Goal: Contribute content: Add original content to the website for others to see

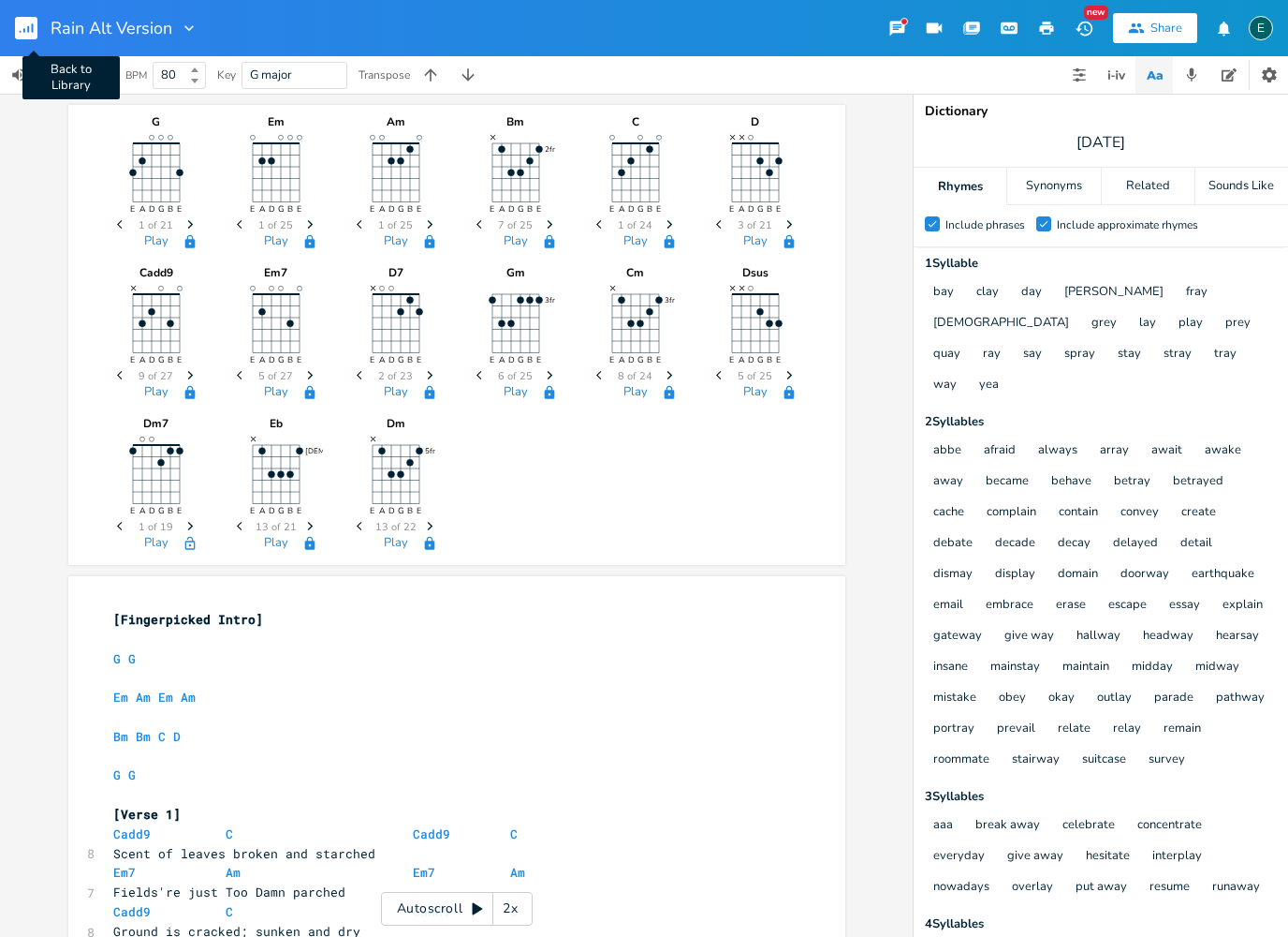
click at [32, 29] on icon "button" at bounding box center [33, 27] width 2 height 9
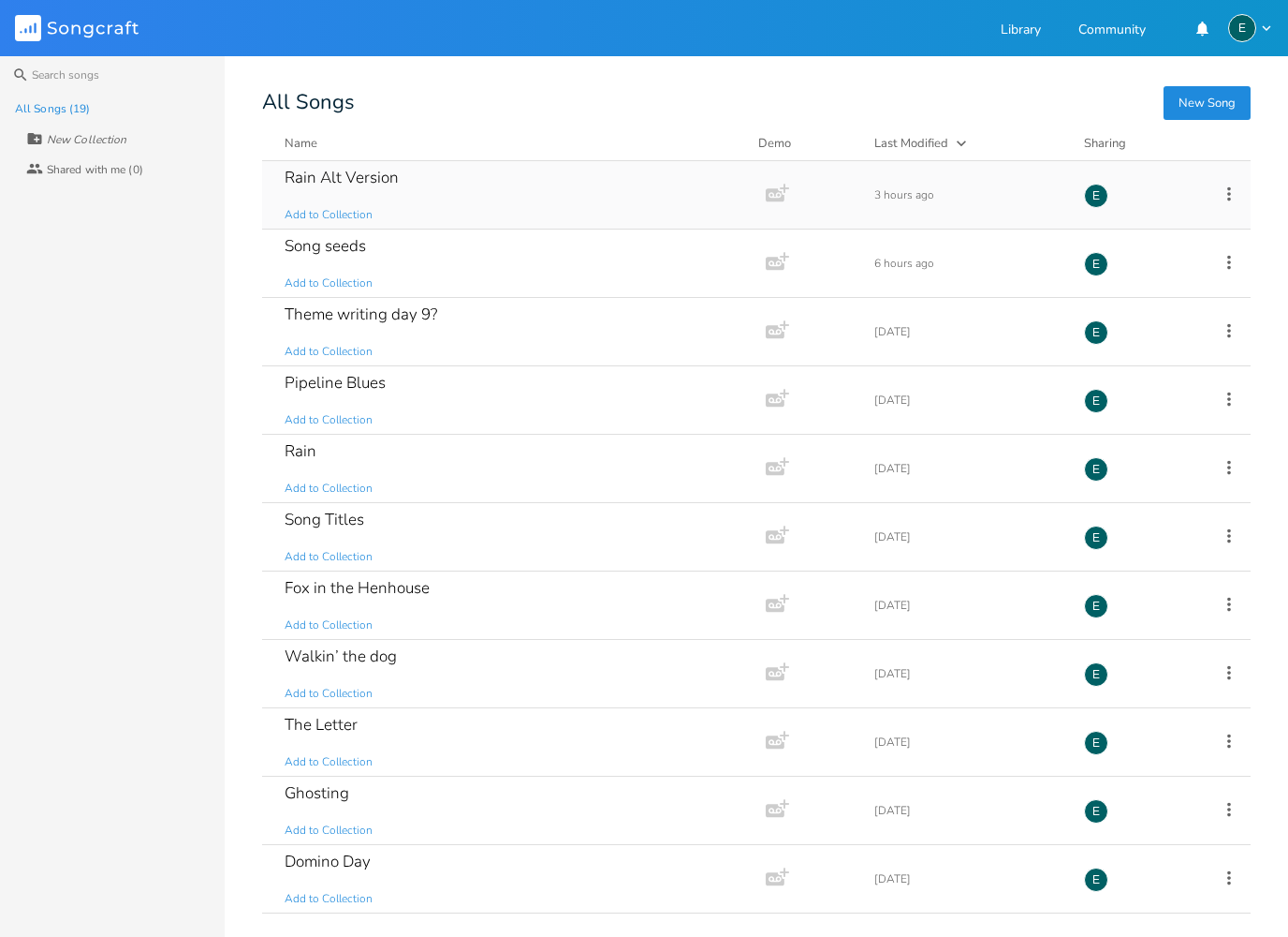
click at [1228, 194] on icon at bounding box center [1229, 194] width 4 height 14
click at [1160, 252] on span "Duplicate Make a Copy" at bounding box center [1127, 254] width 83 height 13
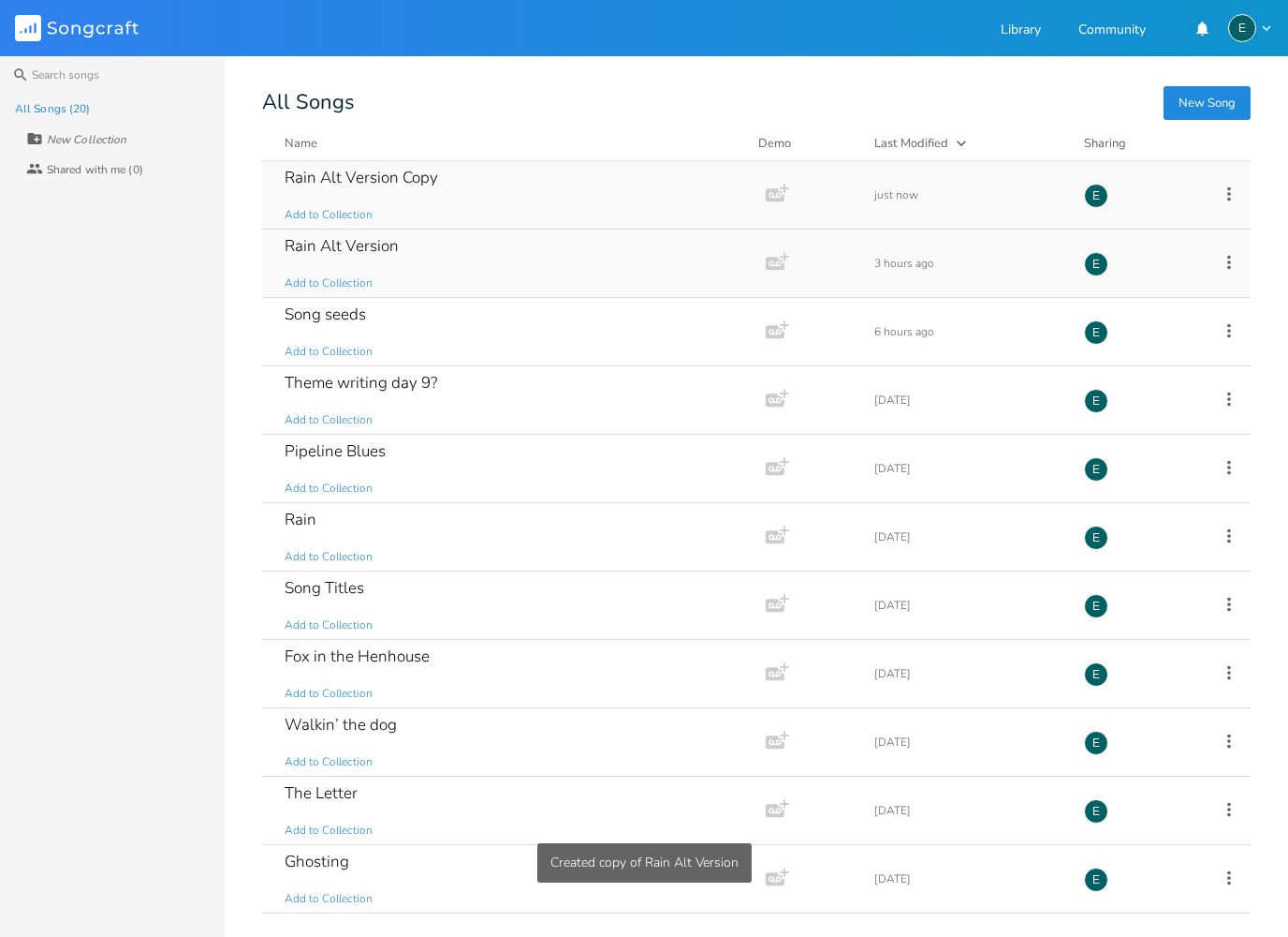
click at [457, 178] on div "Rain Alt Version Copy Add to Collection" at bounding box center [510, 195] width 451 height 68
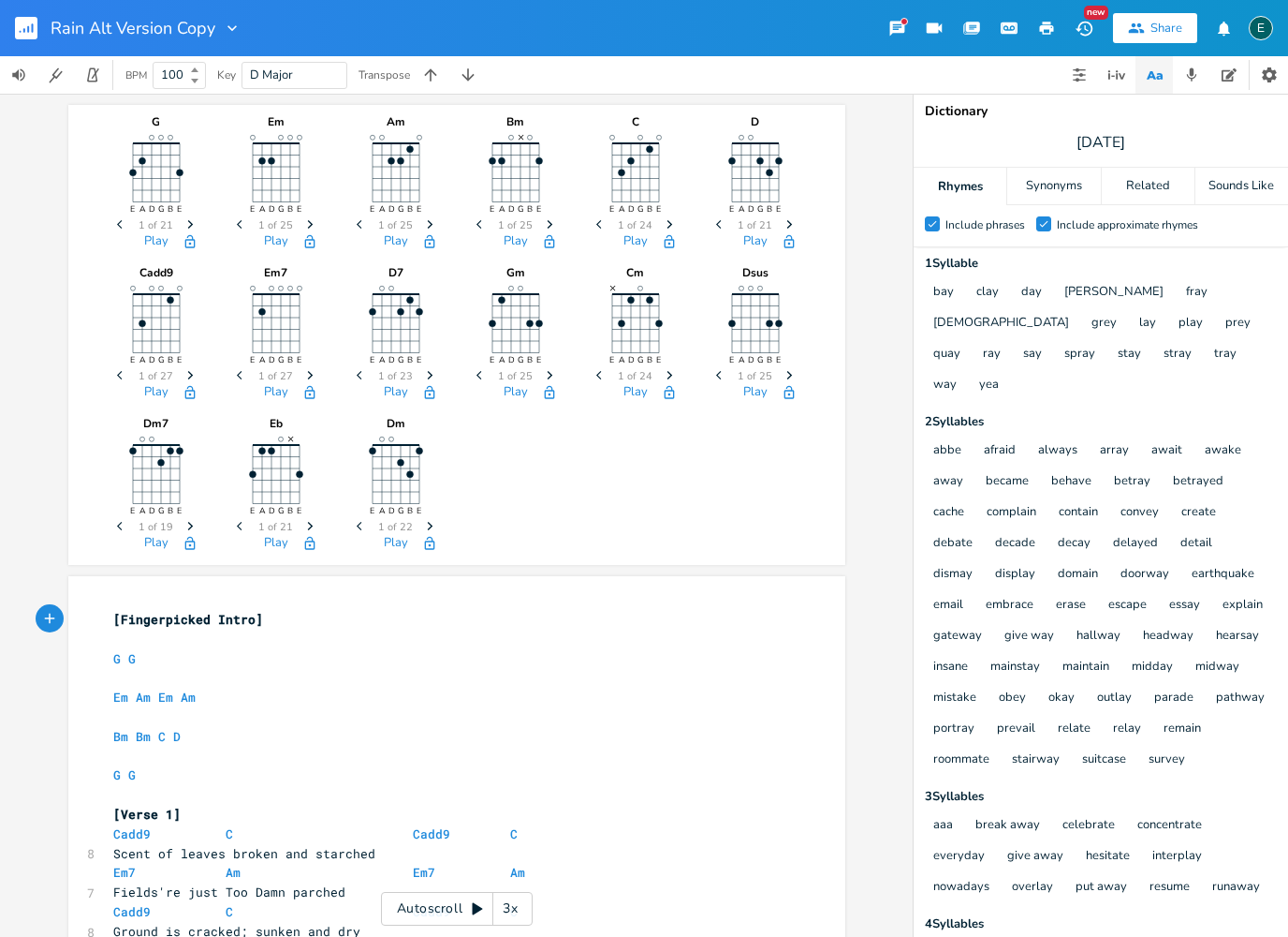
click at [16, 27] on rect "button" at bounding box center [26, 28] width 23 height 23
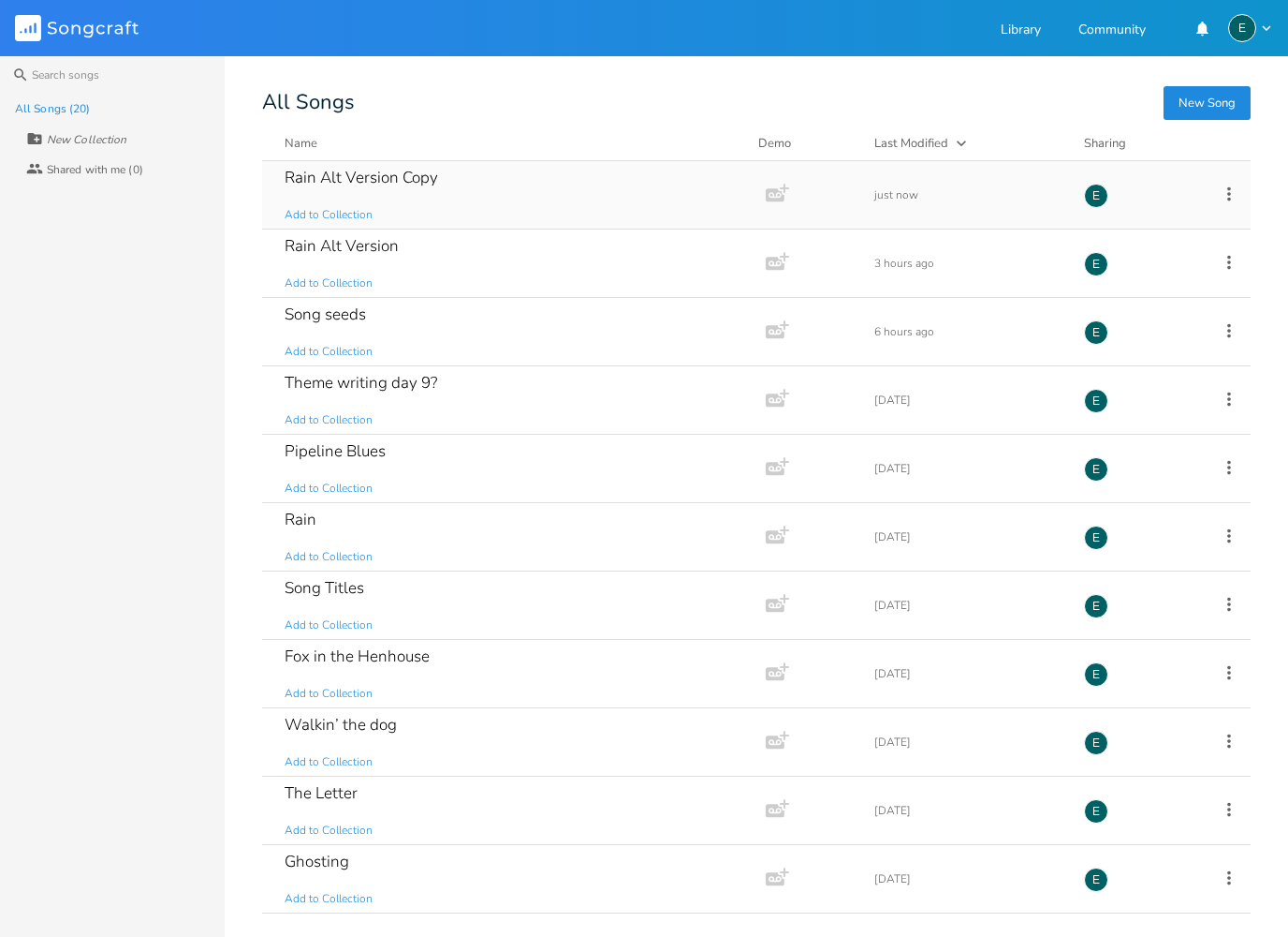
click at [1228, 194] on icon at bounding box center [1229, 194] width 4 height 14
click at [1159, 221] on li "Edit Rename" at bounding box center [1153, 223] width 150 height 32
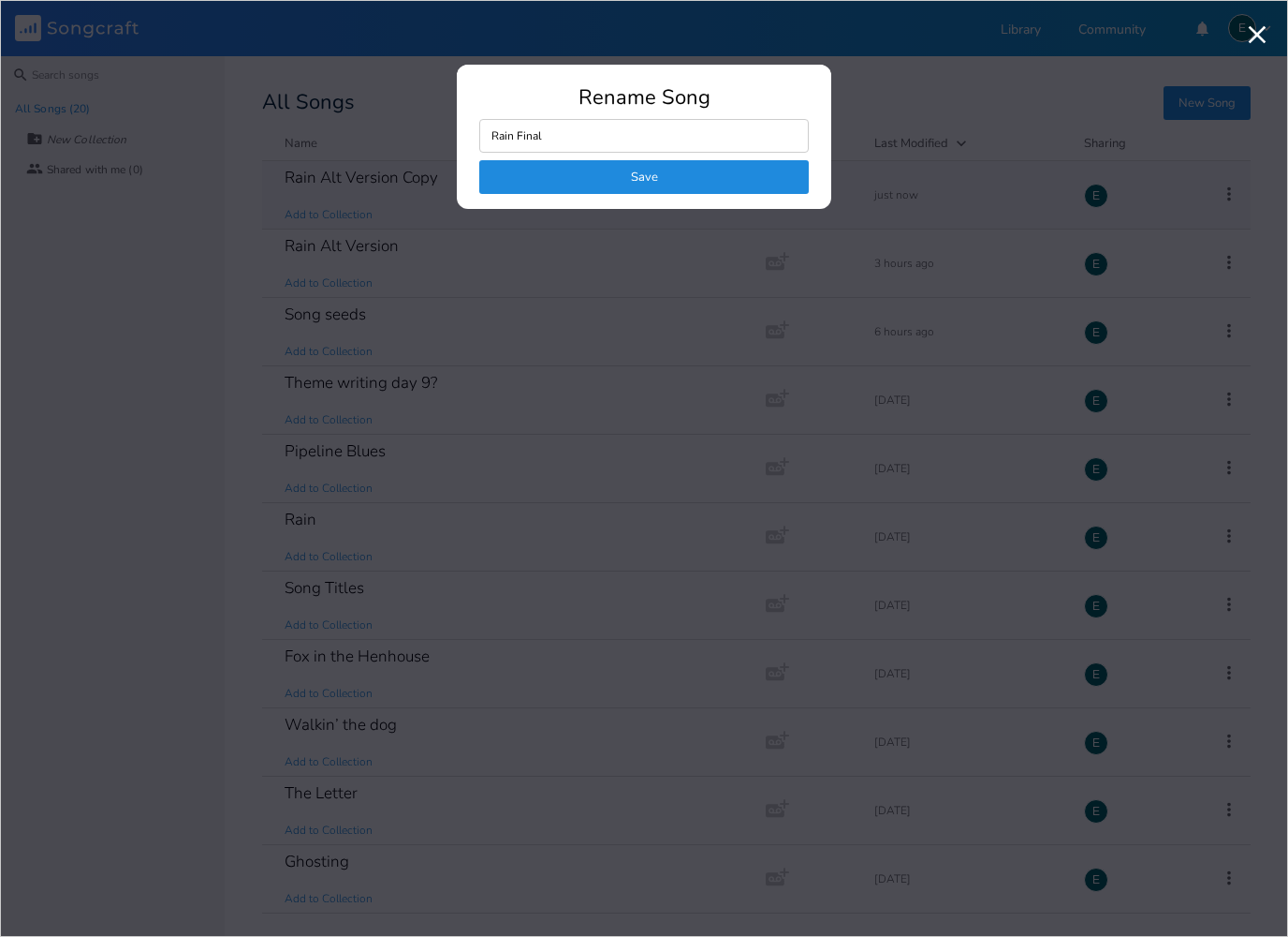
type input "Rain Final"
click at [683, 168] on button "Save" at bounding box center [644, 177] width 329 height 34
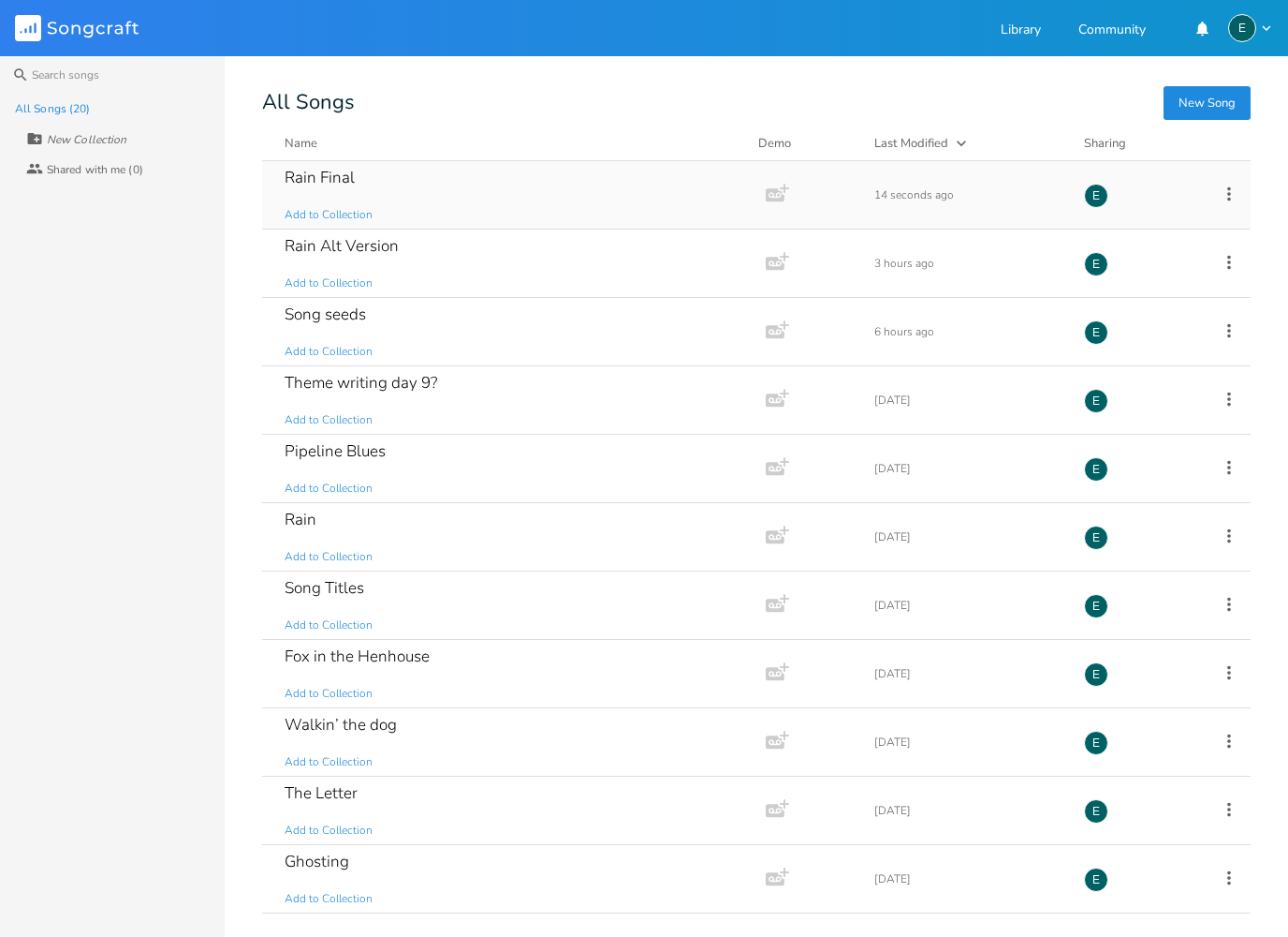
click at [382, 198] on div "Rain Final Add to Collection" at bounding box center [510, 195] width 451 height 68
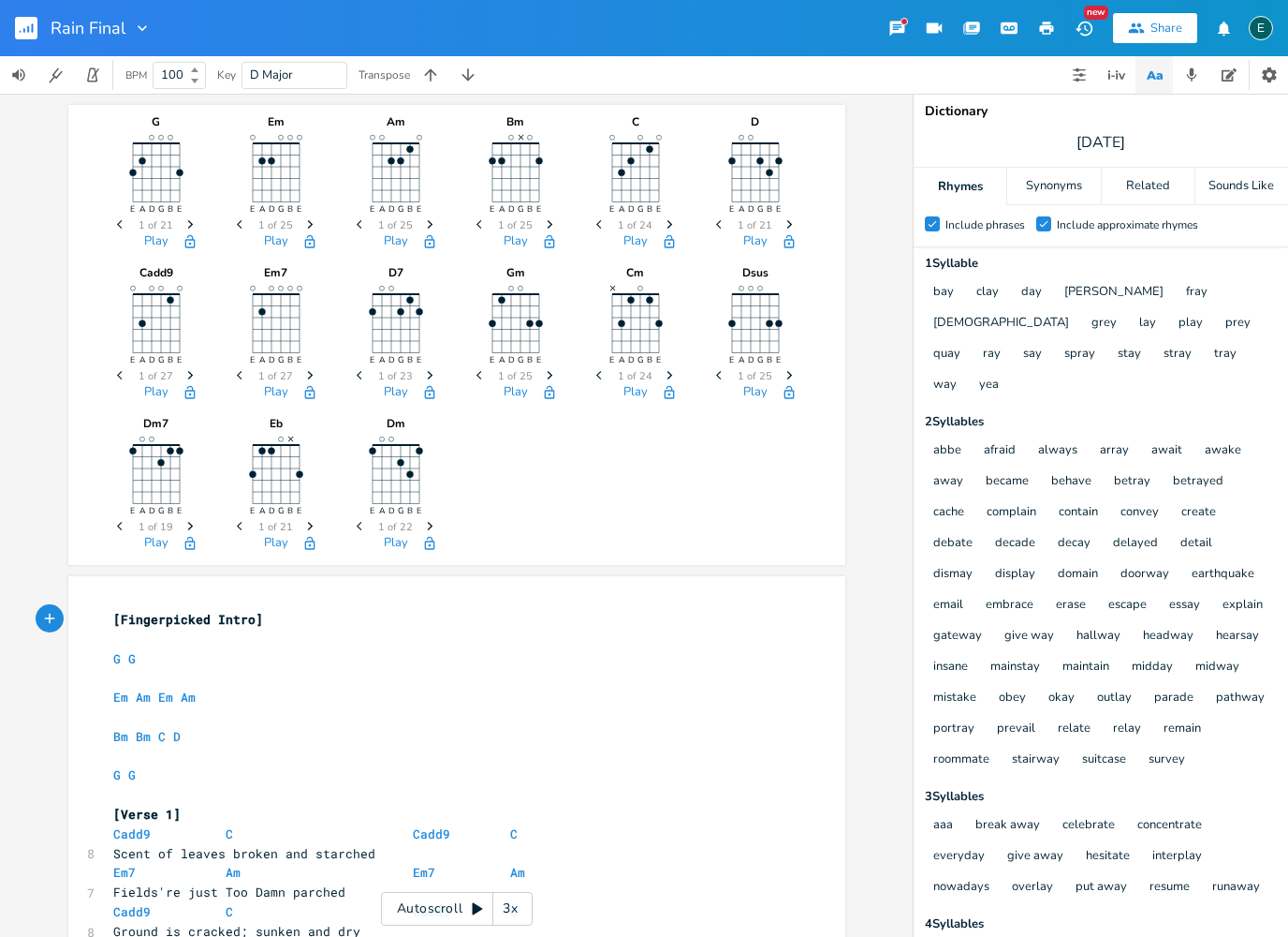
click at [428, 239] on icon "button" at bounding box center [429, 240] width 10 height 13
click at [428, 240] on icon "button" at bounding box center [429, 240] width 10 height 13
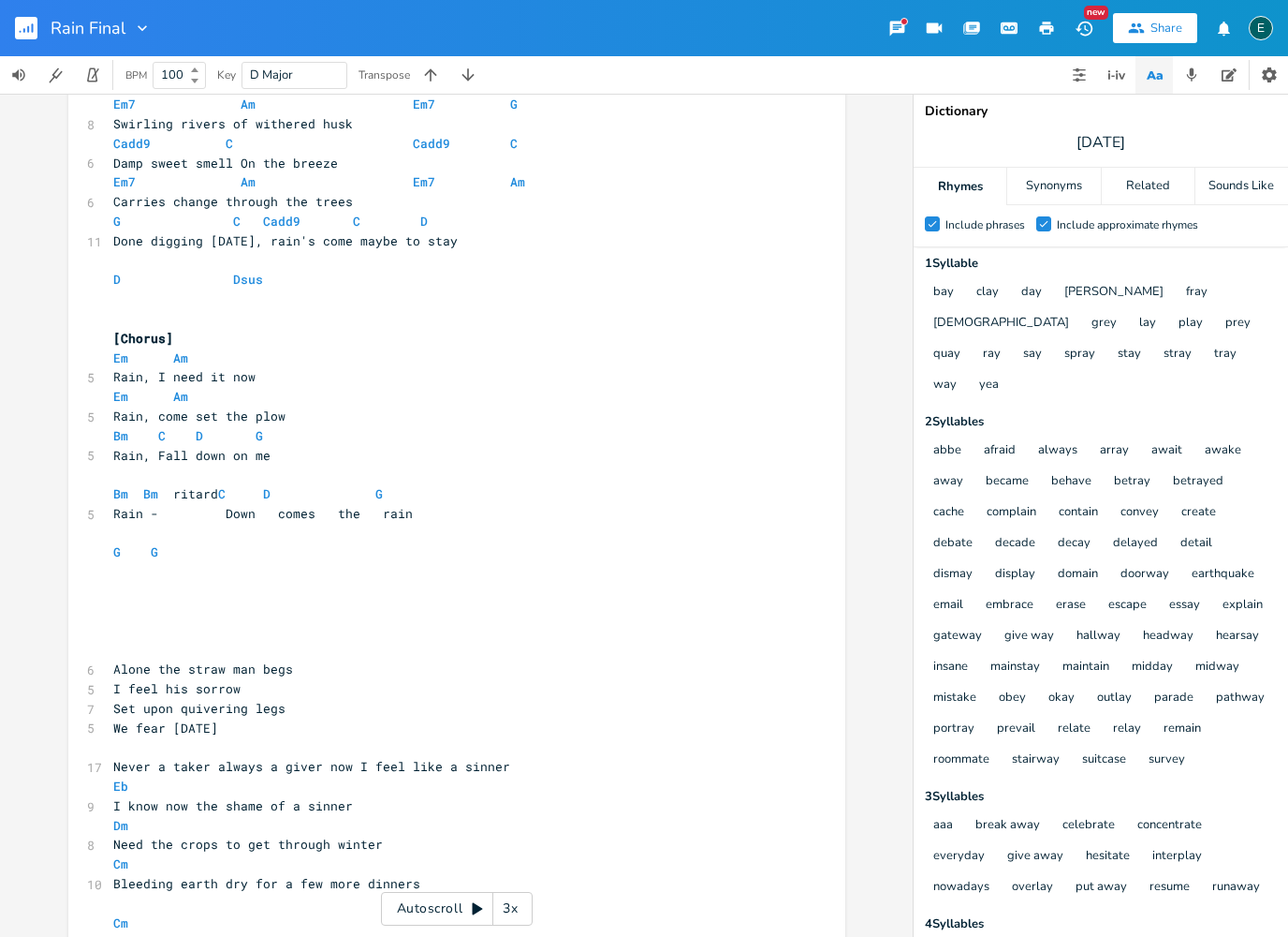
scroll to position [2034, 0]
click at [126, 602] on pre "​" at bounding box center [447, 612] width 676 height 20
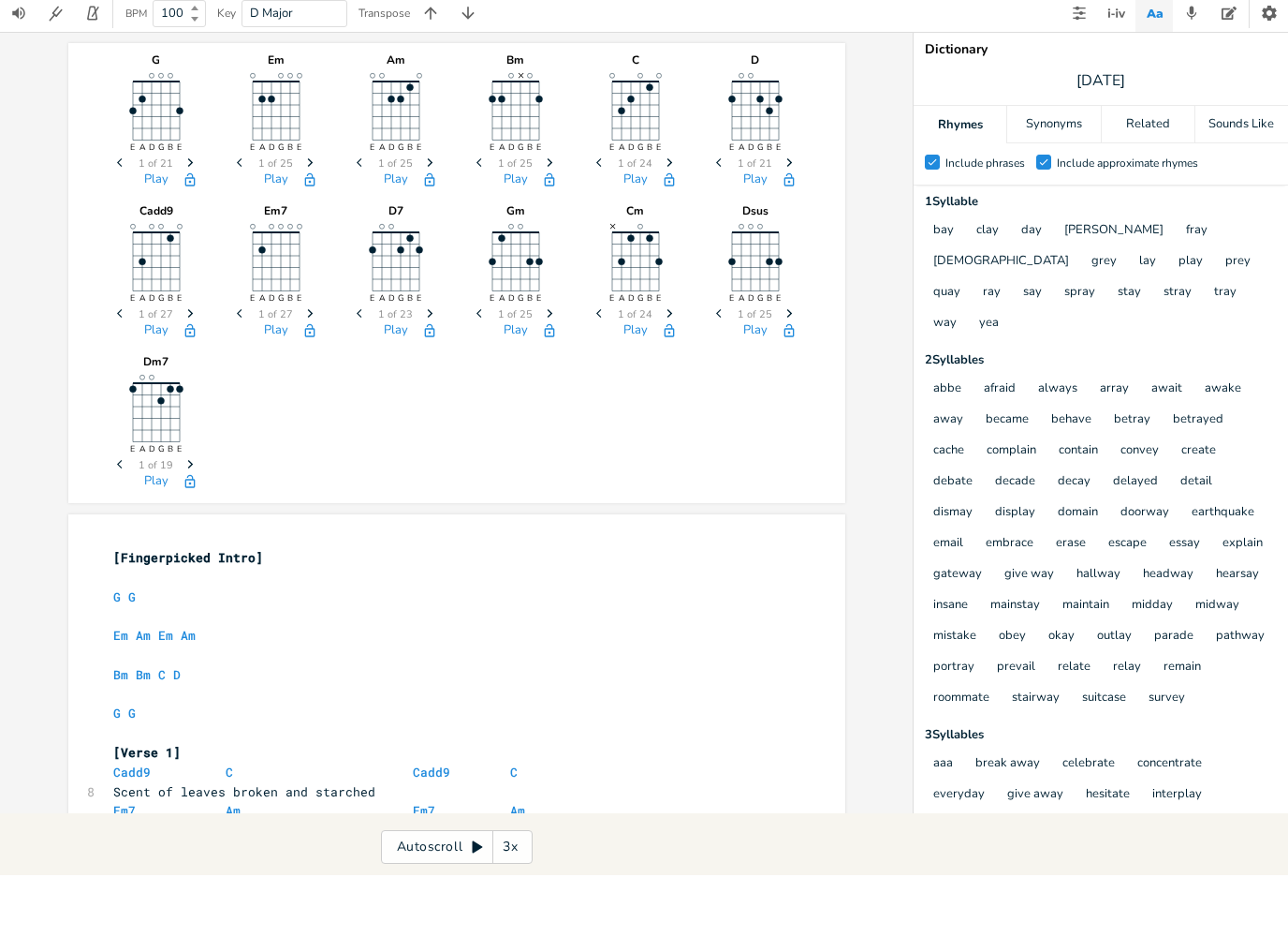
scroll to position [0, 0]
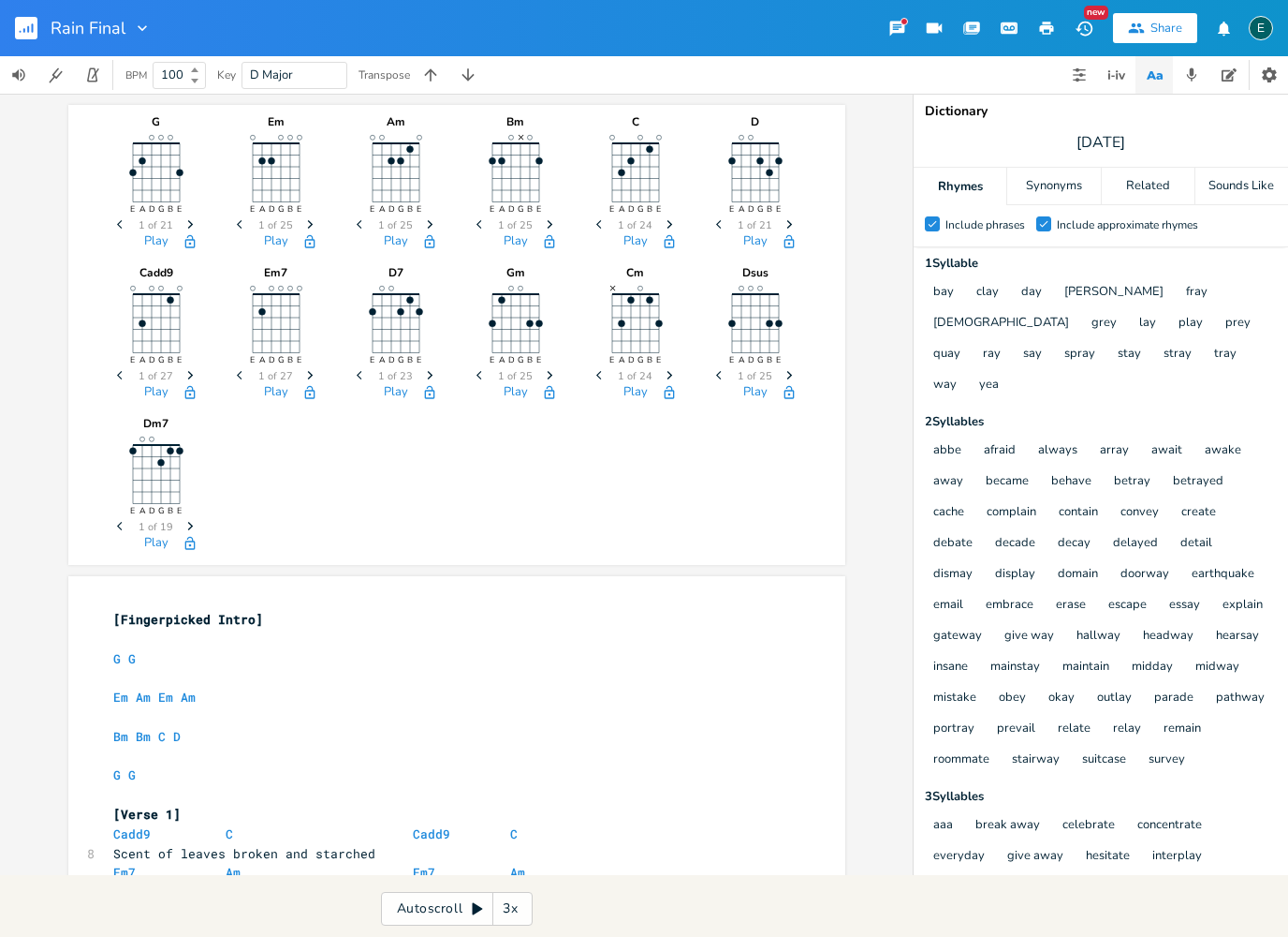
click at [190, 167] on div "G E A D G B E Previous 1 of 21 Next Play" at bounding box center [157, 180] width 94 height 151
click at [191, 225] on icon "button" at bounding box center [191, 224] width 6 height 8
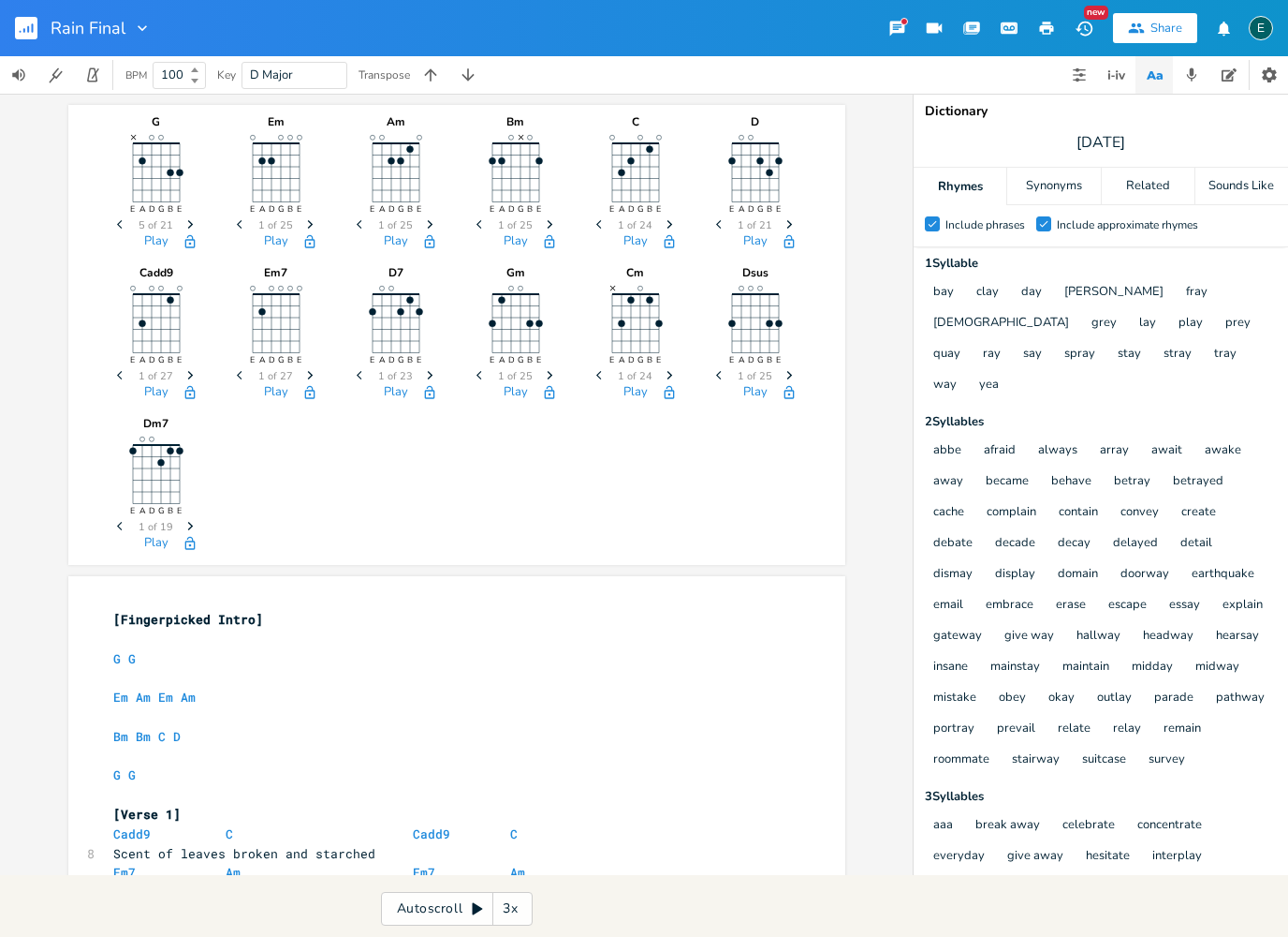
click at [122, 230] on icon "Previous" at bounding box center [122, 224] width 10 height 10
click at [191, 247] on icon "button" at bounding box center [190, 240] width 10 height 13
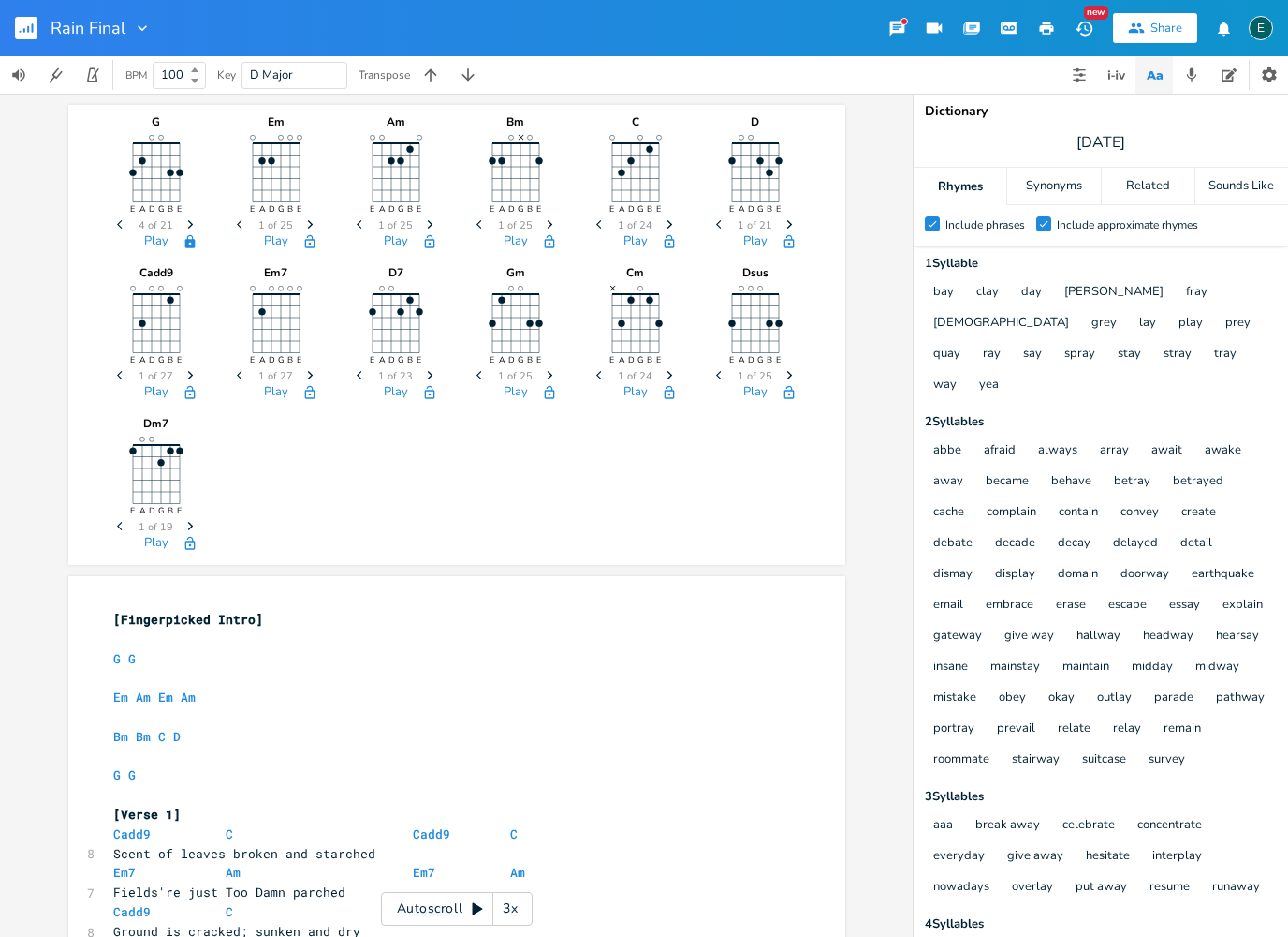
click at [312, 241] on icon "button" at bounding box center [310, 241] width 15 height 15
click at [428, 241] on icon "button" at bounding box center [429, 241] width 15 height 15
click at [549, 226] on icon "button" at bounding box center [550, 224] width 6 height 8
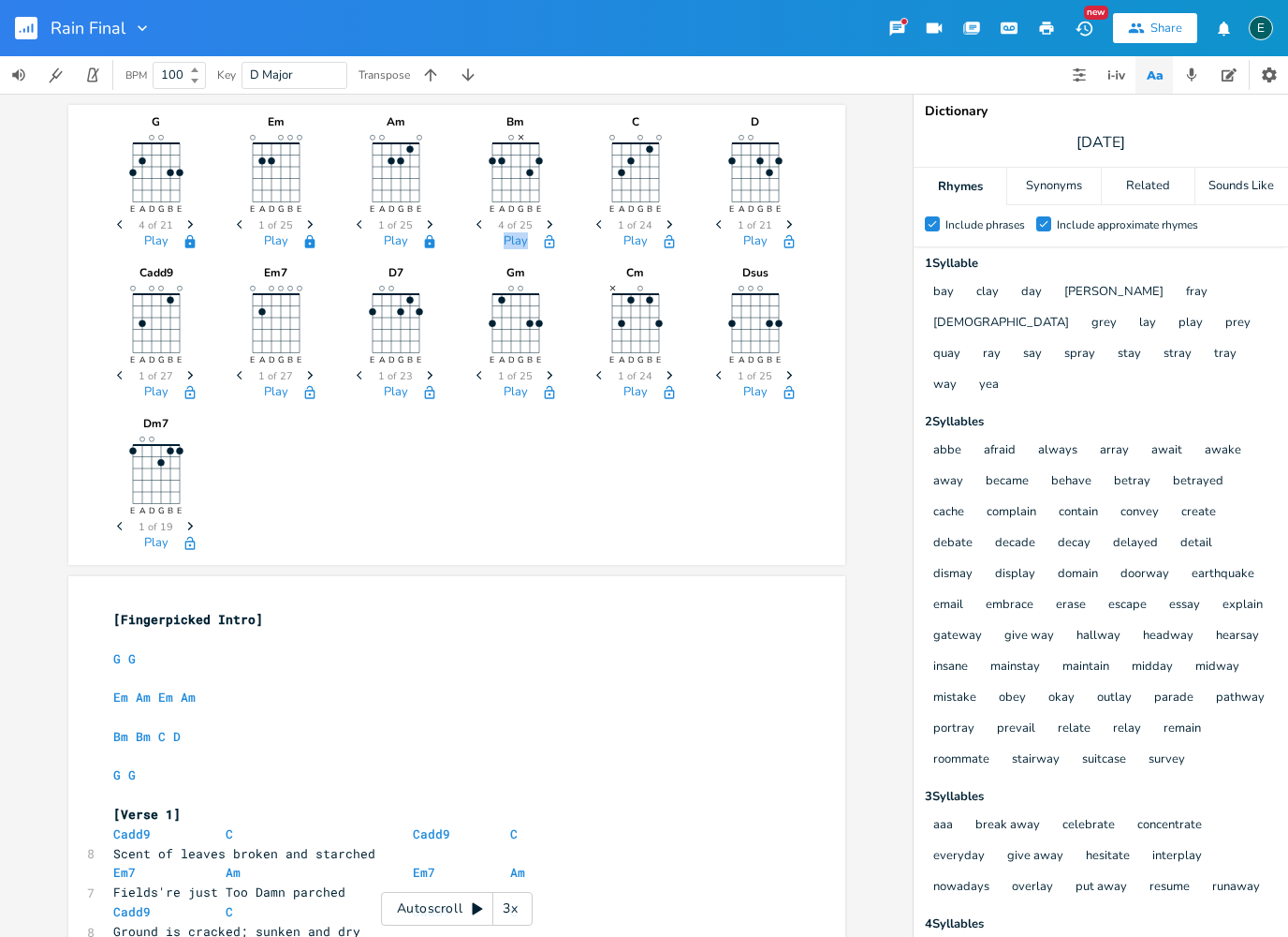
click at [549, 226] on icon "button" at bounding box center [550, 224] width 6 height 8
click at [551, 244] on icon "button" at bounding box center [549, 241] width 15 height 15
click at [669, 244] on icon "button" at bounding box center [669, 240] width 10 height 13
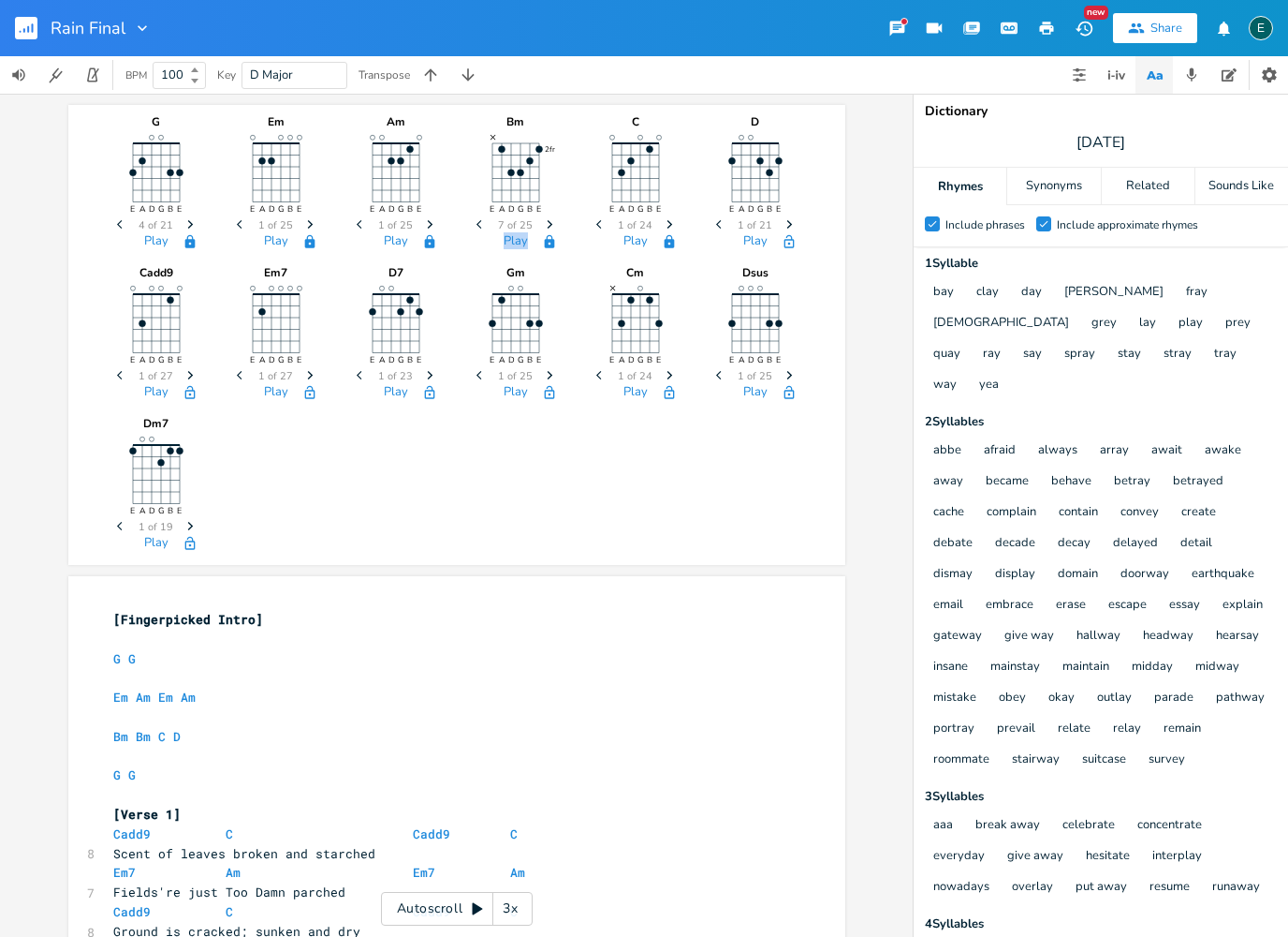
click at [791, 225] on icon "button" at bounding box center [790, 224] width 6 height 8
click at [791, 244] on icon "button" at bounding box center [789, 241] width 15 height 15
click at [189, 376] on icon "Next" at bounding box center [191, 375] width 10 height 10
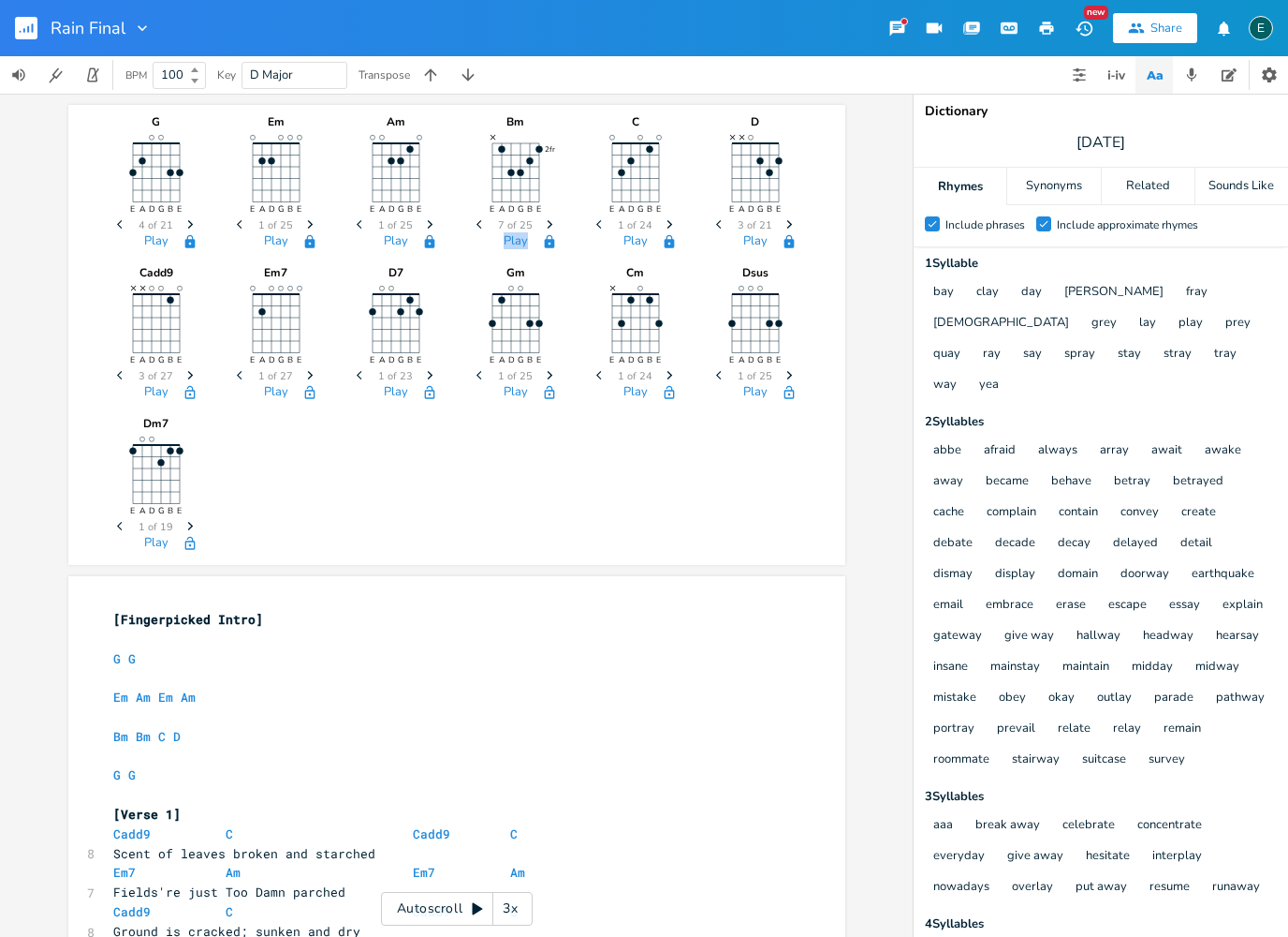
click at [189, 376] on icon "Next" at bounding box center [191, 375] width 10 height 10
click at [189, 375] on icon "Next" at bounding box center [191, 375] width 10 height 10
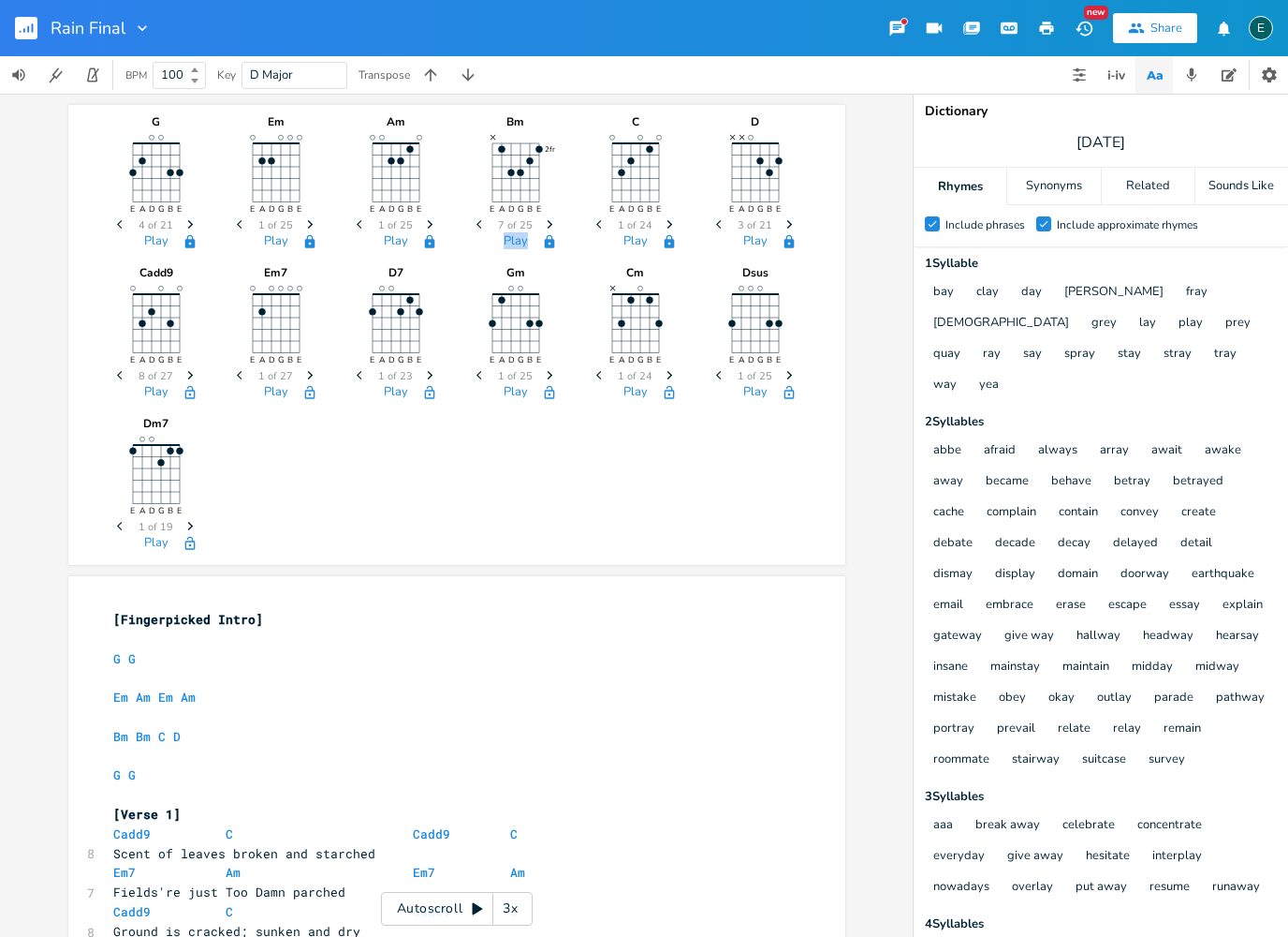
click at [190, 375] on icon "button" at bounding box center [191, 375] width 6 height 8
click at [189, 394] on icon "button" at bounding box center [190, 391] width 10 height 13
click at [309, 380] on icon "Next" at bounding box center [311, 375] width 10 height 10
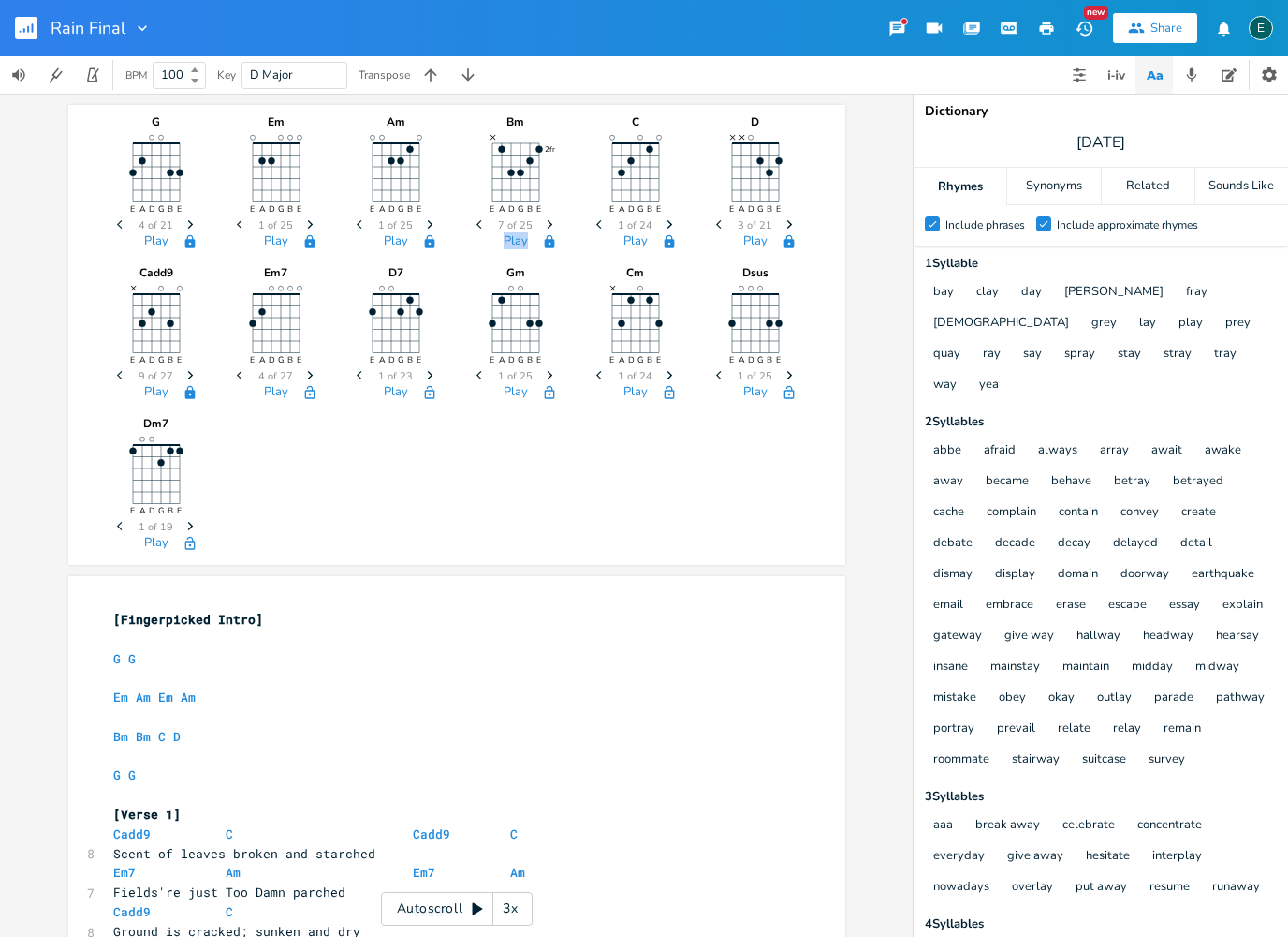
click at [309, 380] on icon "Next" at bounding box center [311, 375] width 10 height 10
click at [308, 396] on icon "button" at bounding box center [310, 392] width 15 height 15
click at [428, 377] on icon "Next" at bounding box center [430, 375] width 10 height 10
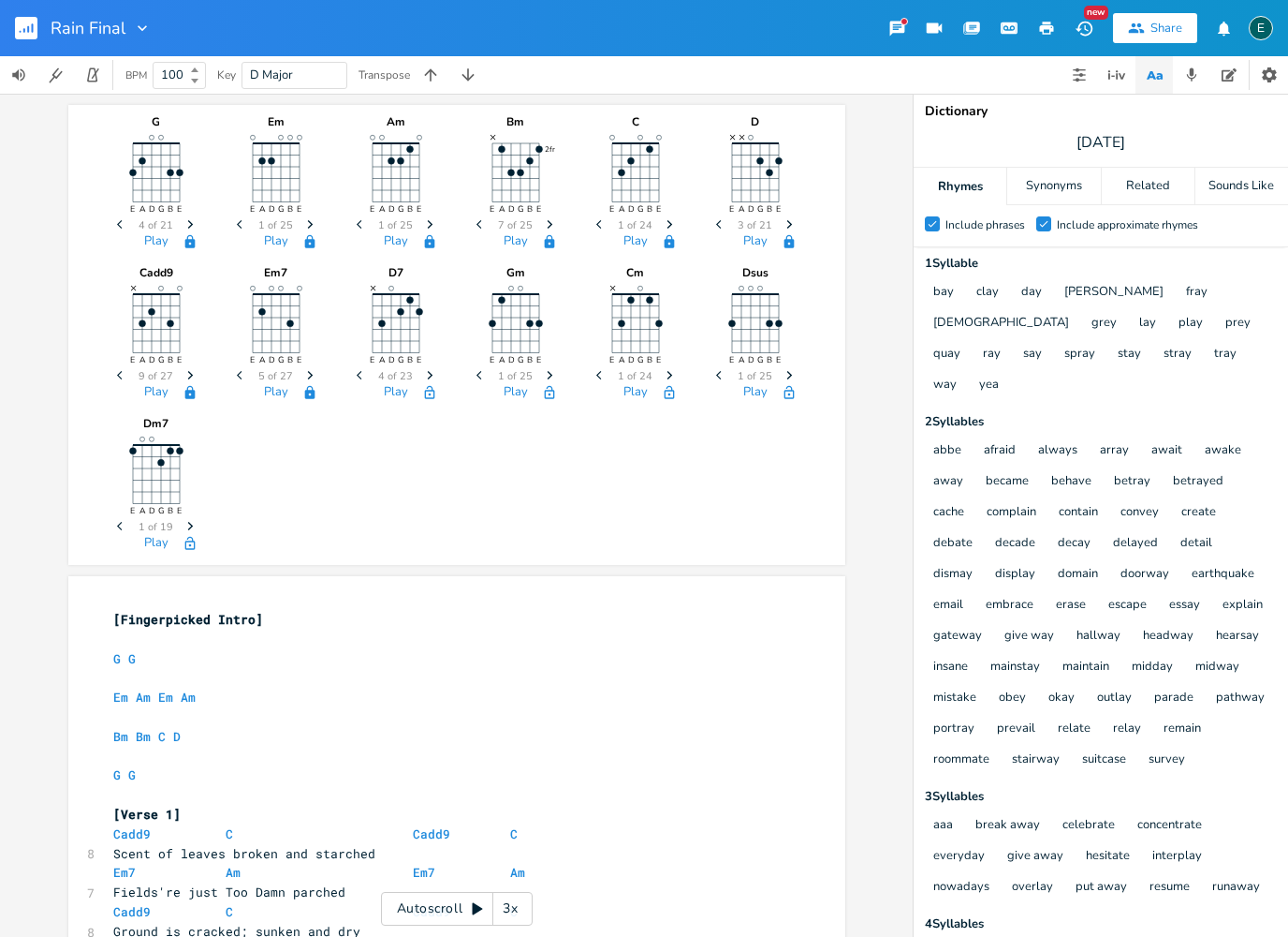
click at [428, 377] on icon "Next" at bounding box center [430, 375] width 10 height 10
click at [360, 375] on icon "Previous" at bounding box center [361, 375] width 10 height 10
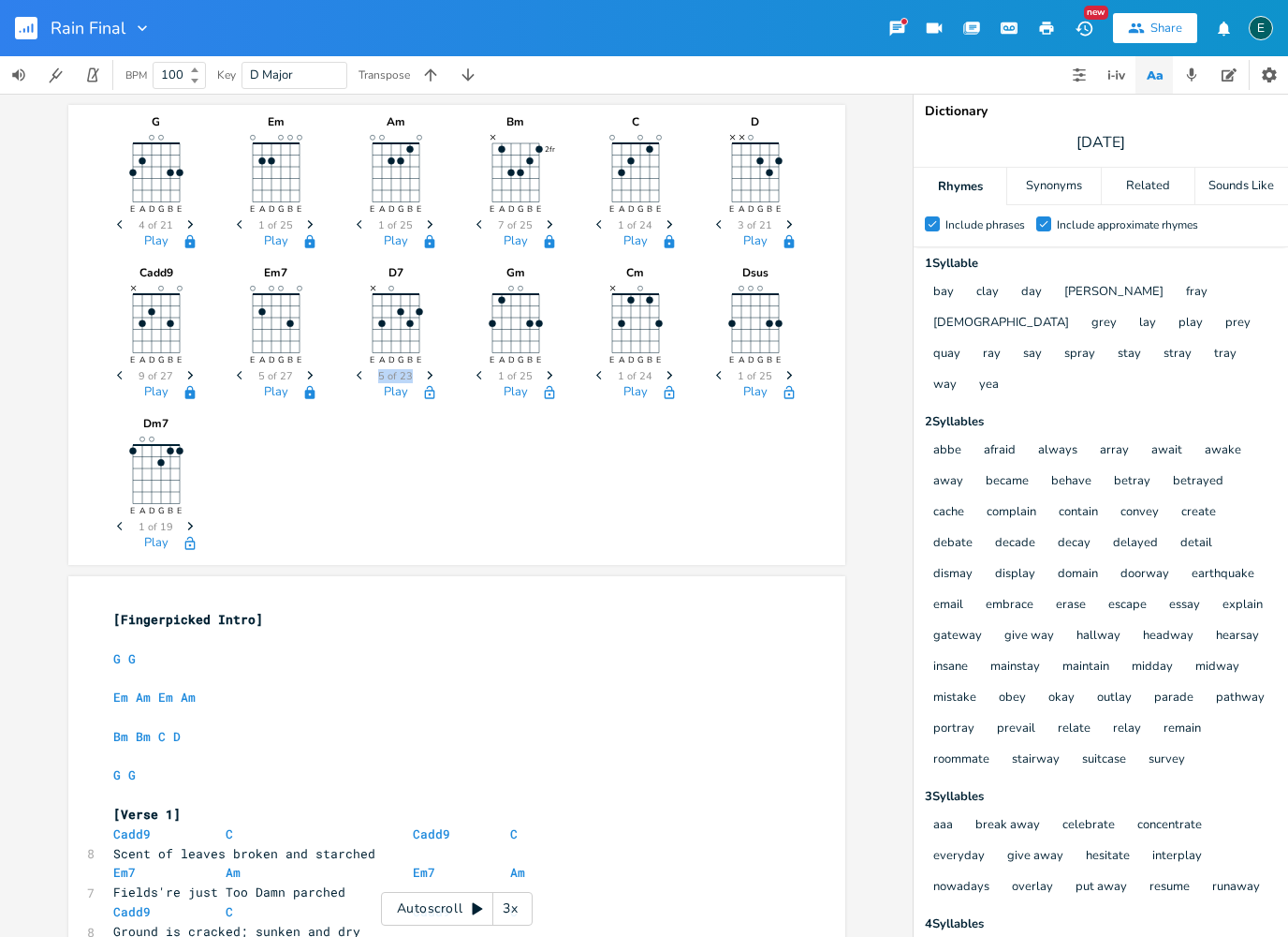
click at [360, 375] on icon "Previous" at bounding box center [361, 375] width 10 height 10
click at [430, 391] on icon "button" at bounding box center [429, 391] width 10 height 13
click at [548, 376] on icon "Next" at bounding box center [550, 375] width 10 height 10
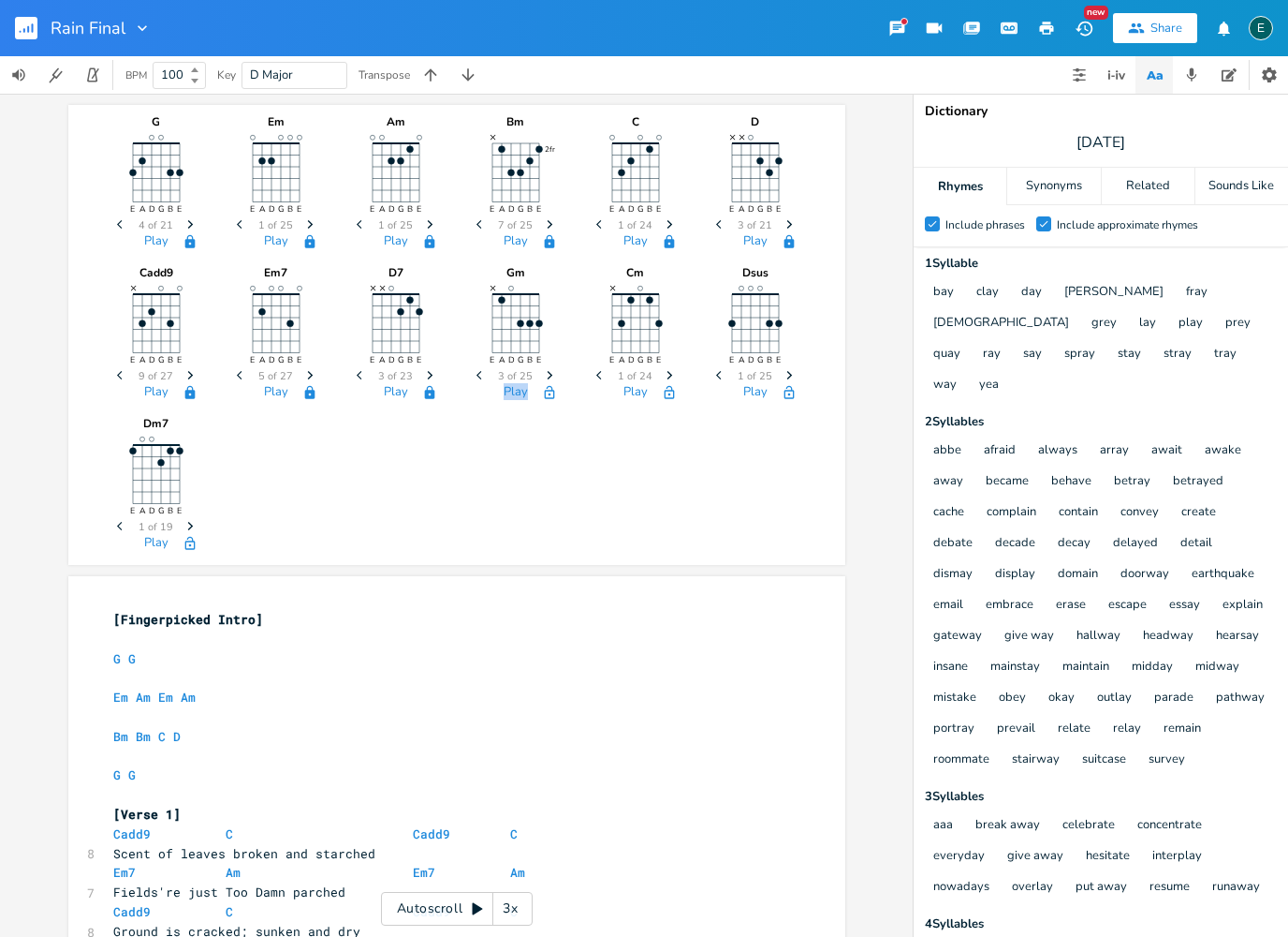
click at [548, 376] on icon "Next" at bounding box center [550, 375] width 10 height 10
click at [548, 397] on icon "button" at bounding box center [549, 392] width 15 height 15
click at [668, 379] on icon "button" at bounding box center [670, 375] width 6 height 8
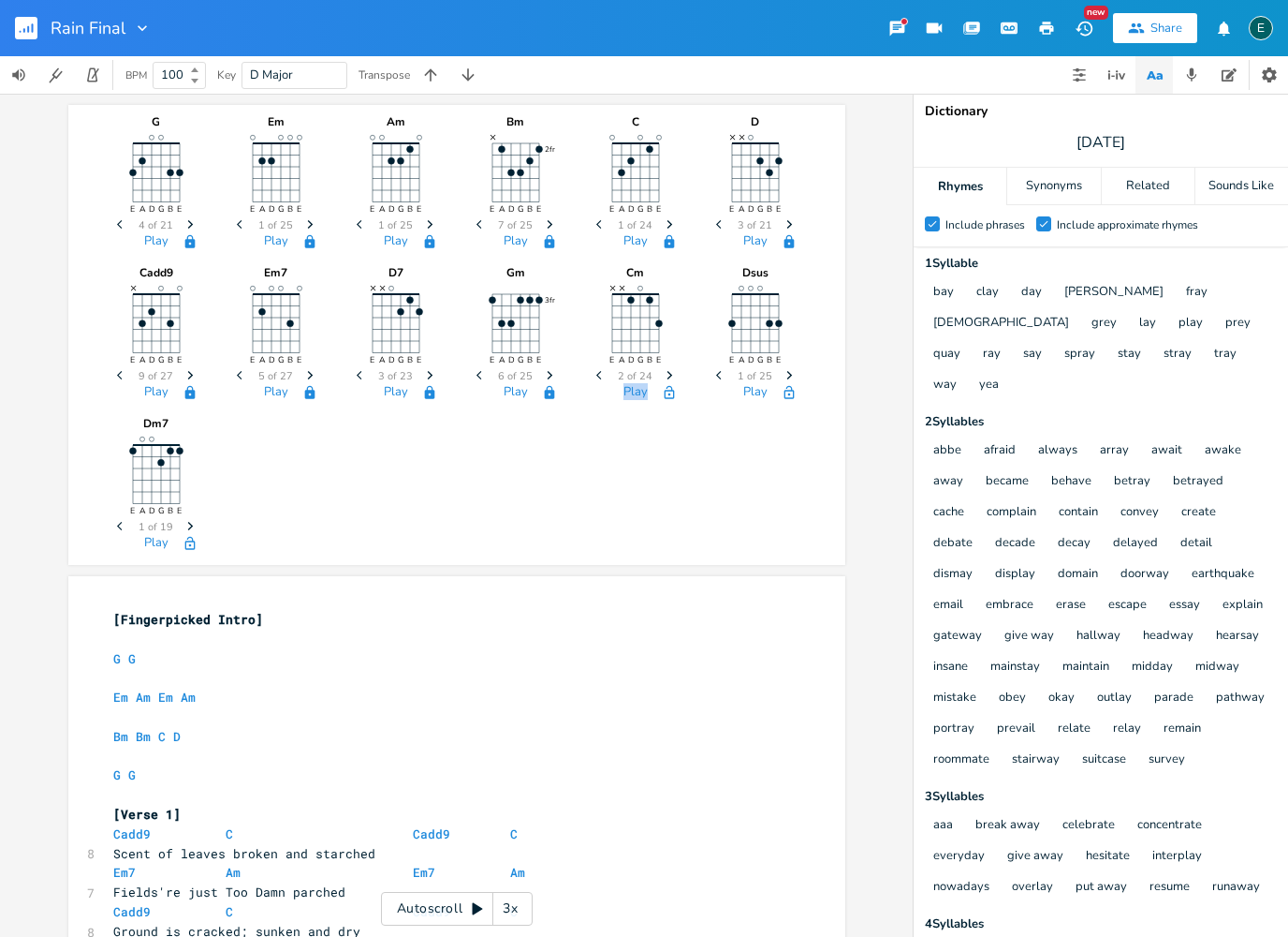
click at [668, 379] on icon "button" at bounding box center [670, 375] width 6 height 8
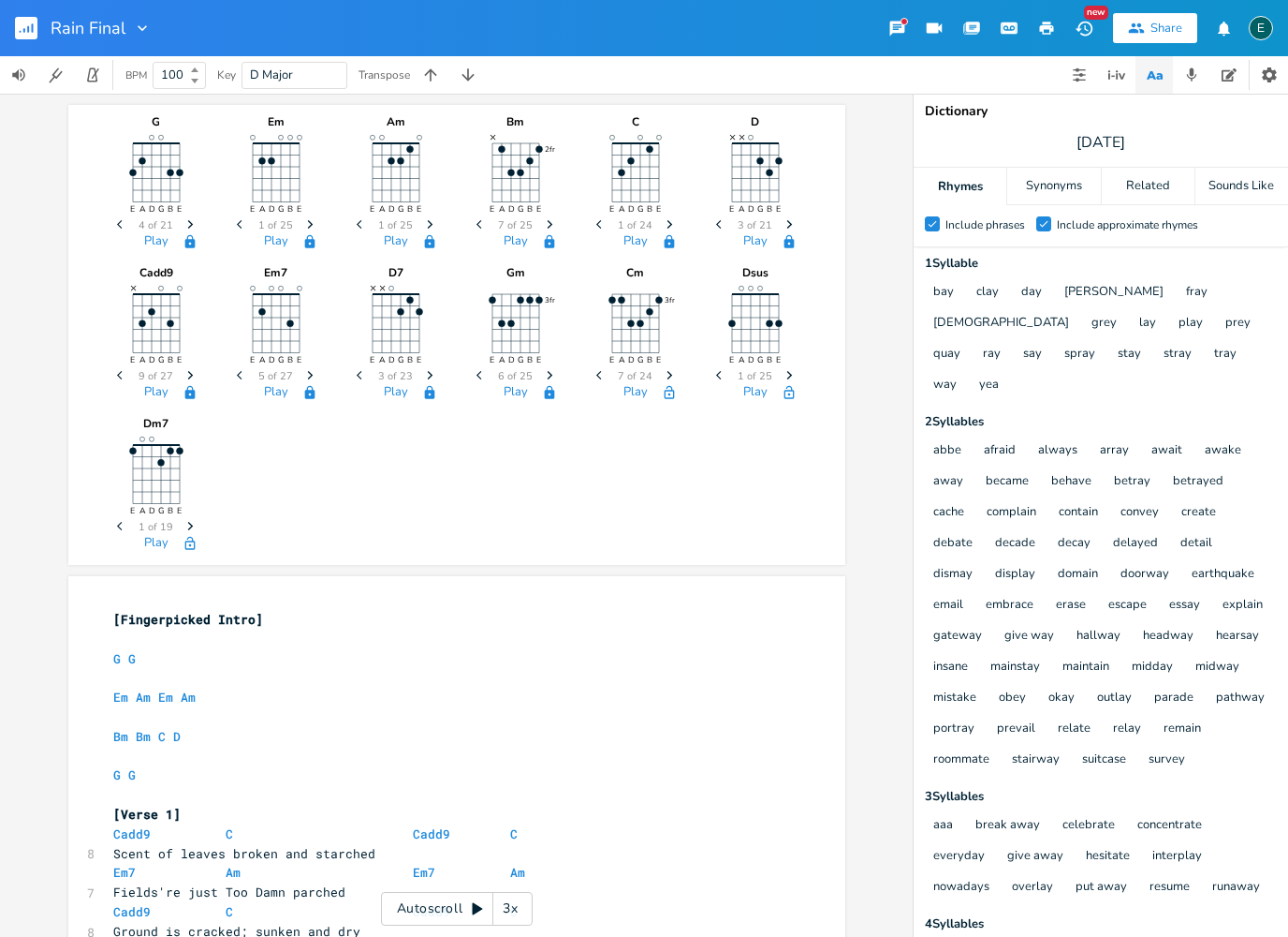
click at [668, 379] on icon "button" at bounding box center [670, 375] width 6 height 8
click at [668, 393] on icon "button" at bounding box center [669, 392] width 15 height 15
click at [788, 378] on icon "Next" at bounding box center [790, 375] width 10 height 10
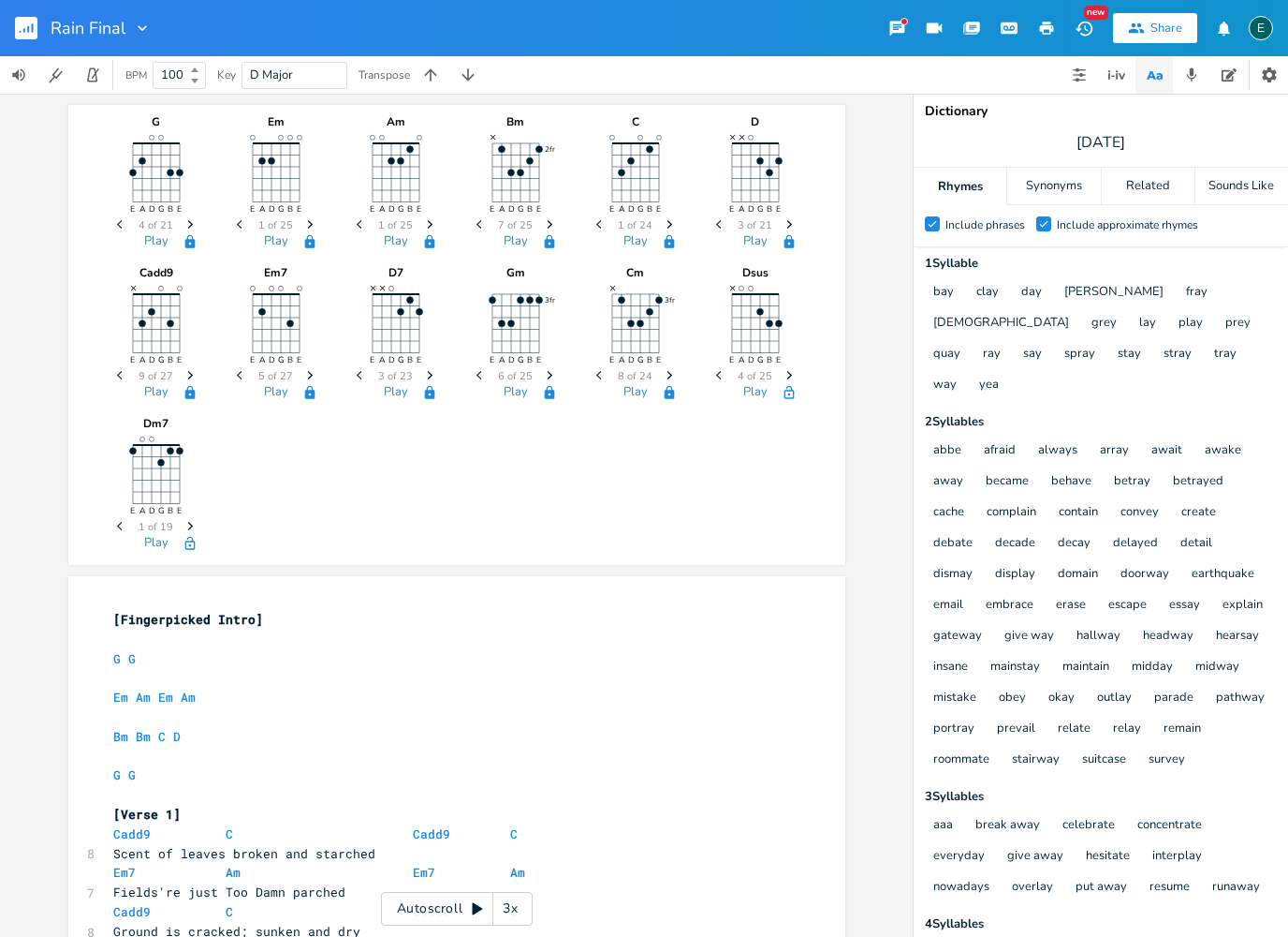
click at [788, 378] on icon "Next" at bounding box center [790, 375] width 10 height 10
click at [790, 391] on icon "button" at bounding box center [789, 391] width 10 height 13
click at [189, 526] on icon "Next" at bounding box center [191, 525] width 10 height 10
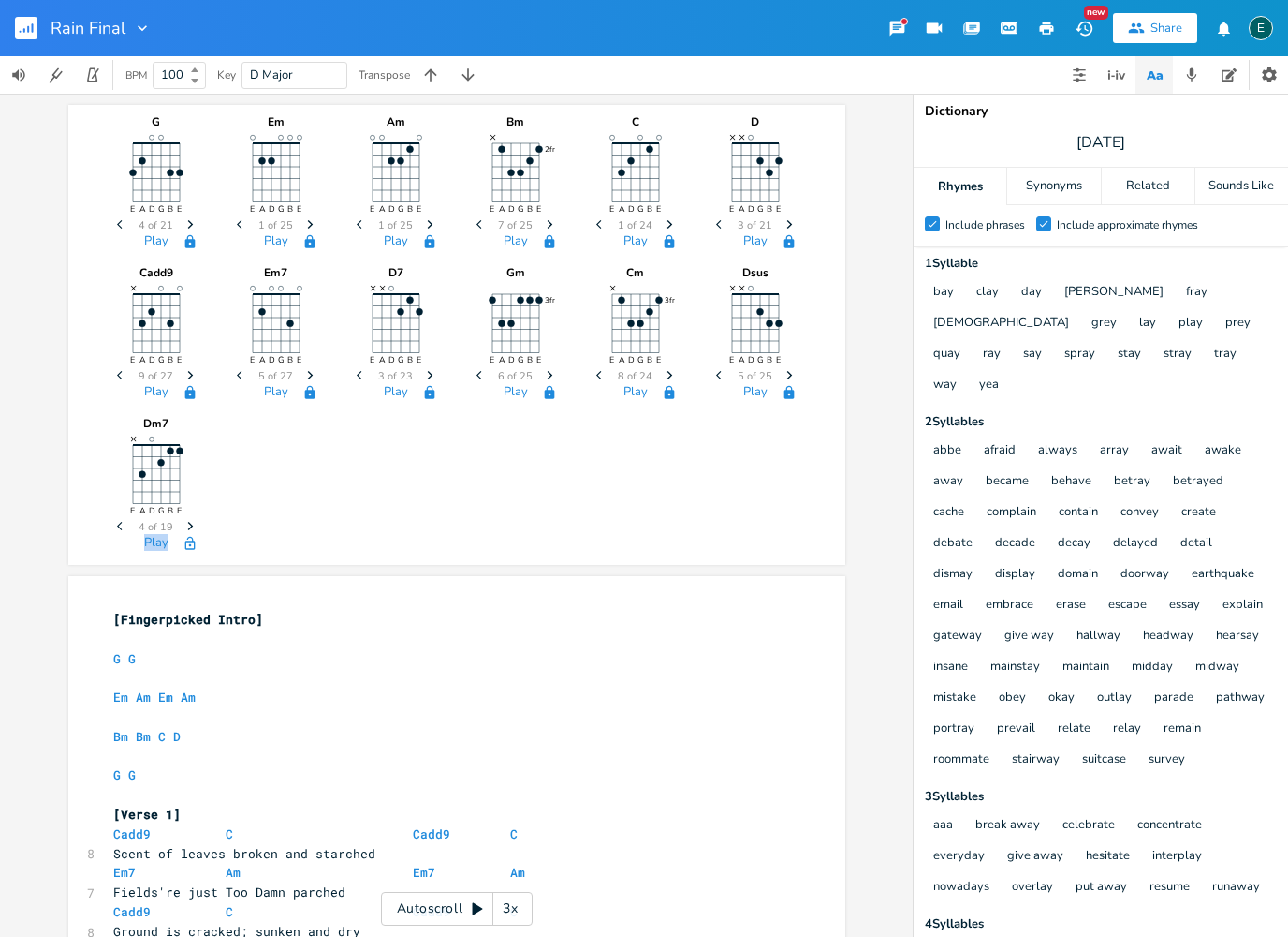
click at [189, 526] on icon "Next" at bounding box center [191, 525] width 10 height 10
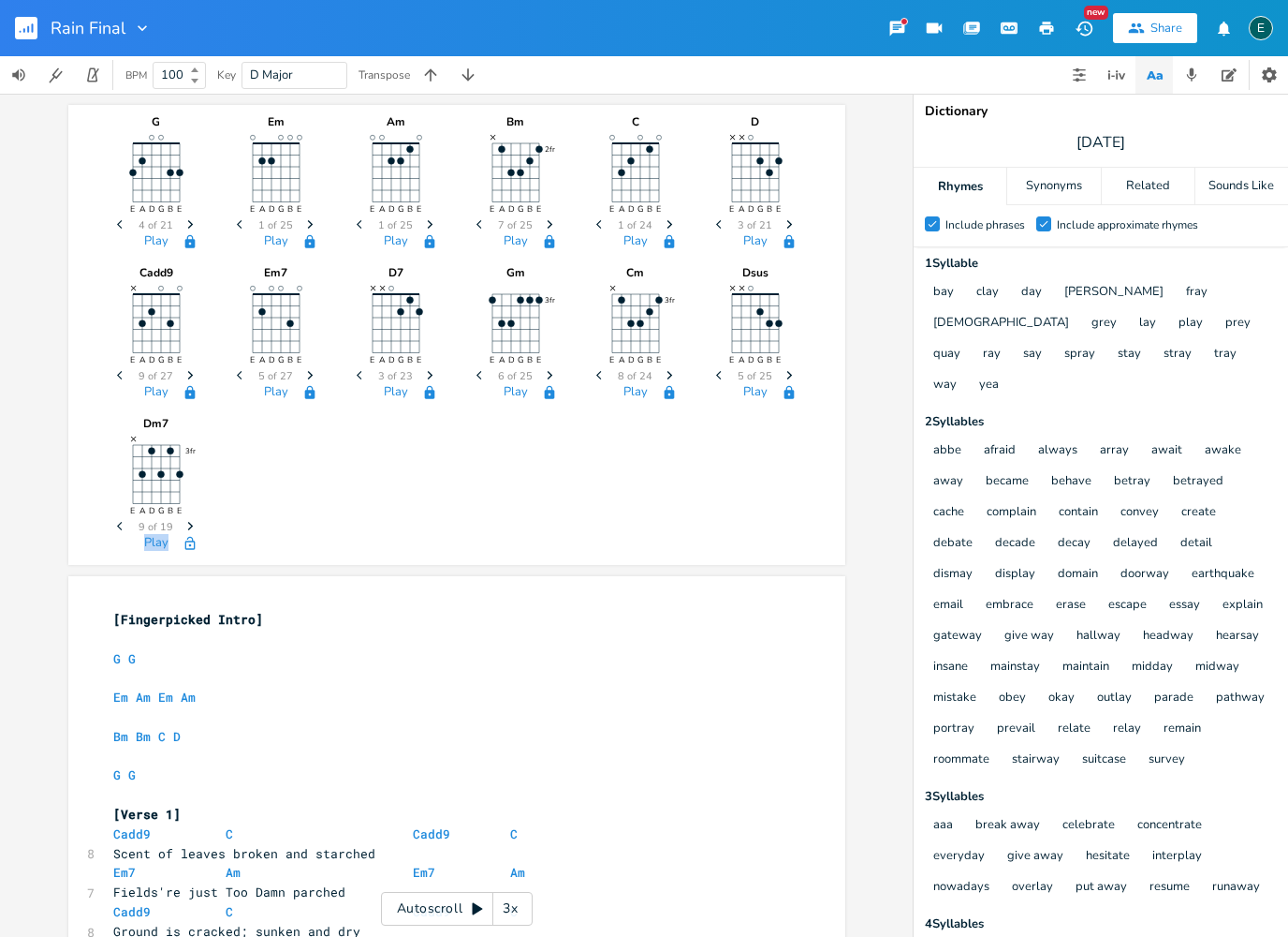
click at [189, 526] on icon "Next" at bounding box center [191, 525] width 10 height 10
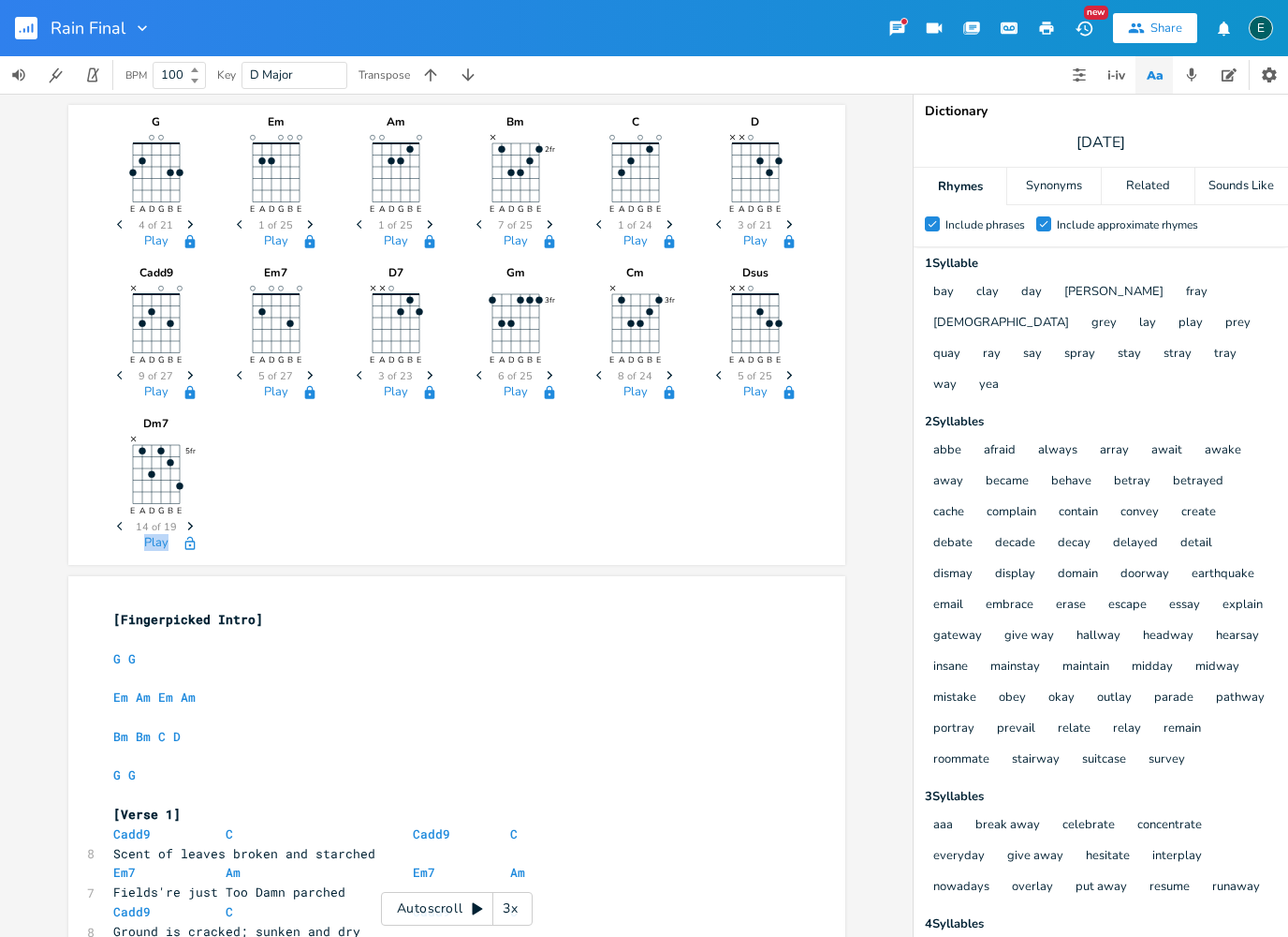
click at [189, 526] on icon "Next" at bounding box center [191, 525] width 10 height 10
click at [120, 527] on icon "Previous" at bounding box center [122, 525] width 10 height 10
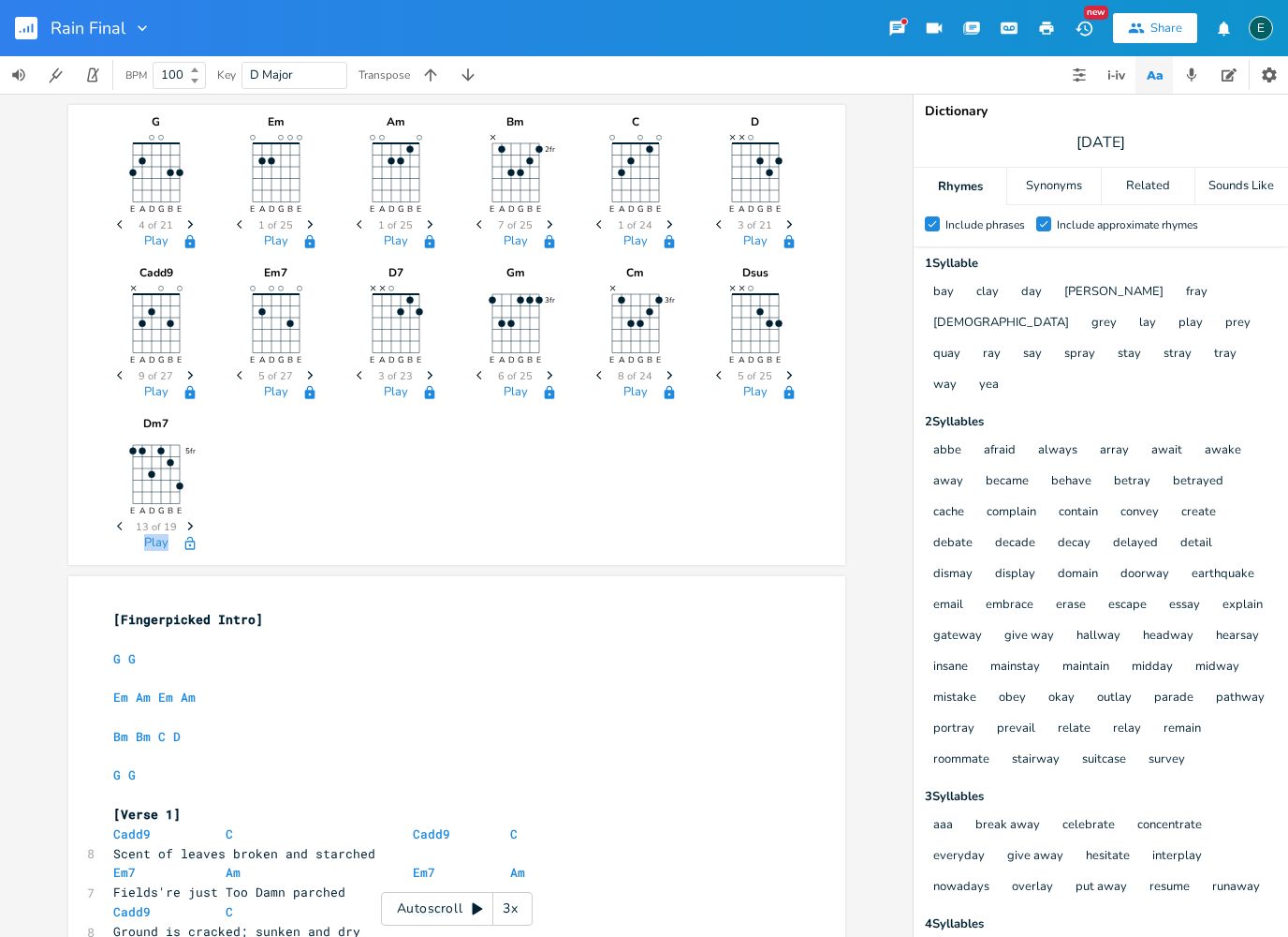
click at [120, 527] on icon "Previous" at bounding box center [122, 525] width 10 height 10
click at [192, 546] on icon "button" at bounding box center [190, 542] width 15 height 15
click at [421, 503] on div "G E A D G B E Previous 4 of 21 Next Play Em E A D G B E Previous 1 of 25 Next P…" at bounding box center [457, 331] width 695 height 453
click at [503, 902] on div "3x" at bounding box center [510, 909] width 34 height 34
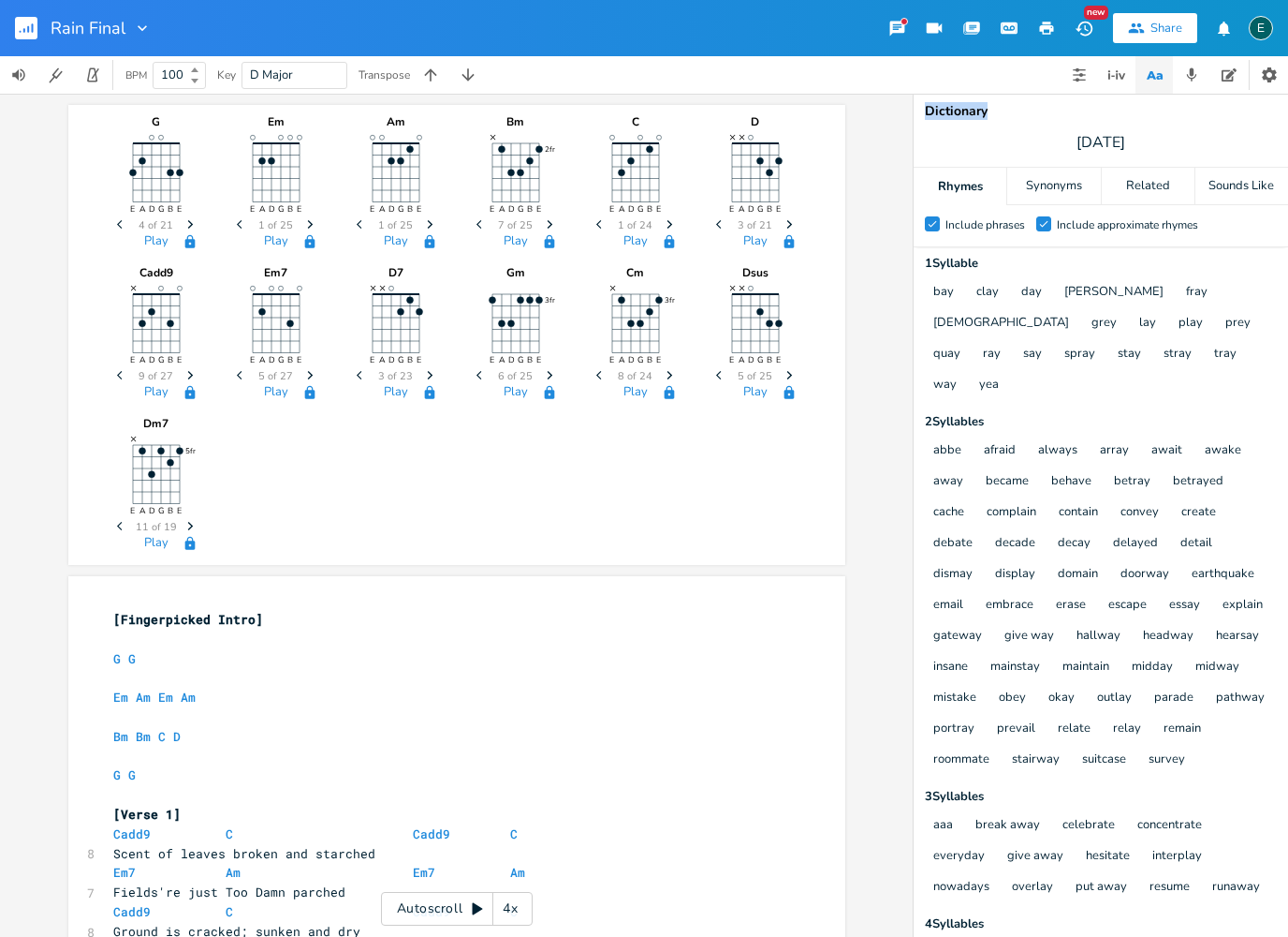
click at [503, 902] on div "4x" at bounding box center [510, 909] width 34 height 34
click at [510, 898] on div "5x" at bounding box center [510, 909] width 34 height 34
click at [502, 898] on div "1x" at bounding box center [510, 909] width 34 height 34
click at [473, 908] on icon at bounding box center [478, 909] width 10 height 12
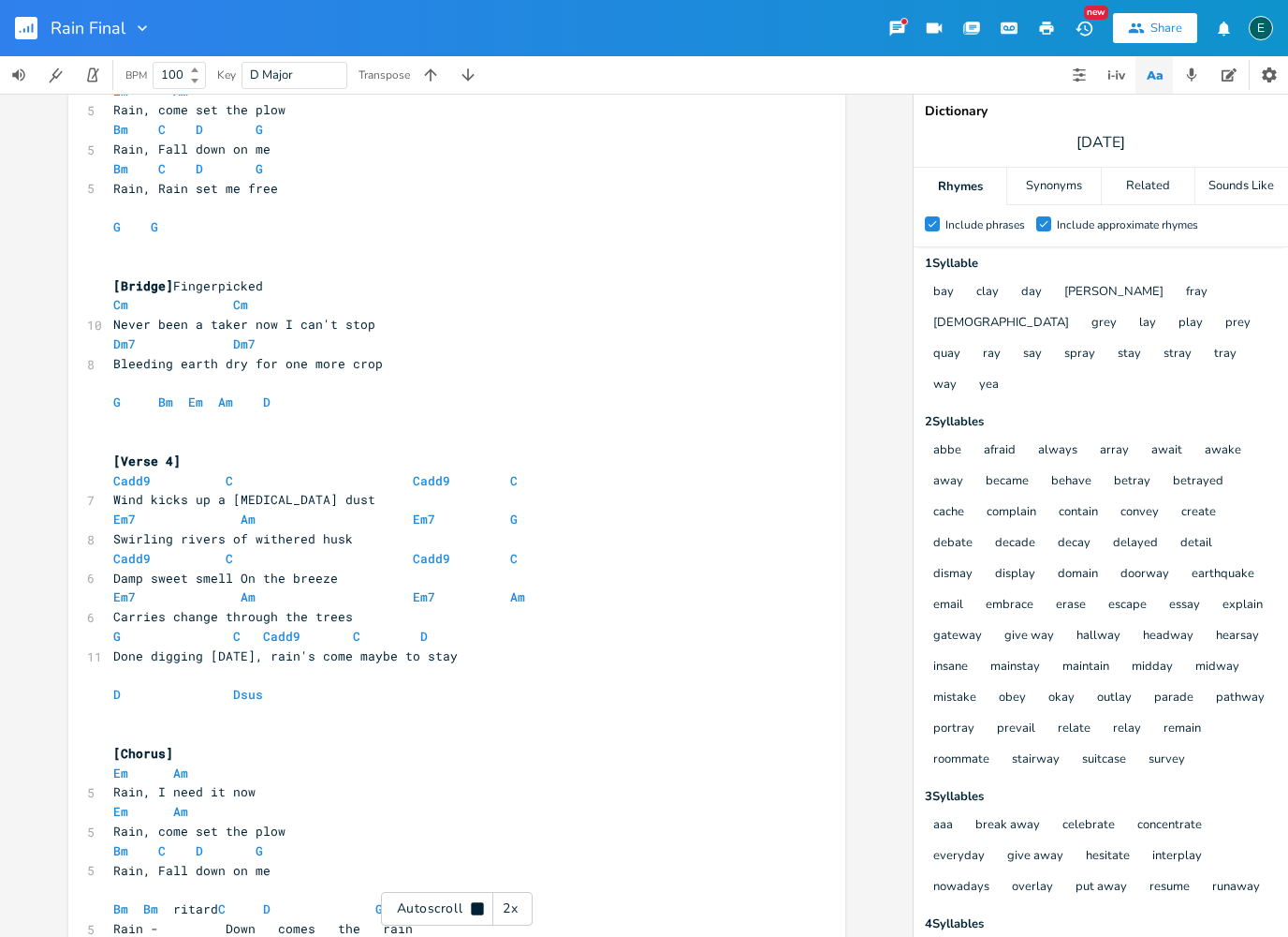
scroll to position [1621, 0]
drag, startPoint x: 356, startPoint y: 572, endPoint x: 397, endPoint y: 559, distance: 43.0
click at [360, 624] on span at bounding box center [371, 634] width 23 height 20
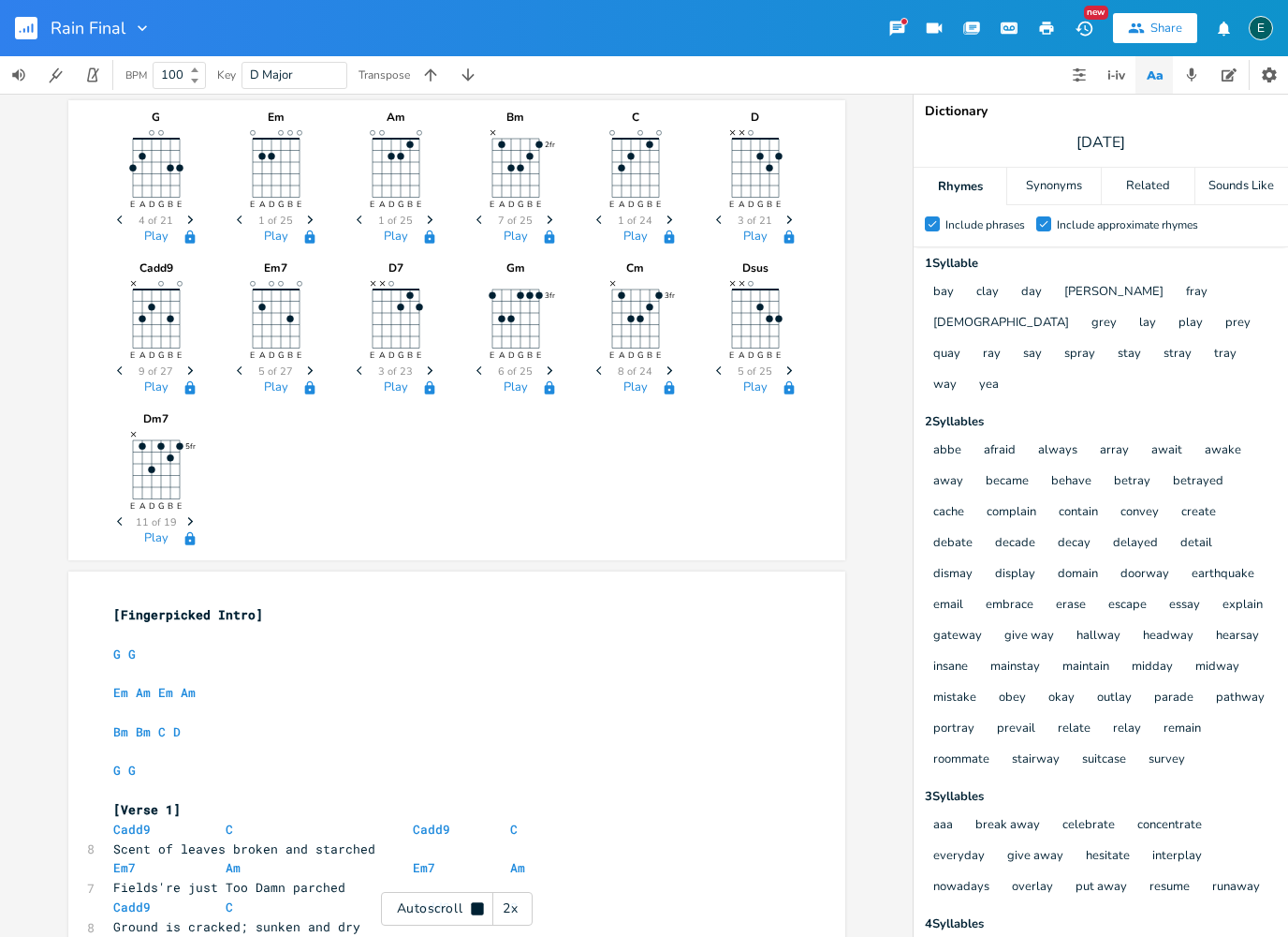
scroll to position [0, 0]
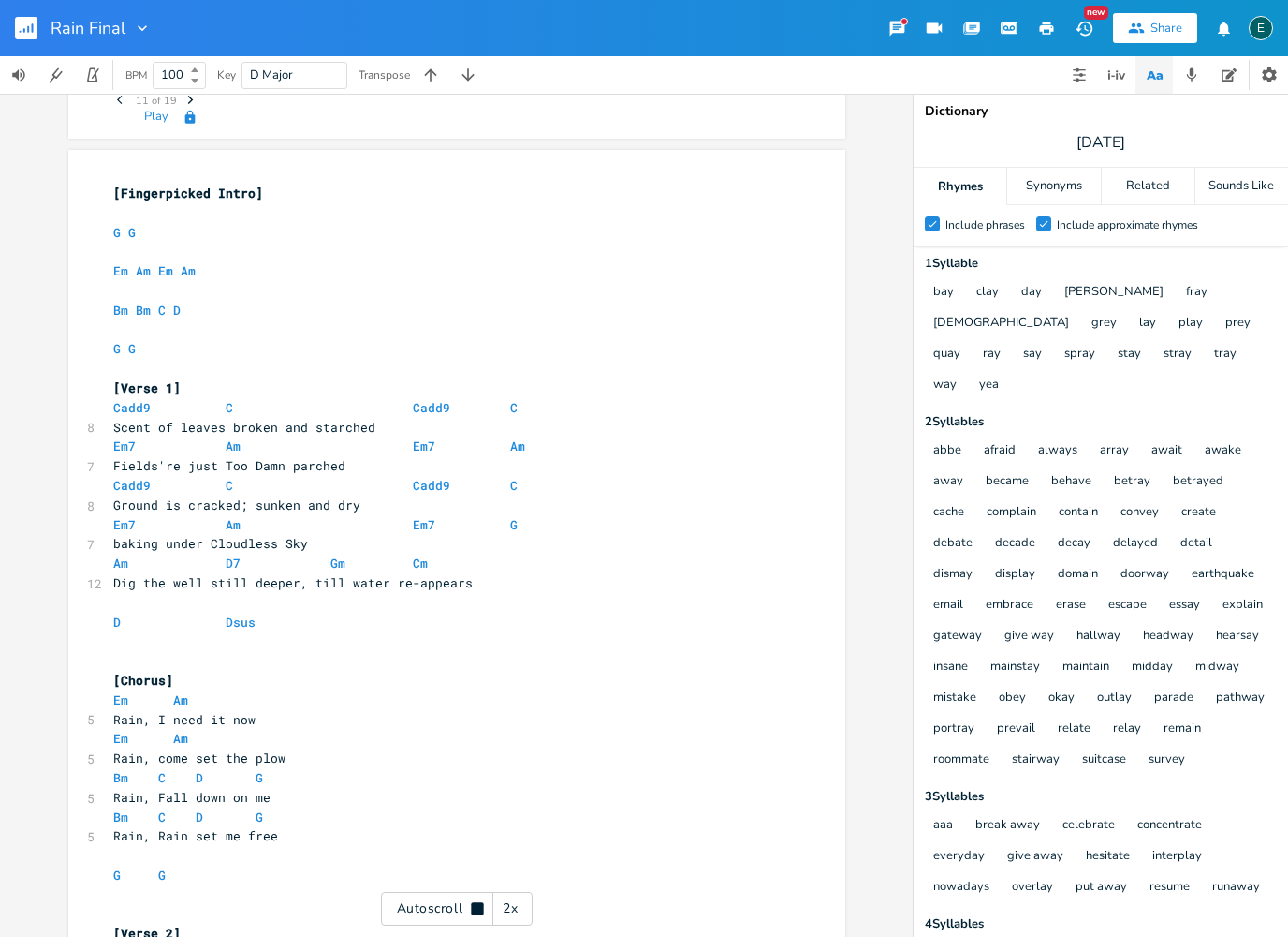
click at [455, 906] on div "Autoscroll 2x" at bounding box center [457, 909] width 152 height 34
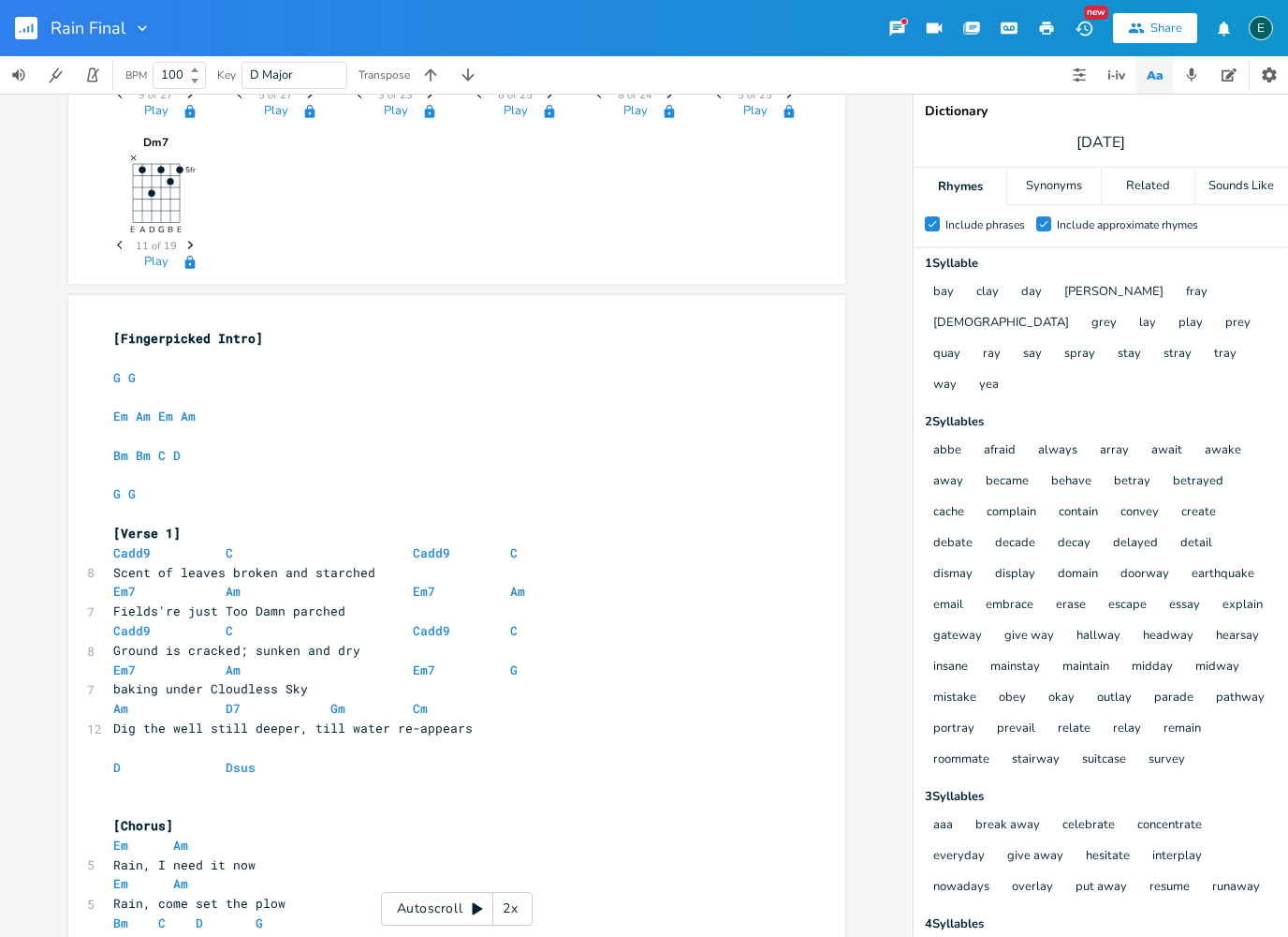
scroll to position [269, 0]
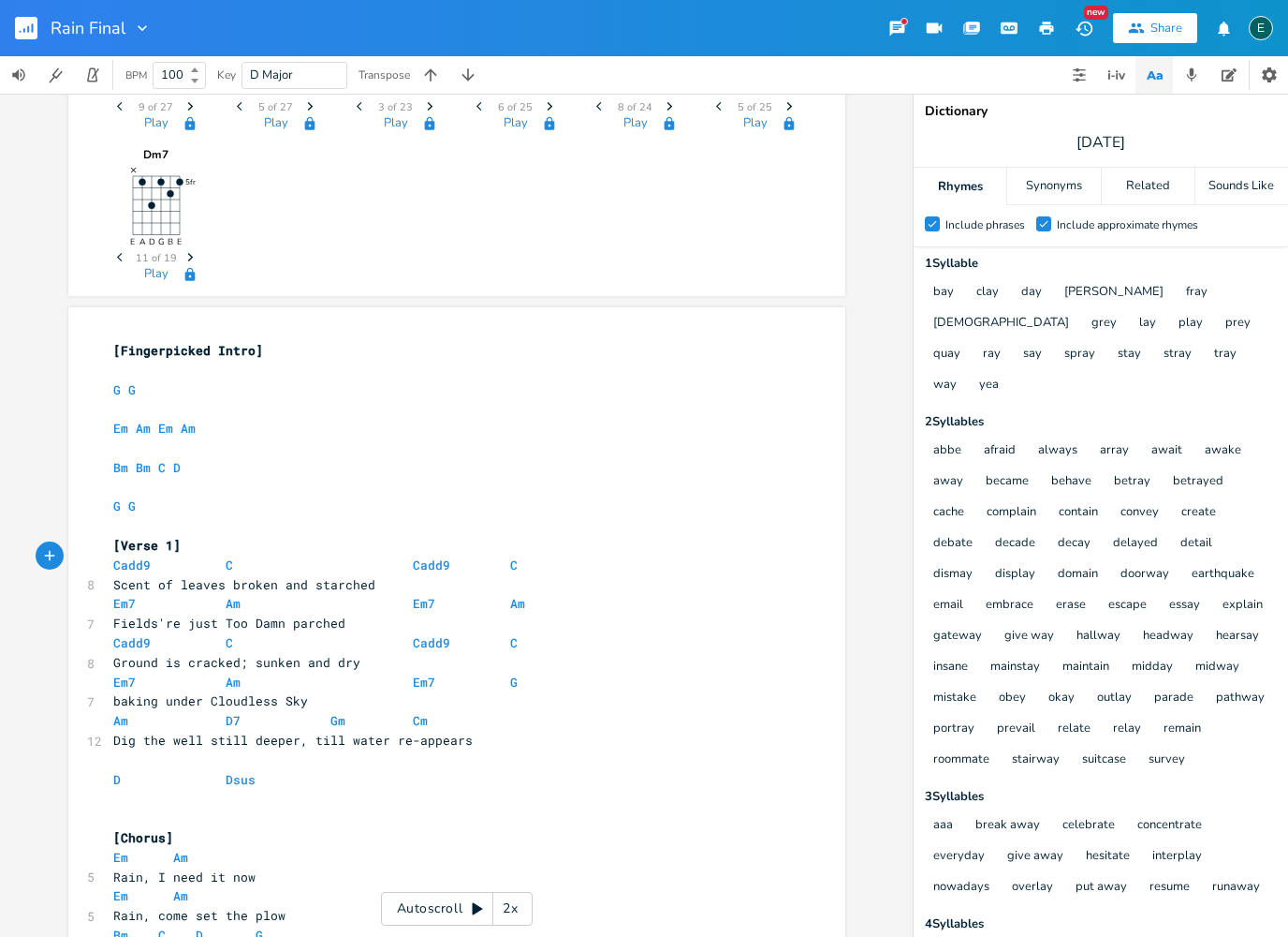
click at [515, 555] on pre "Cadd9 C Cadd9 C" at bounding box center [447, 565] width 676 height 20
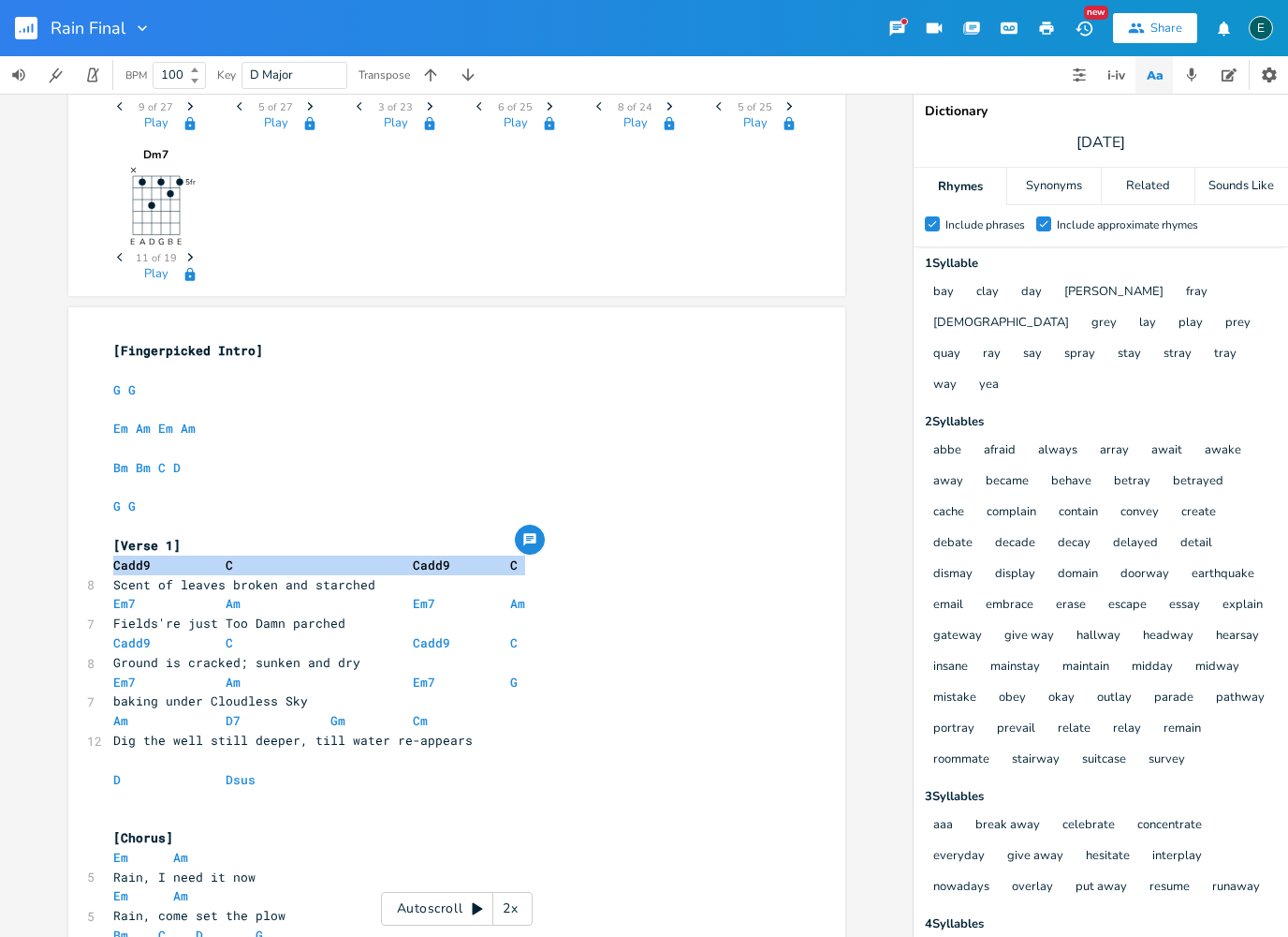
copy span "Cadd9 C Cadd9 C"
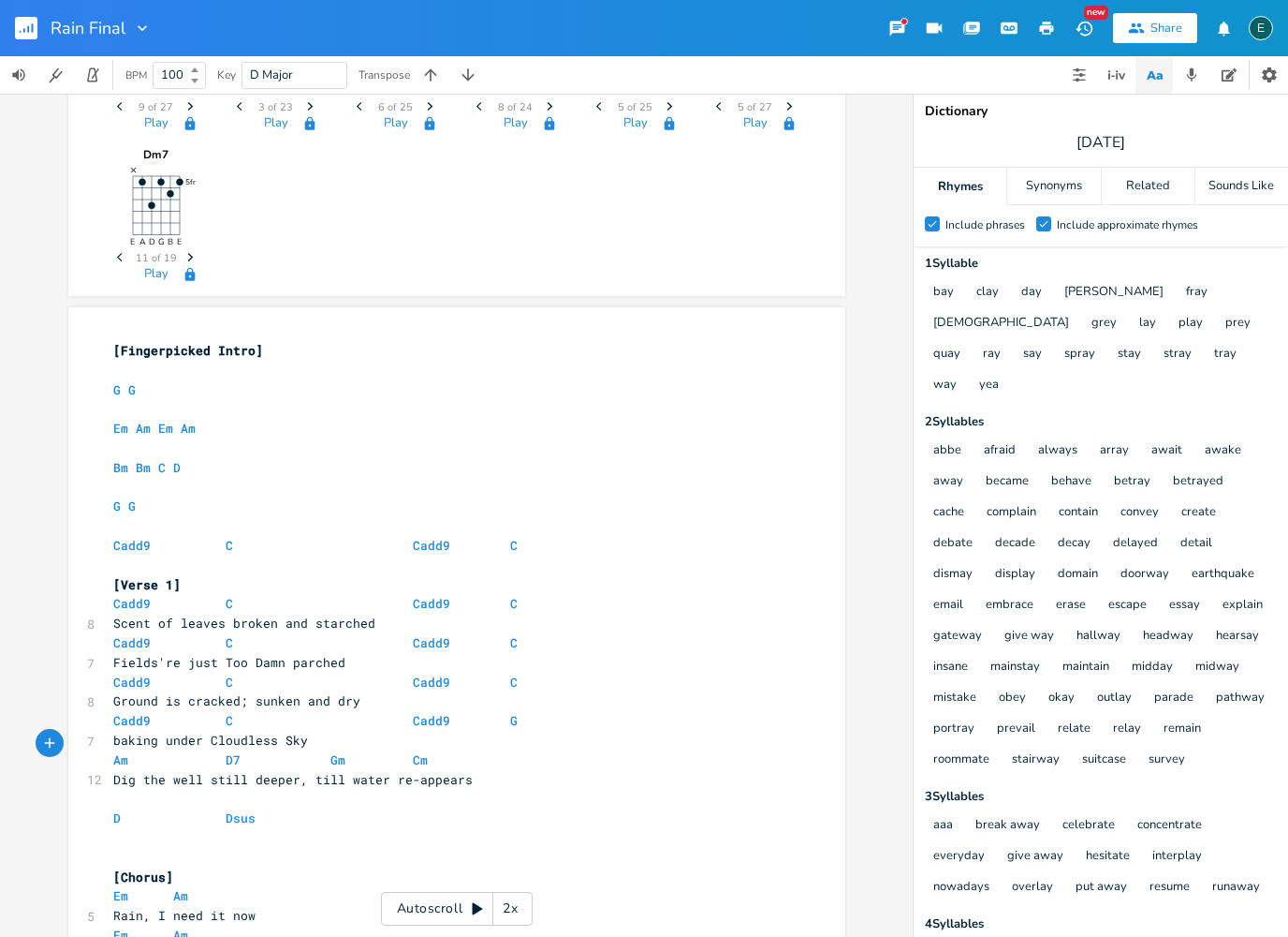
click at [111, 750] on pre "Am D7 Gm Cm" at bounding box center [447, 760] width 676 height 20
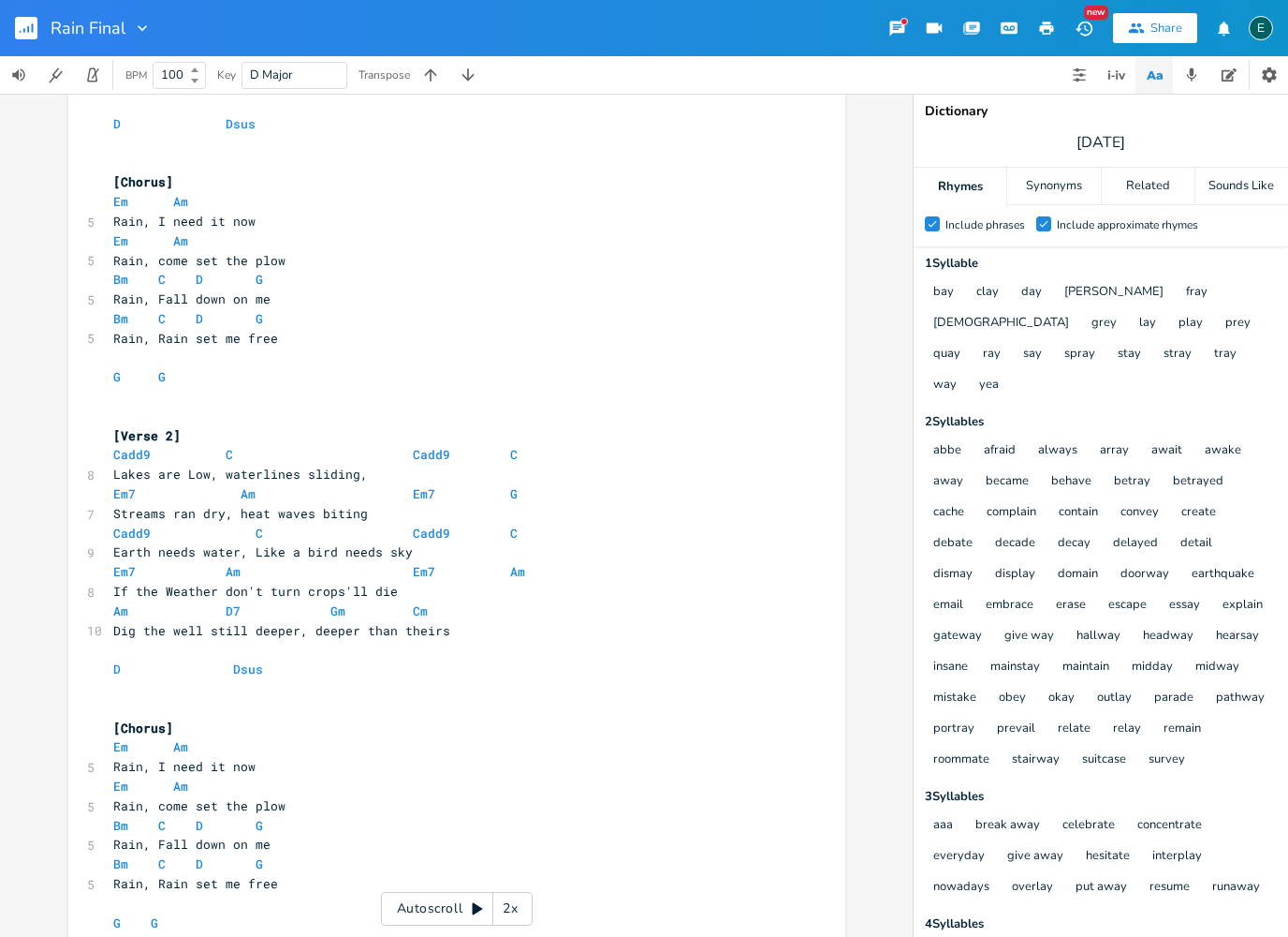
scroll to position [1013, 0]
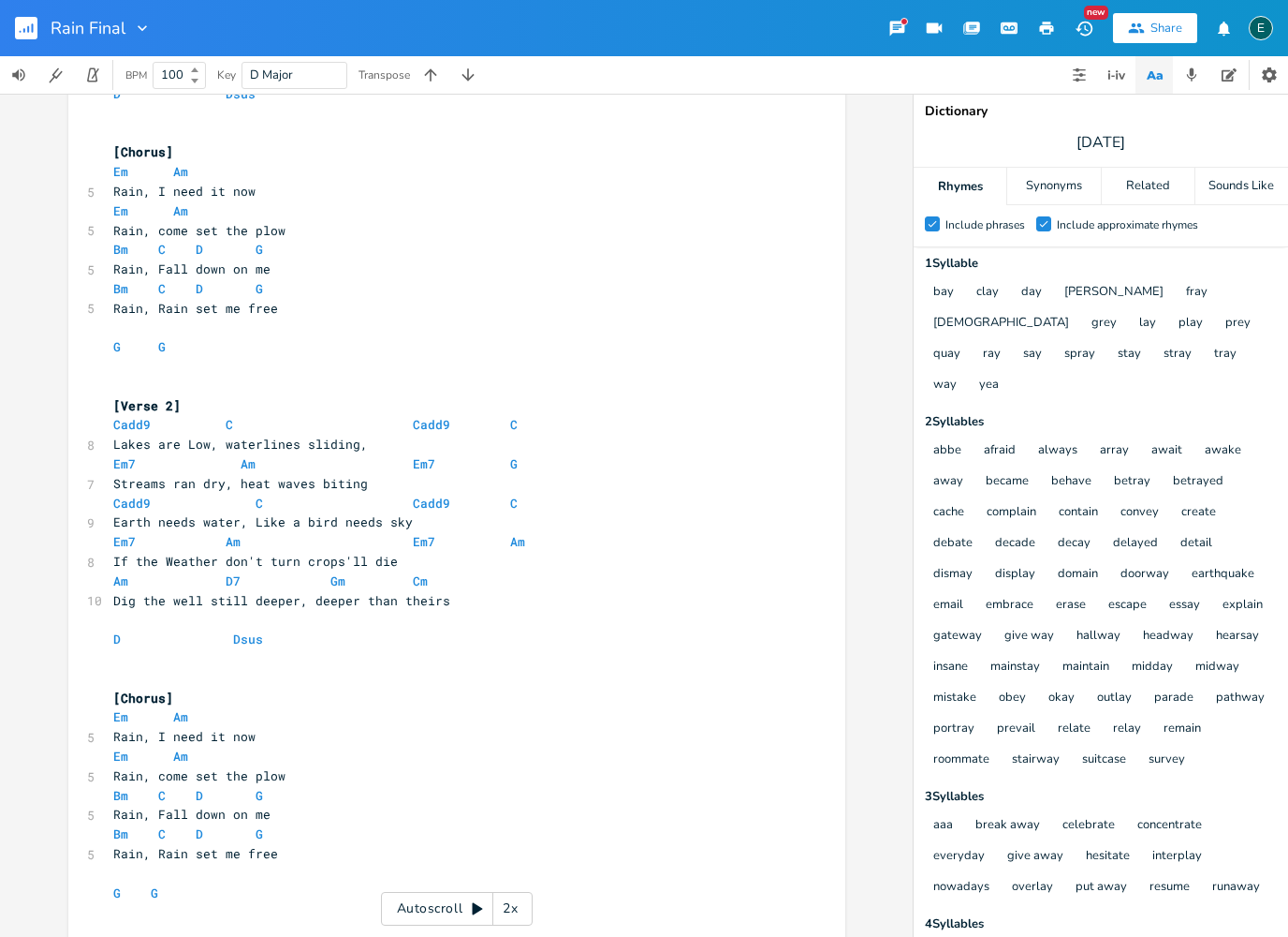
click at [108, 548] on div "xxxxxxxxxx [Fingerpicked Intro] ​ G G ​ Em Am Em Am ​ Bm Bm C D ​ G G ​ Cadd9 C…" at bounding box center [456, 616] width 777 height 2106
click at [108, 547] on div "xxxxxxxxxx [Fingerpicked Intro] ​ G G ​ Em Am Em Am ​ Bm Bm C D ​ G G ​ Cadd9 C…" at bounding box center [456, 616] width 777 height 2106
click at [110, 571] on pre "Am D7 Gm Cm" at bounding box center [447, 581] width 676 height 20
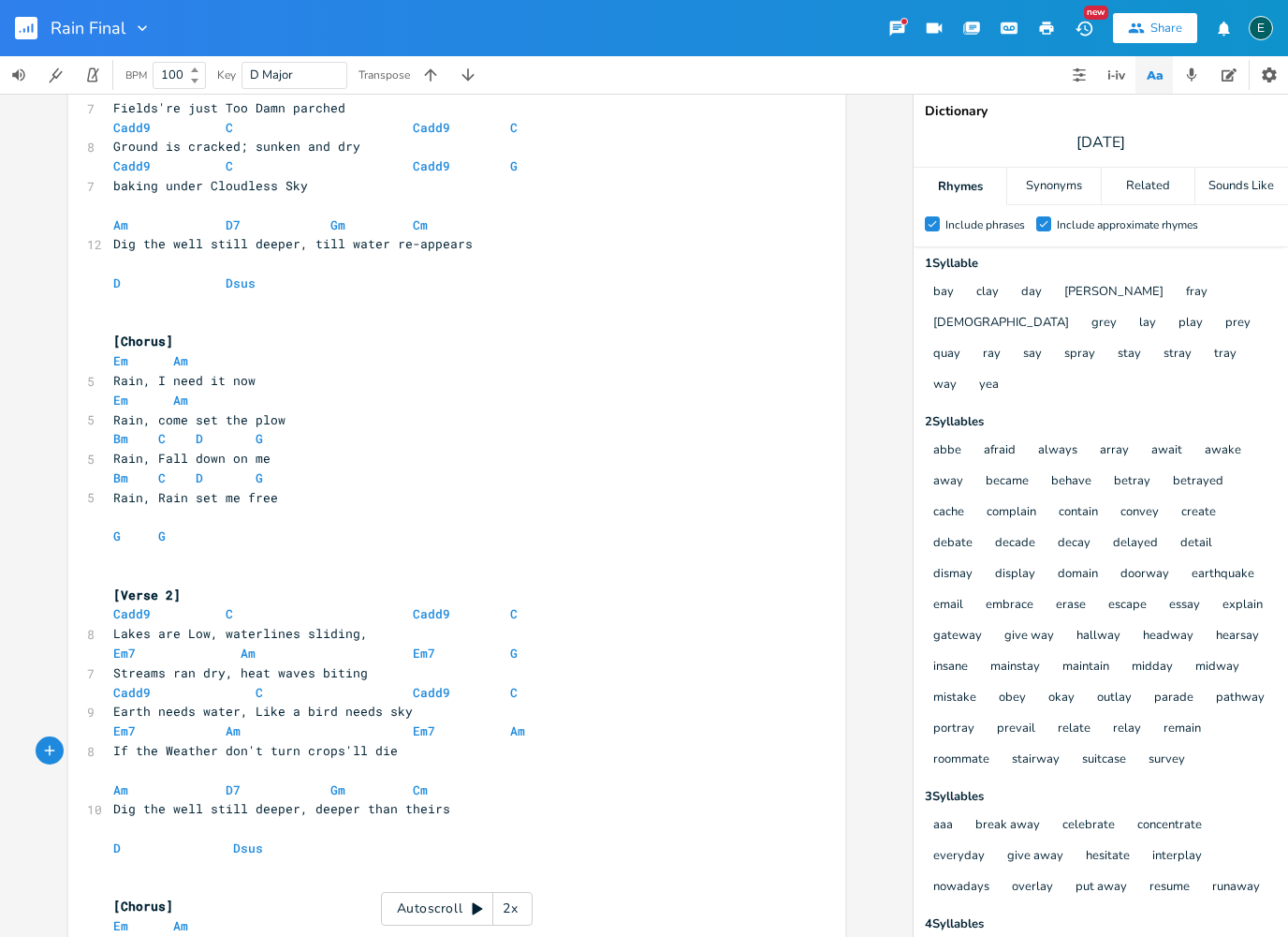
scroll to position [822, 0]
click at [529, 722] on pre "Em7 Am Em7 Am" at bounding box center [447, 732] width 676 height 20
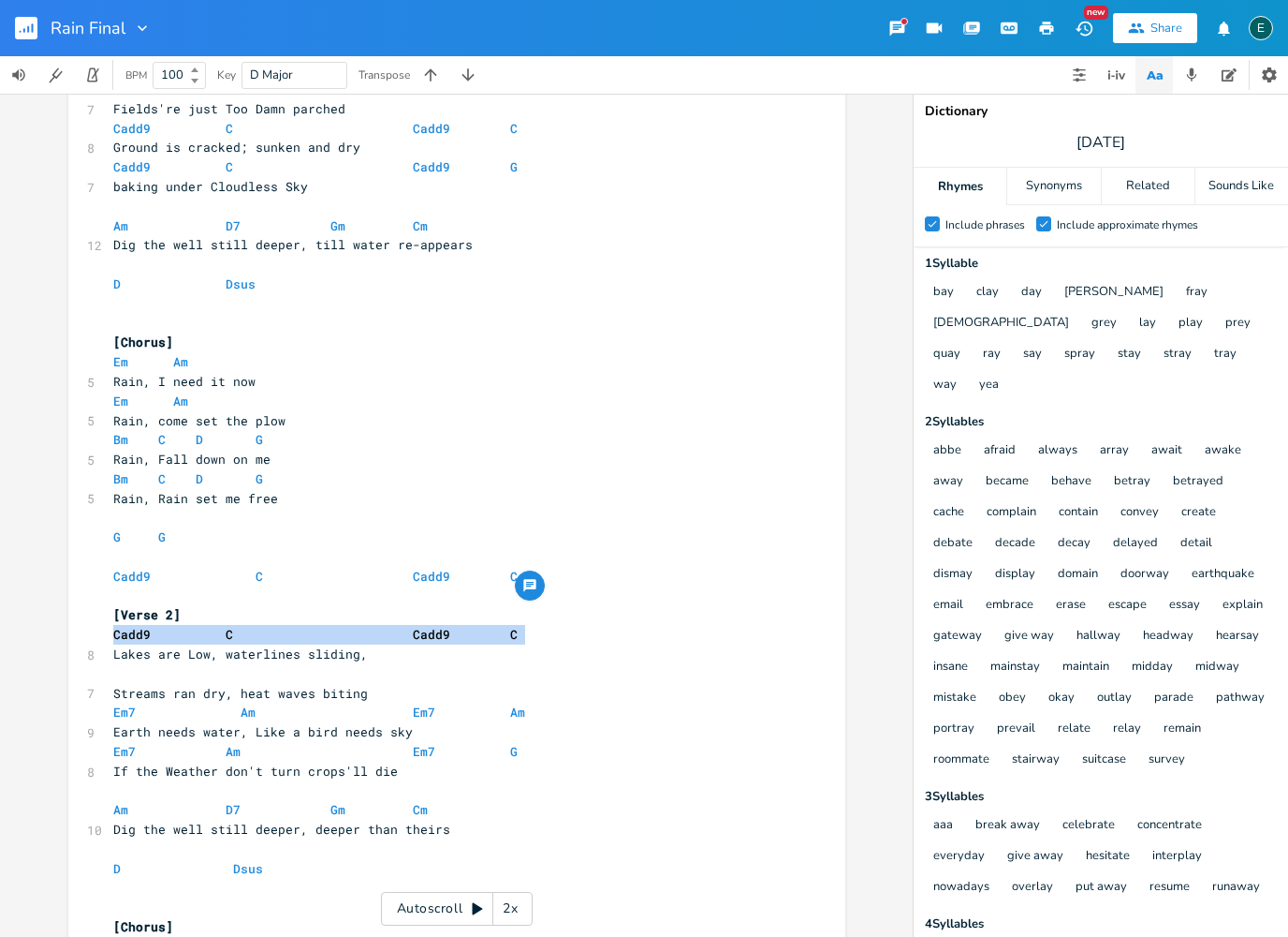
copy span "Cadd9 C Cadd9 C"
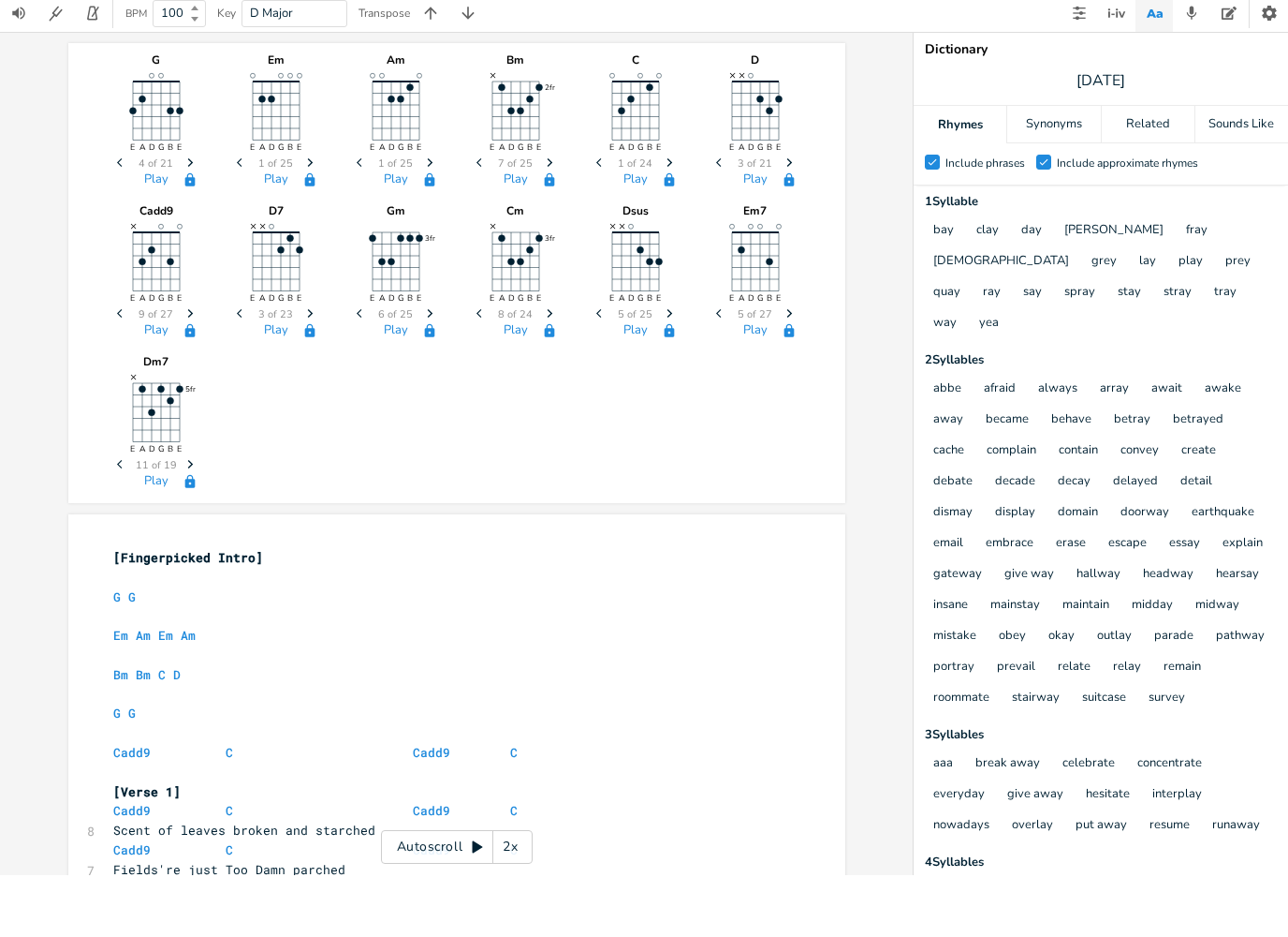
scroll to position [0, 0]
click at [412, 839] on div "G E A D G B E Previous 4 of 21 Next Play Em E A D G B E Previous 1 of 25 Next P…" at bounding box center [456, 515] width 913 height 843
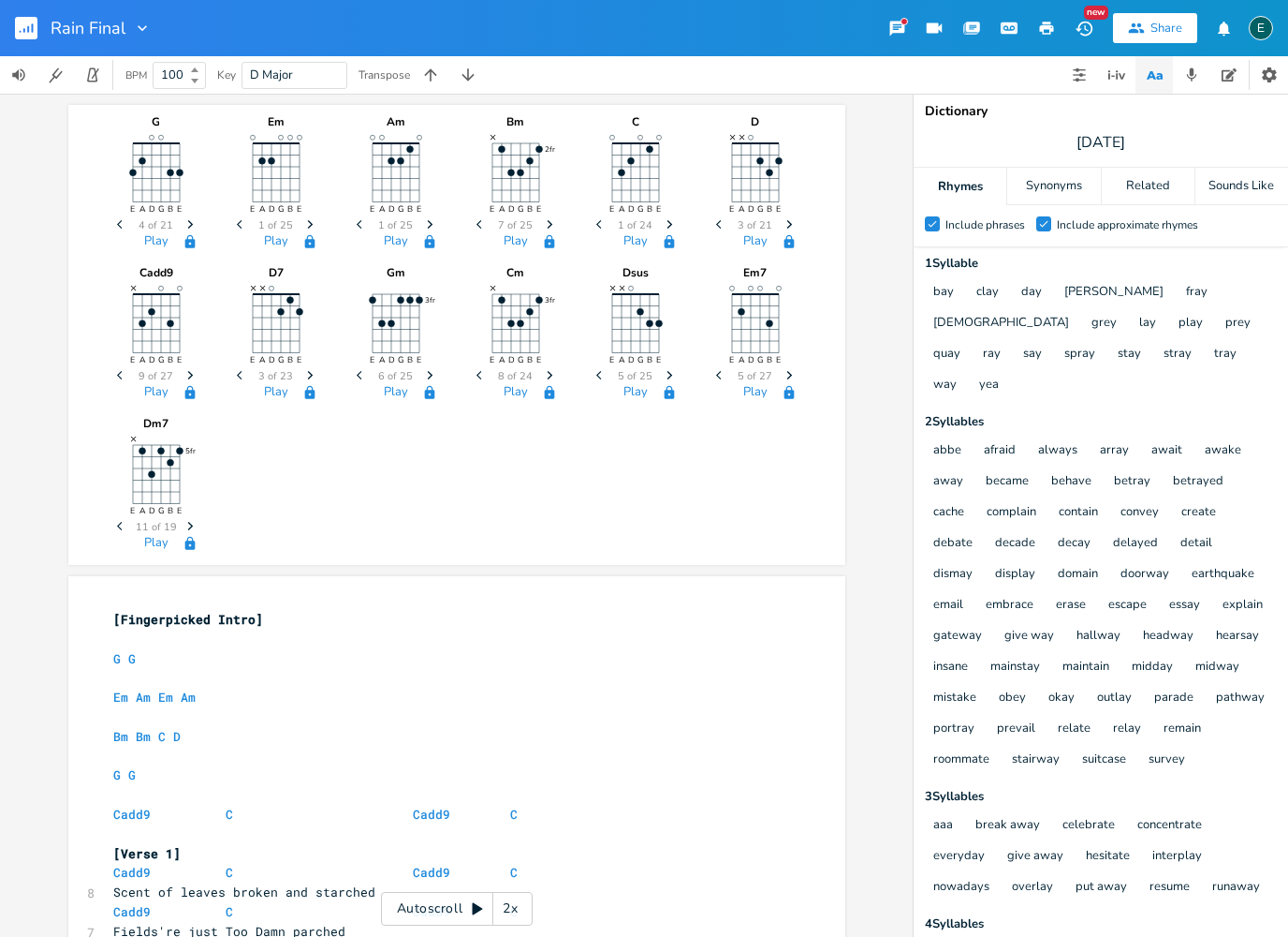
click at [397, 900] on div "Autoscroll 2x" at bounding box center [457, 909] width 152 height 34
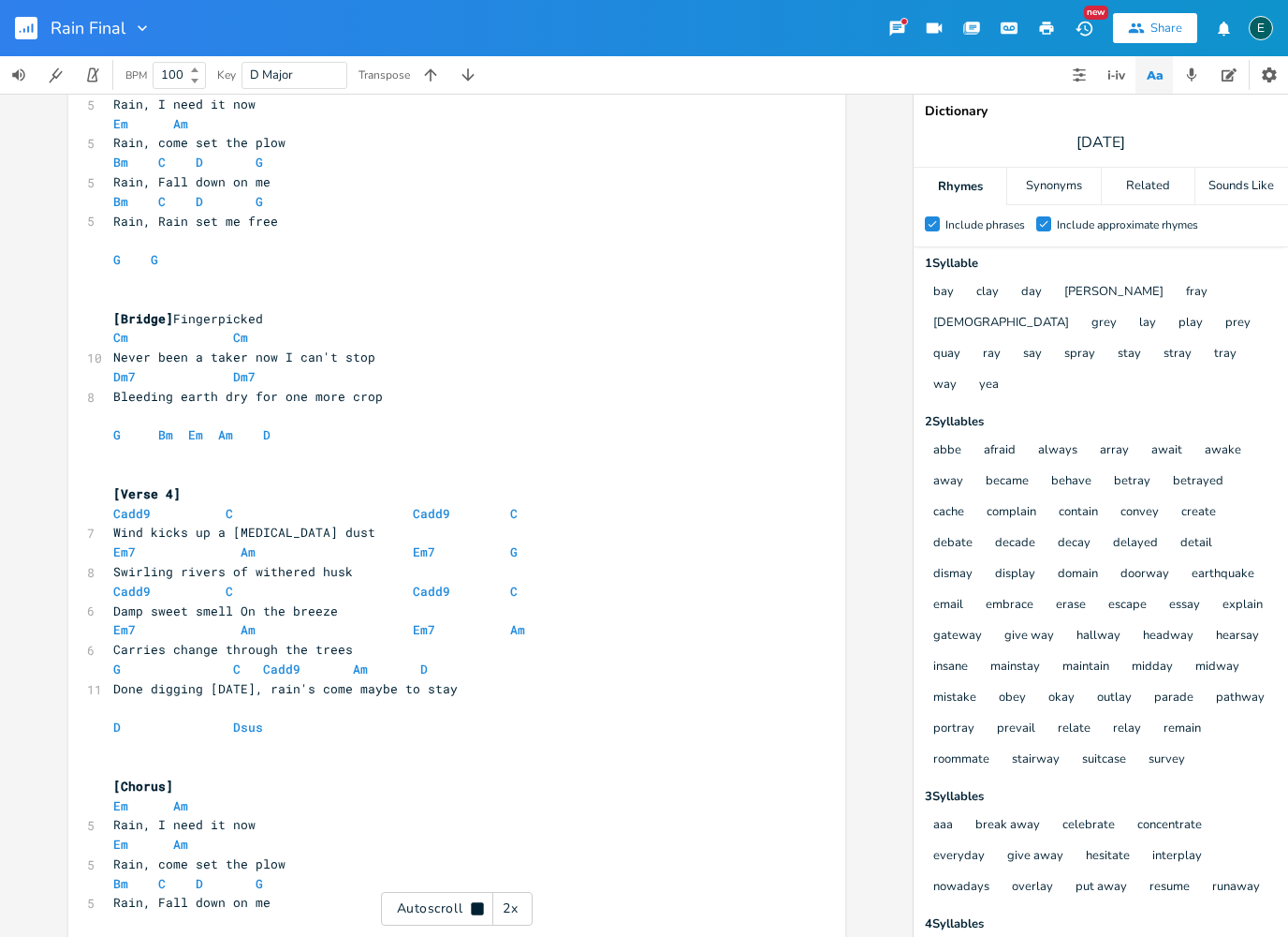
click at [293, 426] on pre "G Bm Em Am D" at bounding box center [447, 436] width 676 height 20
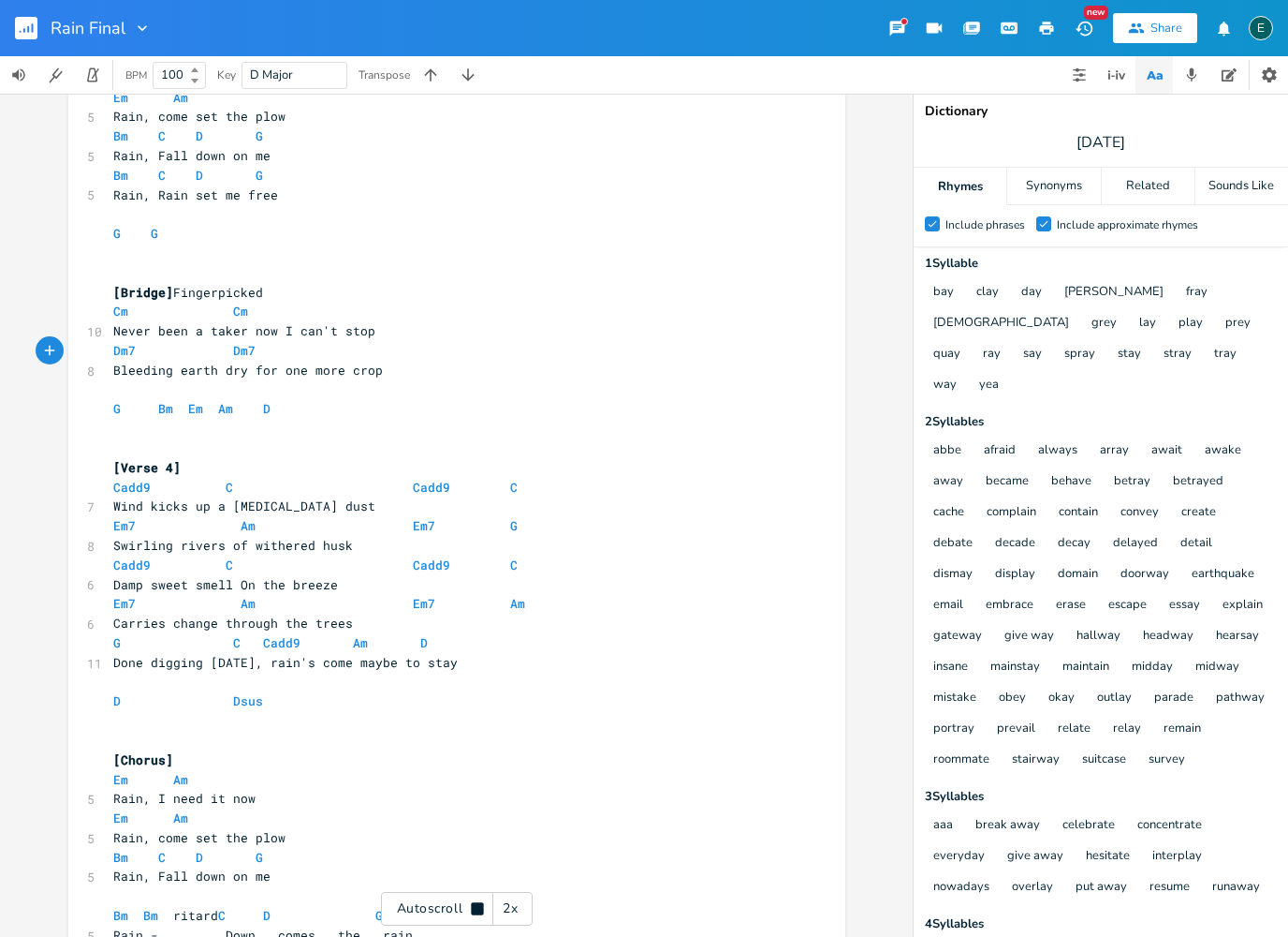
scroll to position [1712, 0]
click at [404, 906] on div "Autoscroll 2x" at bounding box center [457, 909] width 152 height 34
click at [275, 398] on pre "G Bm Em Am D" at bounding box center [447, 408] width 676 height 20
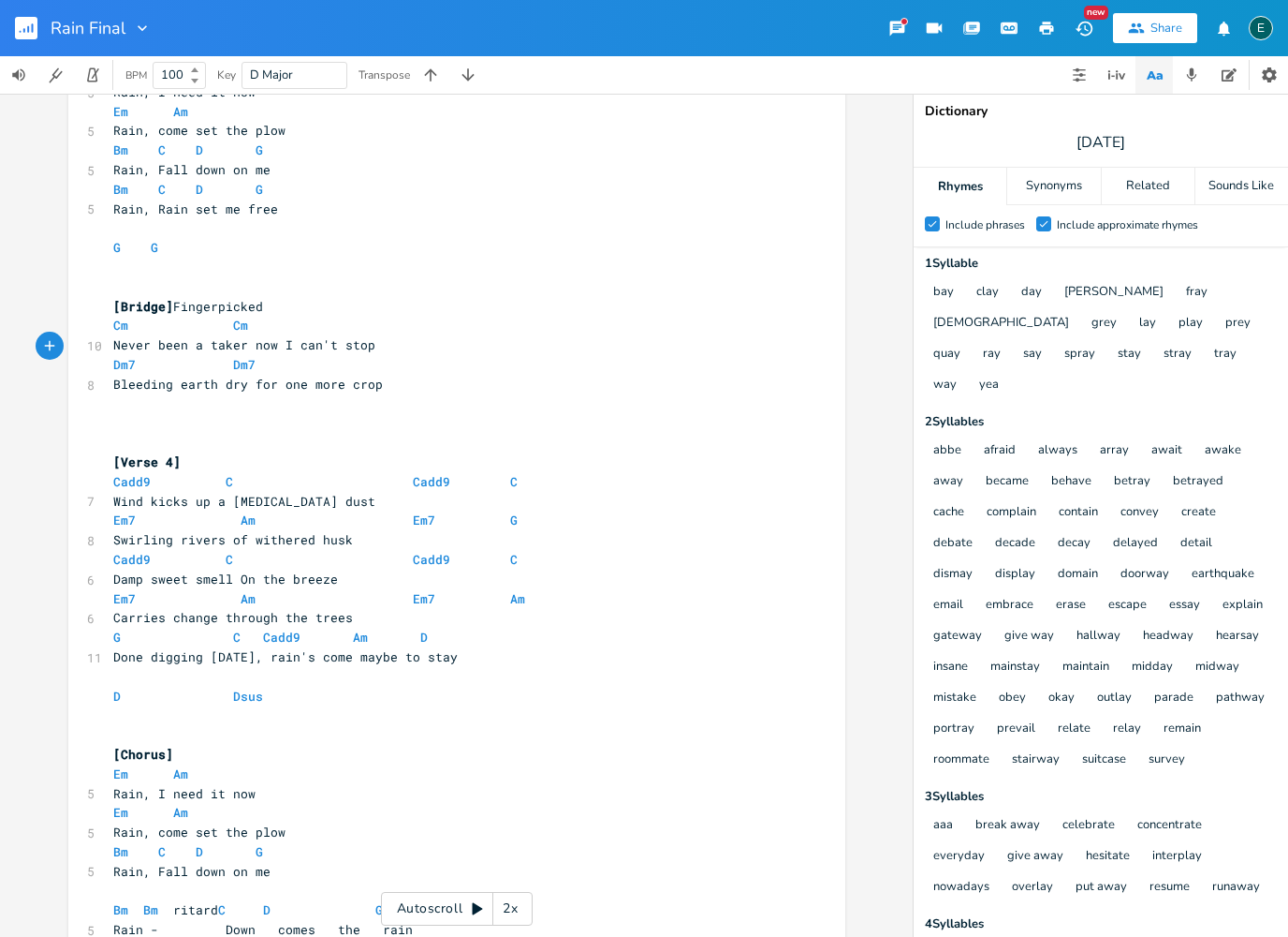
scroll to position [1677, 0]
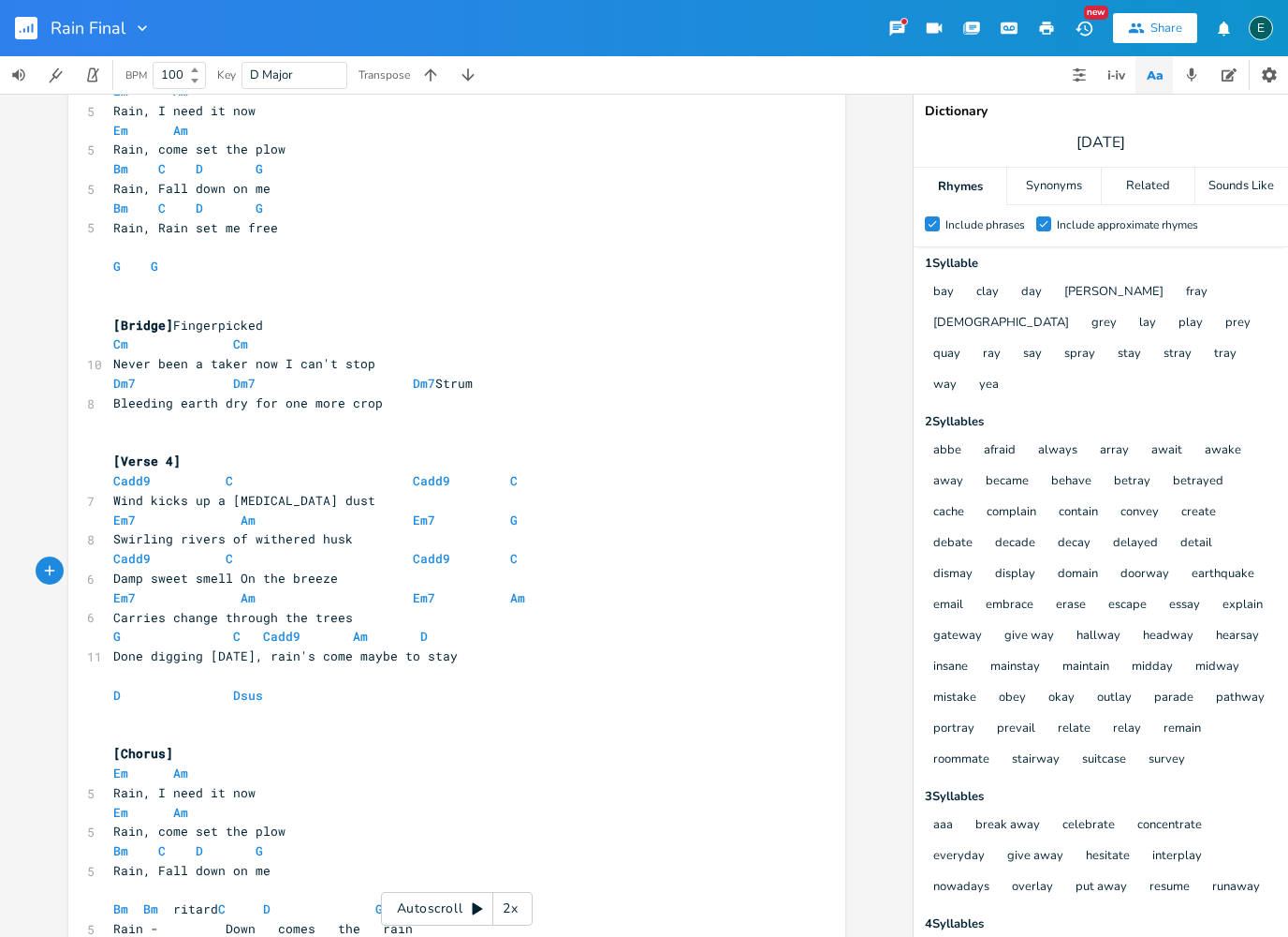
click at [303, 626] on span at bounding box center [312, 636] width 23 height 20
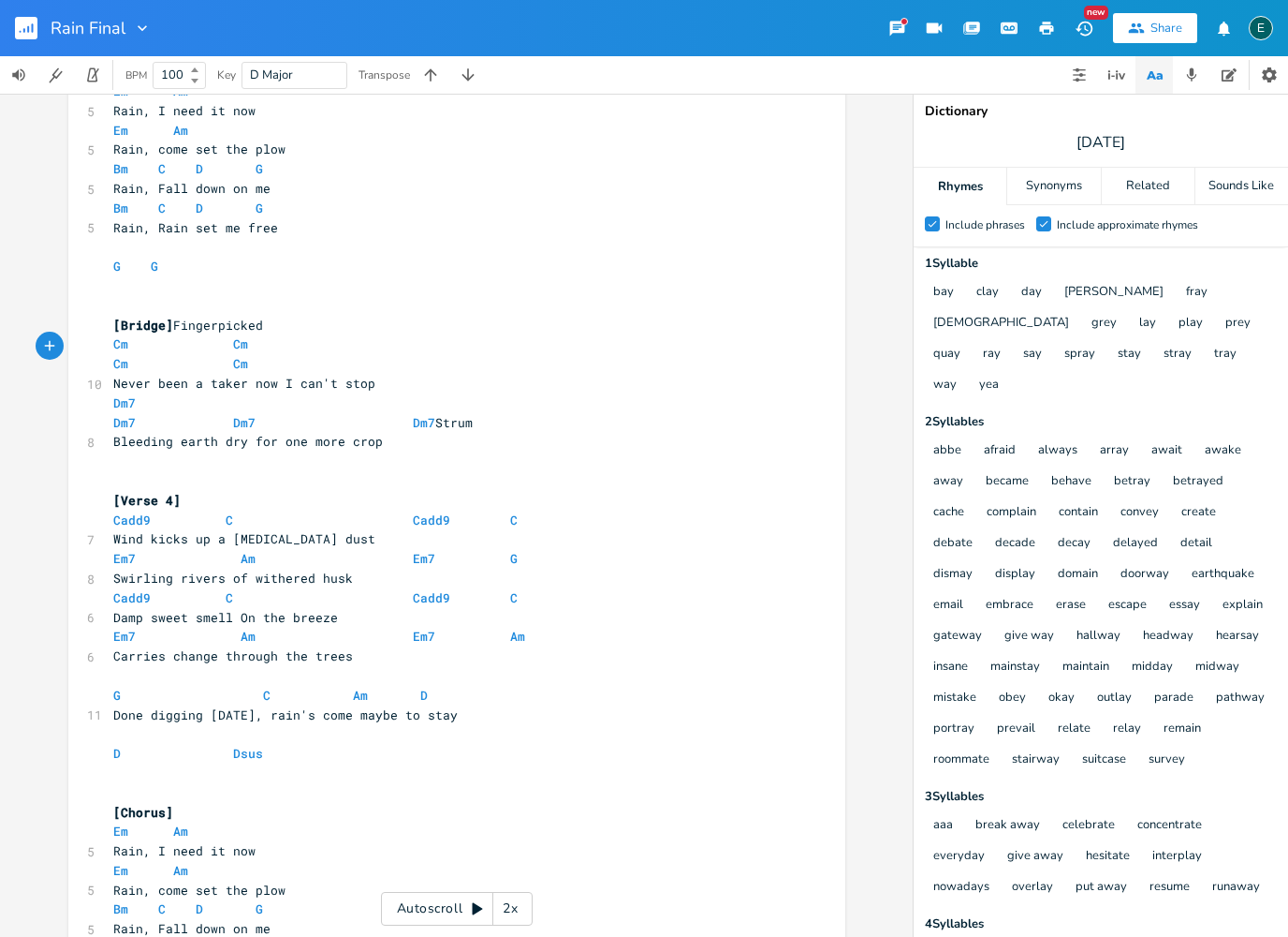
click at [511, 510] on pre "Cadd9 C Cadd9 C" at bounding box center [447, 520] width 676 height 20
copy span "Cadd9 C Cadd9 C"
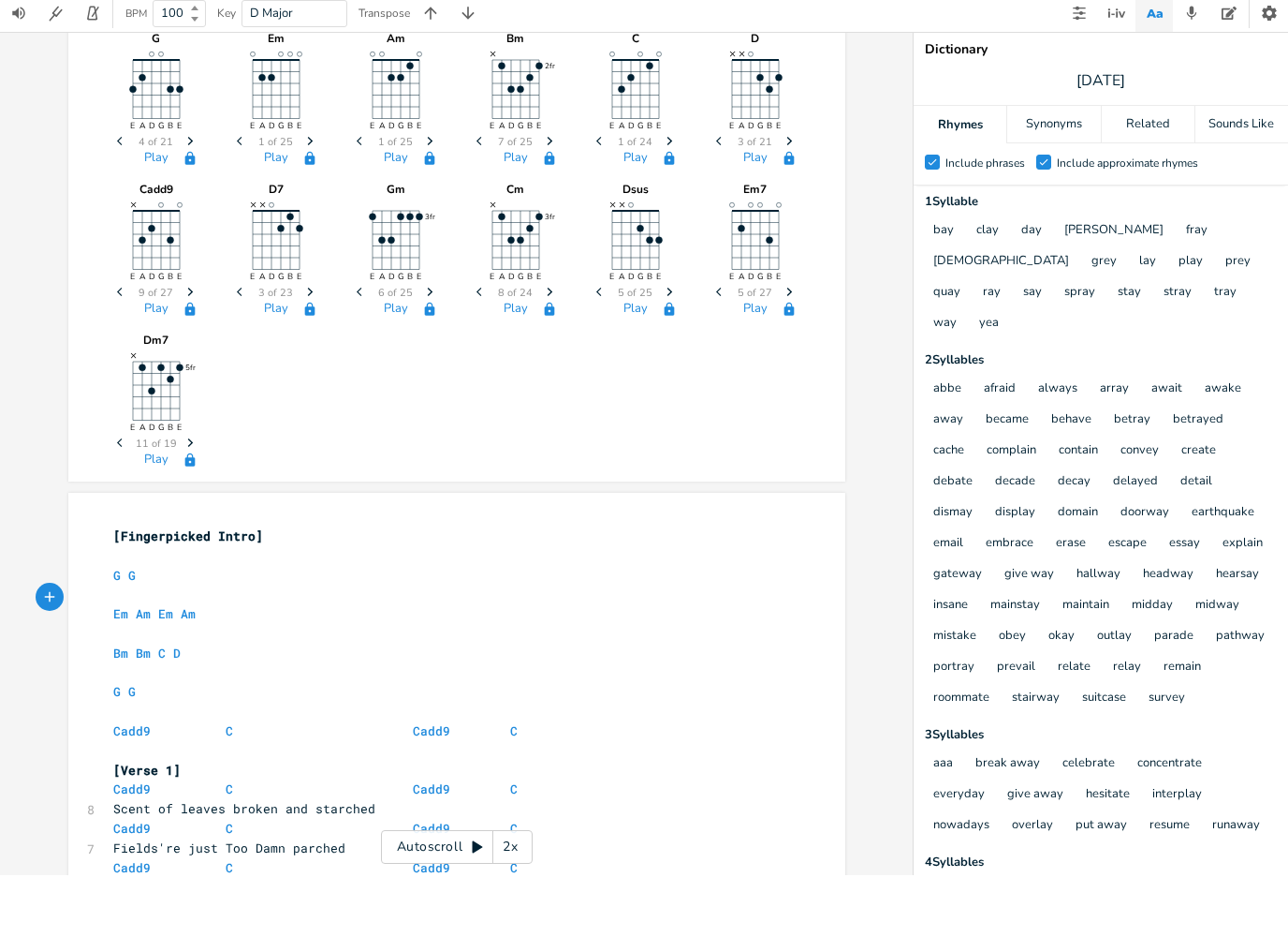
scroll to position [0, 0]
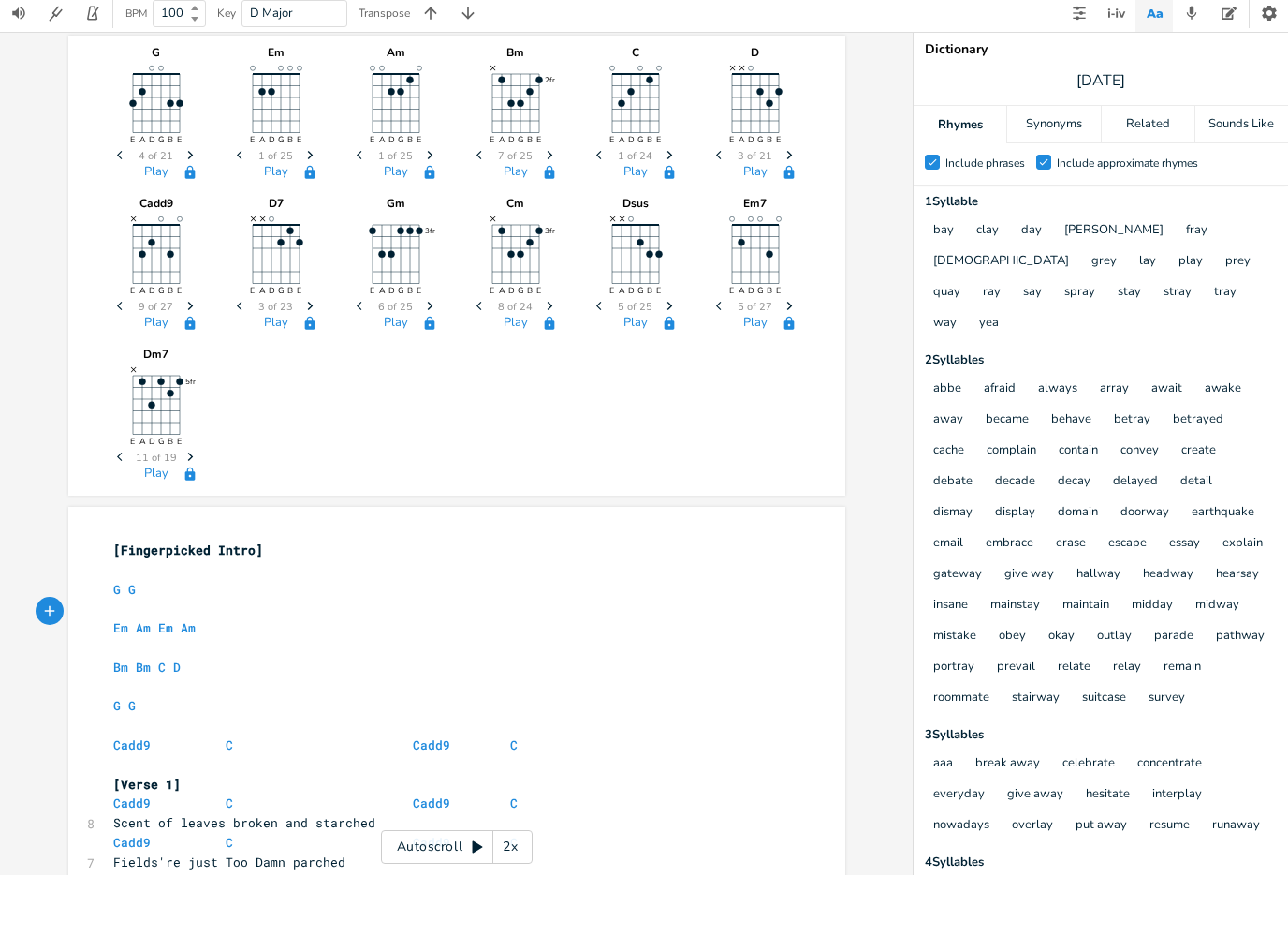
click at [434, 839] on div "G E A D G B E Previous 4 of 21 Next Play Em E A D G B E Previous 1 of 25 Next P…" at bounding box center [456, 515] width 913 height 843
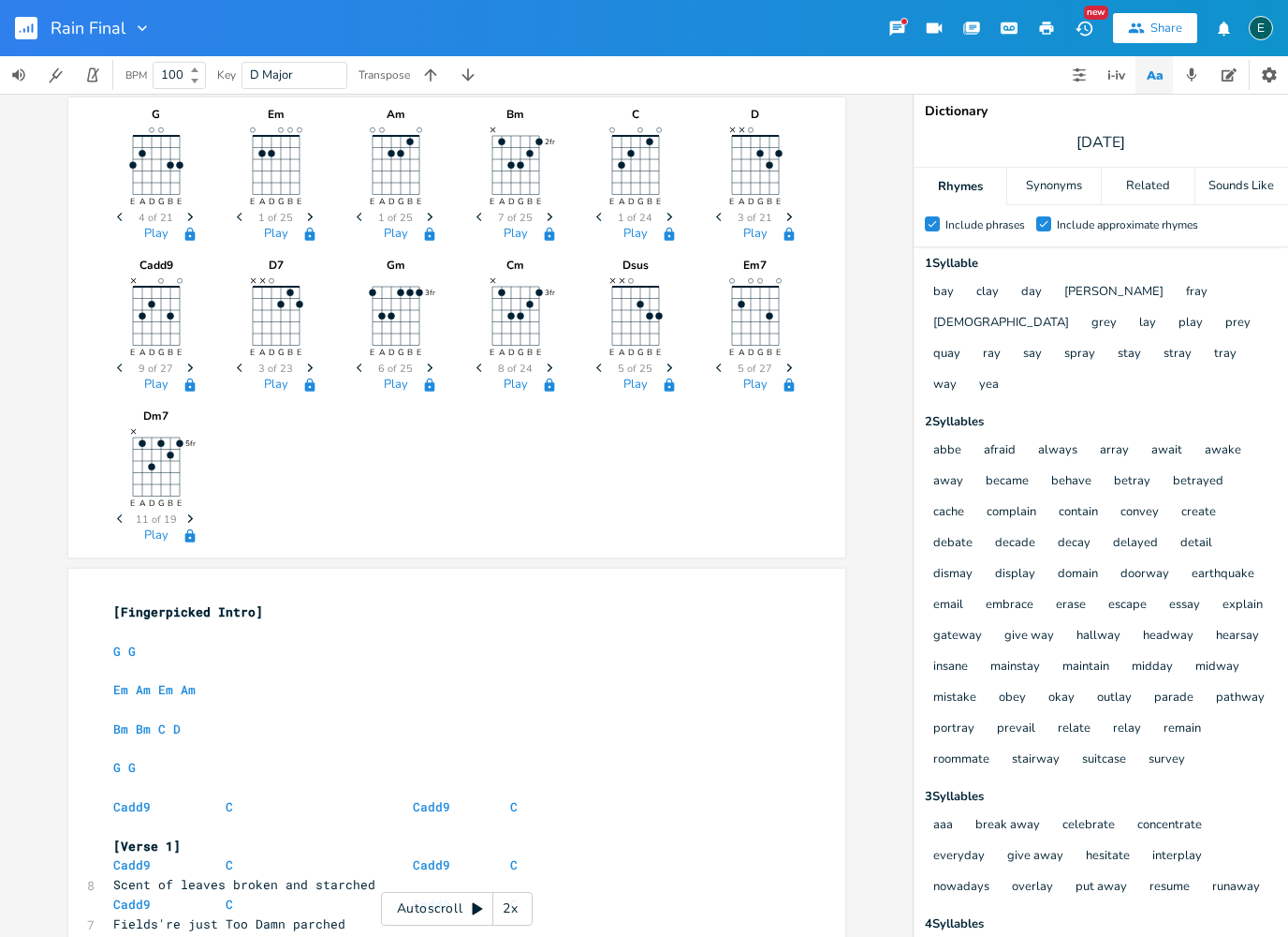
click at [425, 911] on div "Autoscroll 2x" at bounding box center [457, 909] width 152 height 34
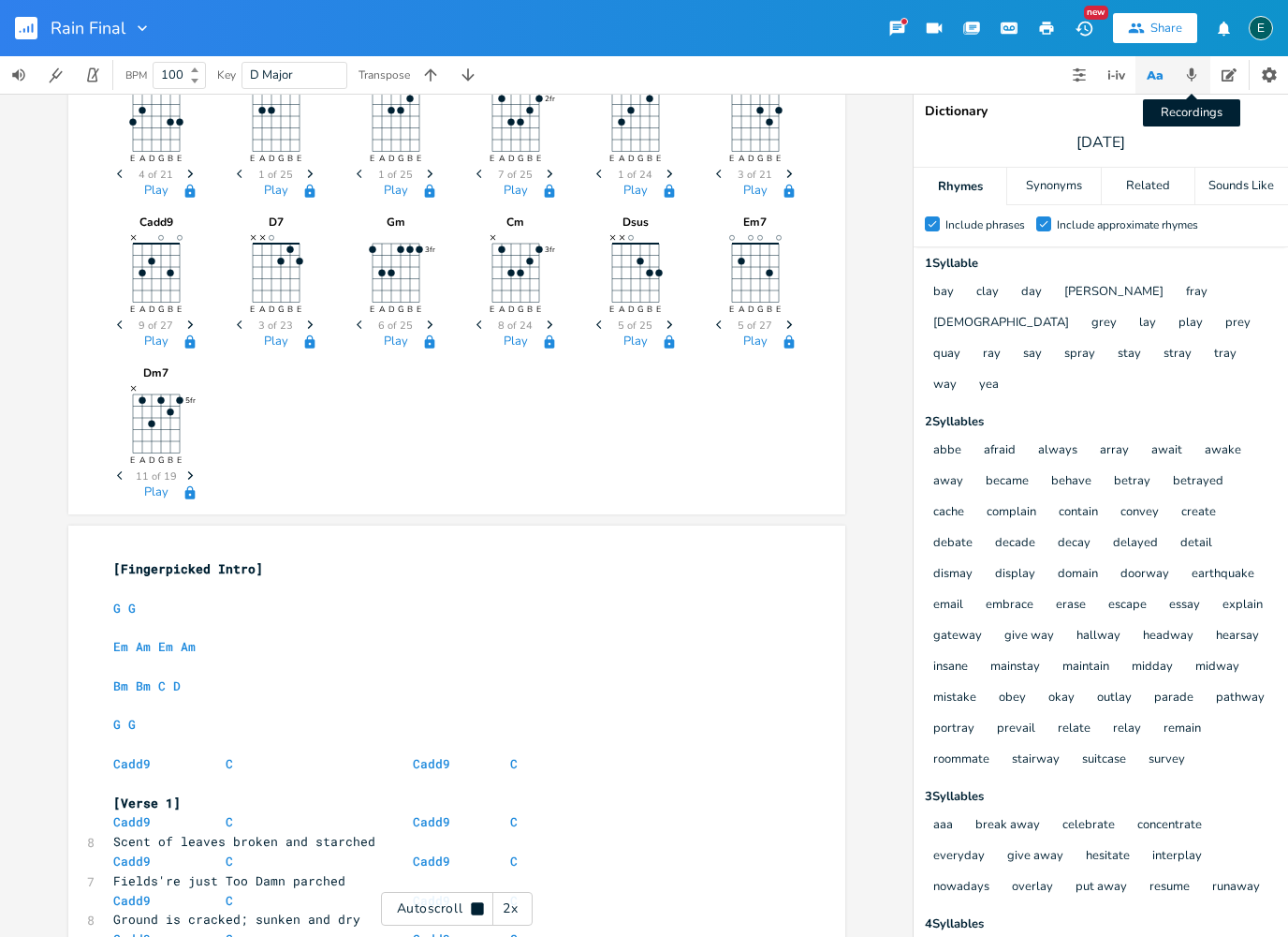
click at [1198, 79] on icon "button" at bounding box center [1191, 75] width 17 height 17
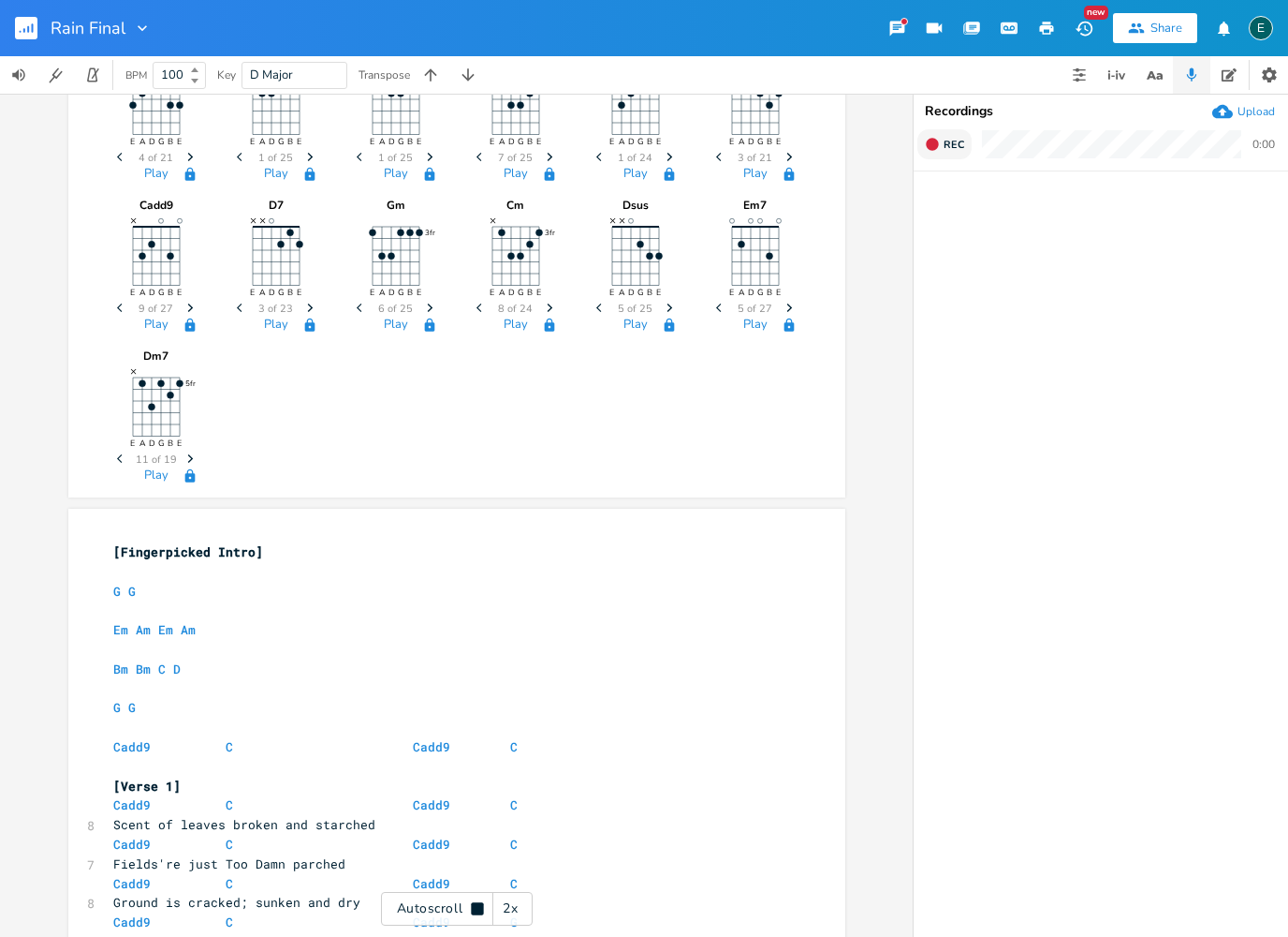
click at [936, 142] on icon "button" at bounding box center [932, 144] width 12 height 12
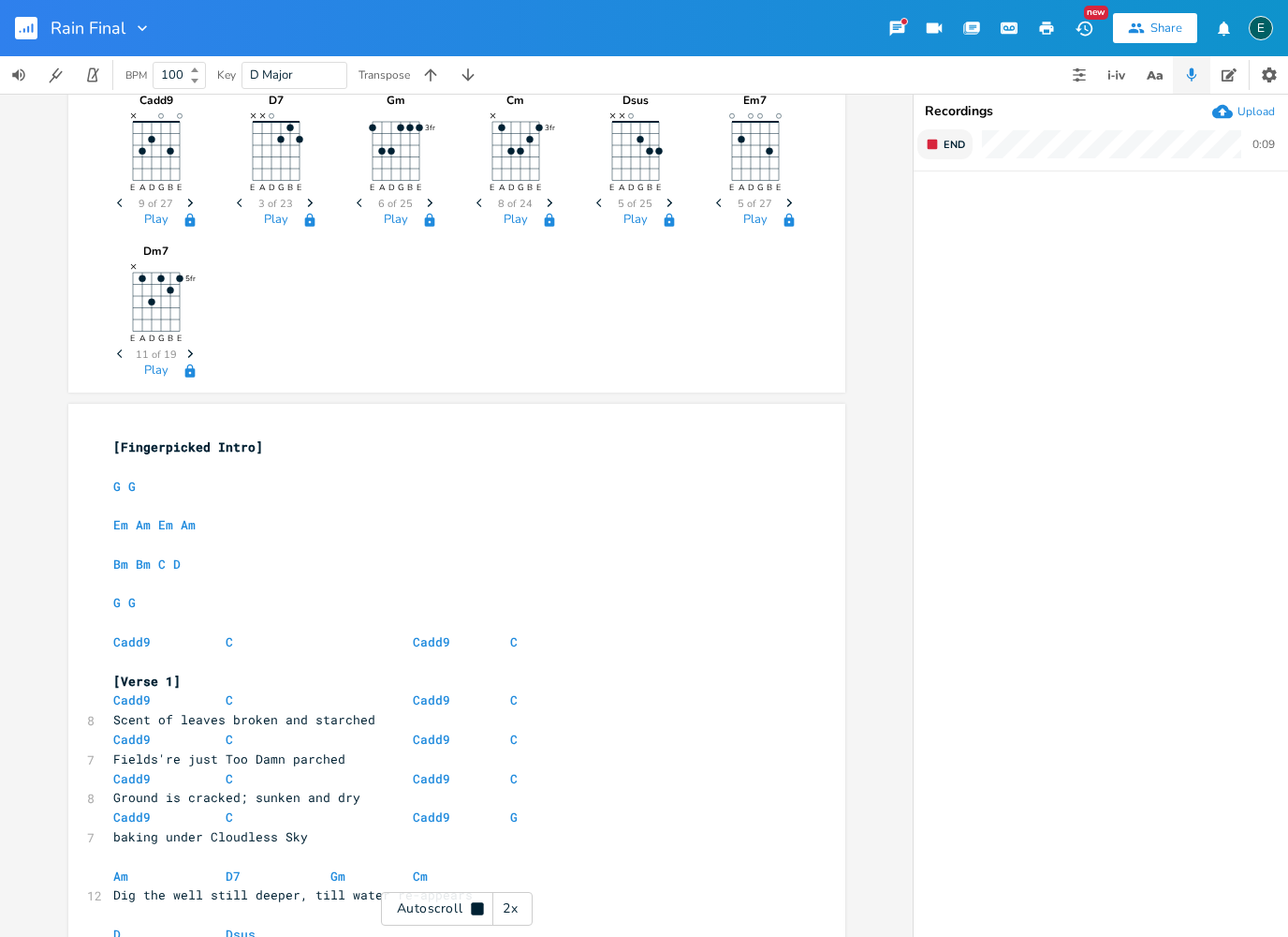
click at [943, 147] on button "End" at bounding box center [945, 144] width 55 height 30
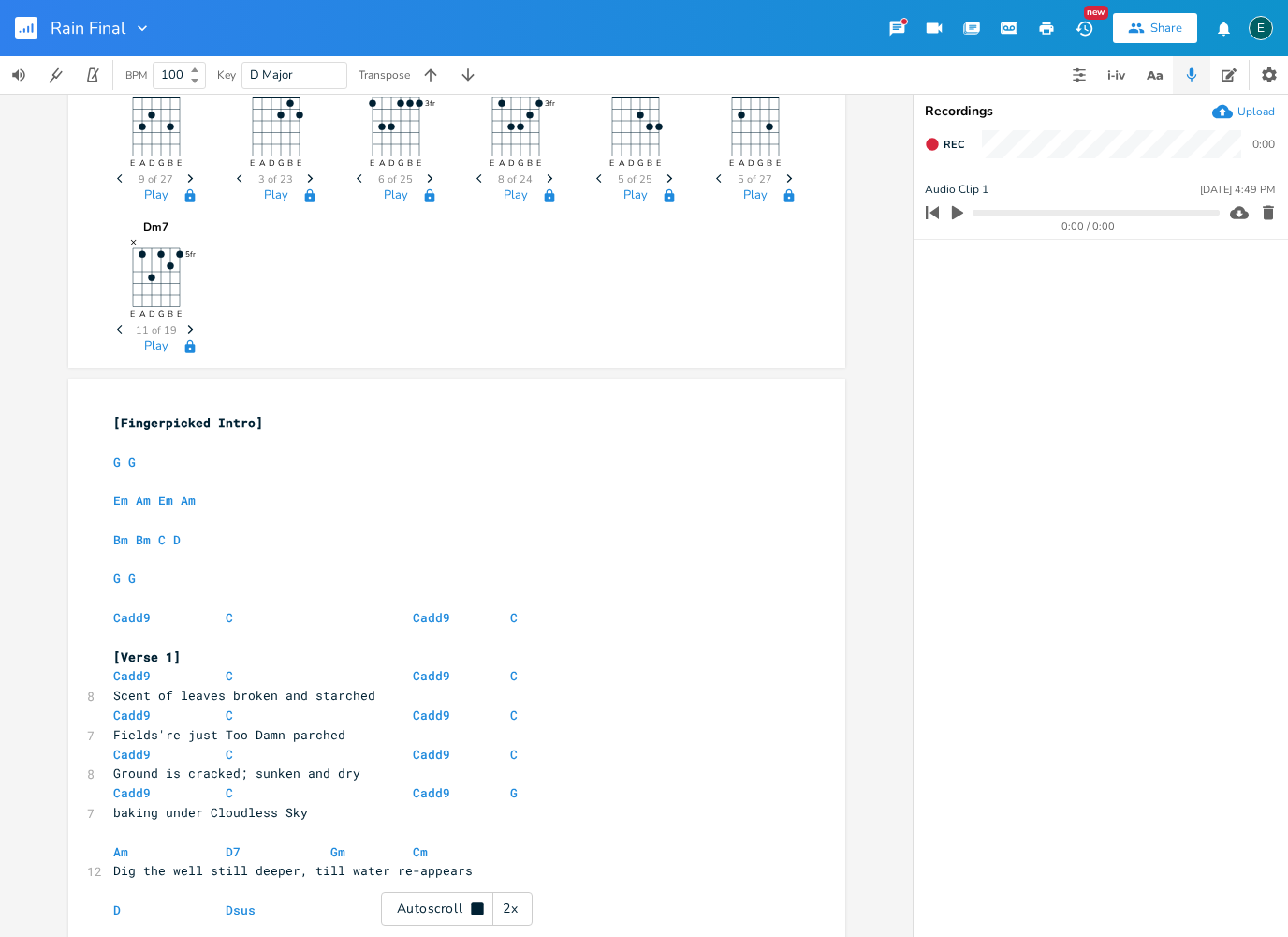
click at [956, 211] on icon "button" at bounding box center [958, 213] width 11 height 14
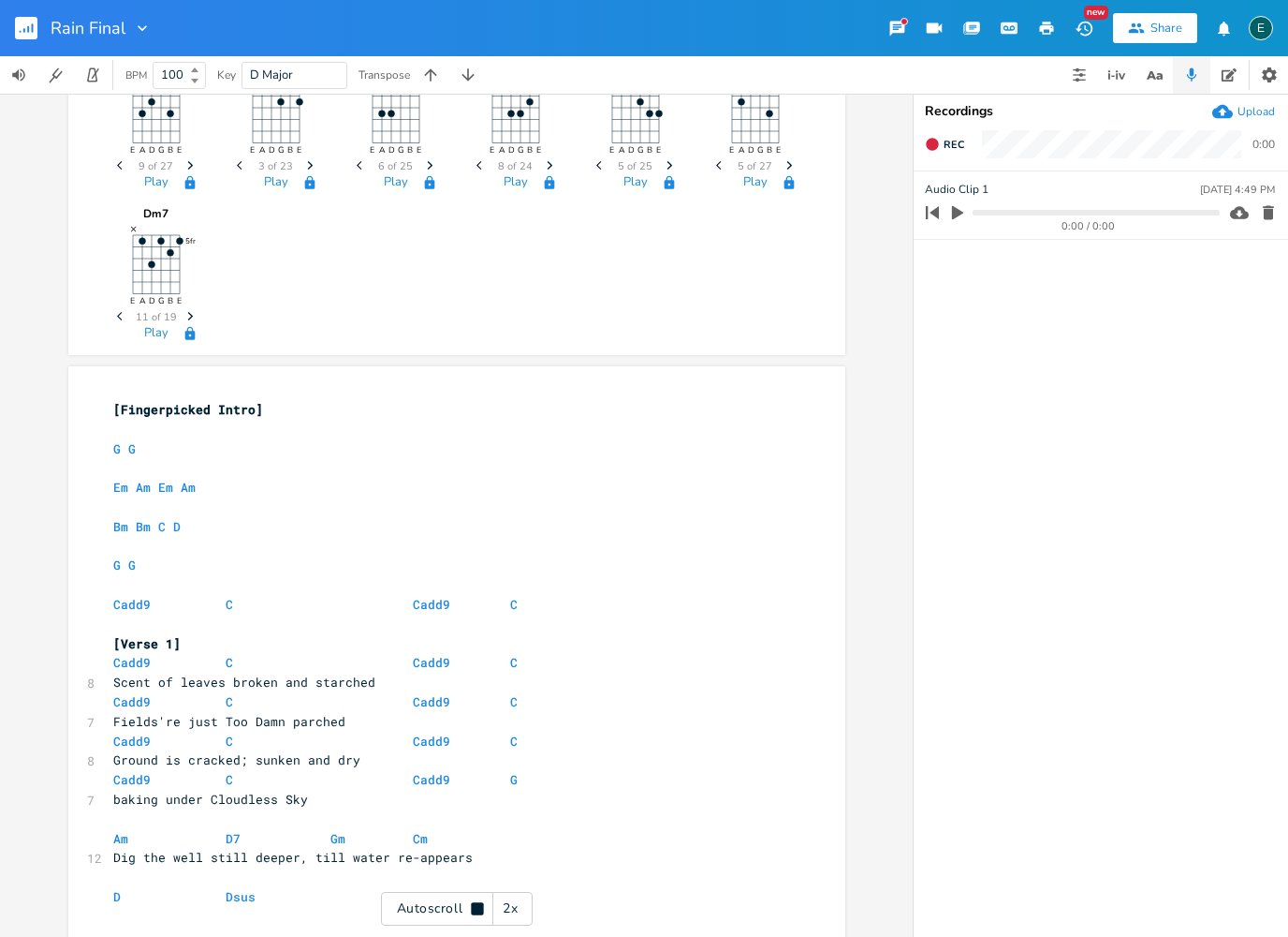
click at [956, 211] on icon "button" at bounding box center [958, 213] width 11 height 14
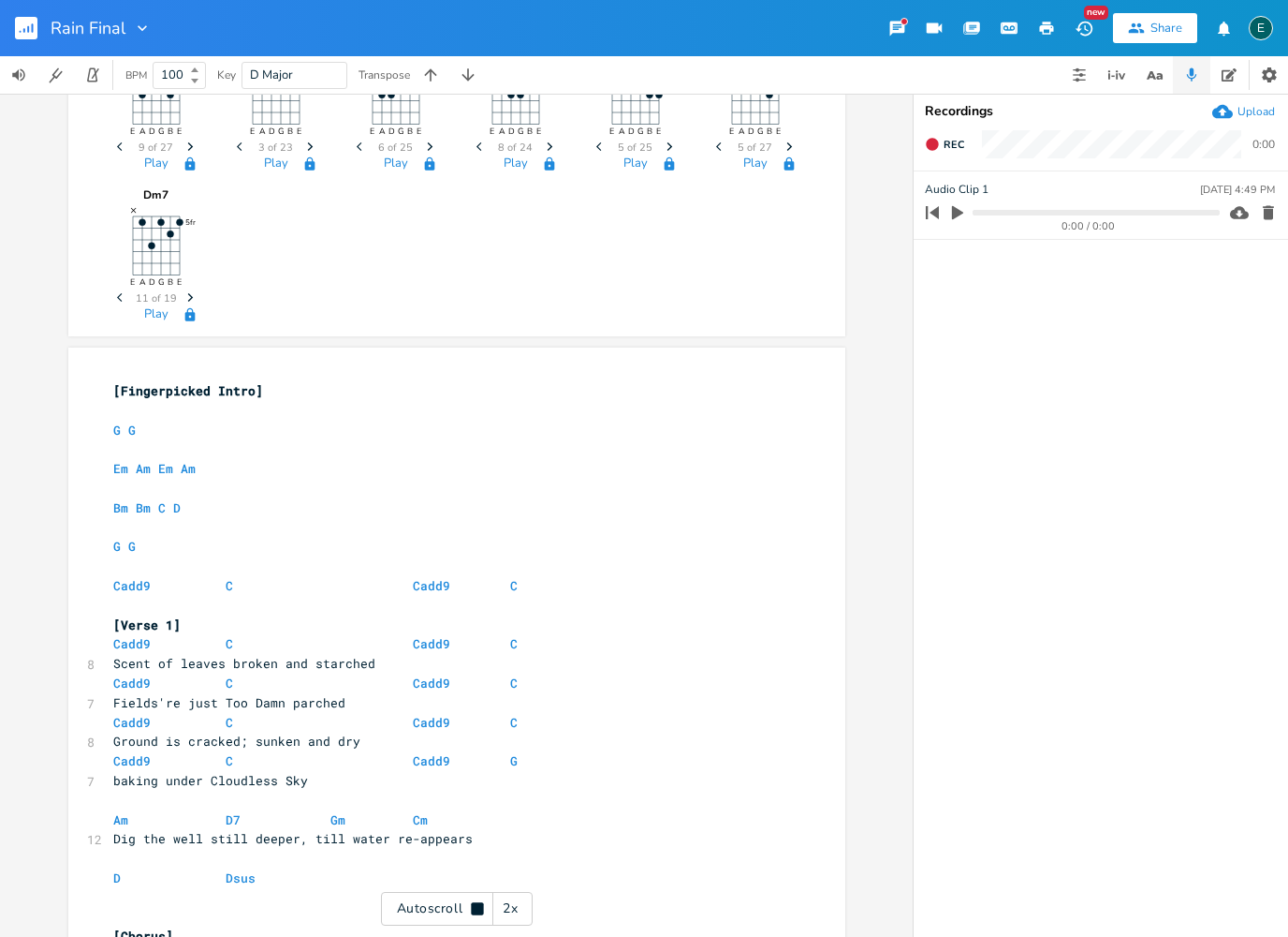
click at [1270, 209] on icon "button" at bounding box center [1268, 213] width 11 height 14
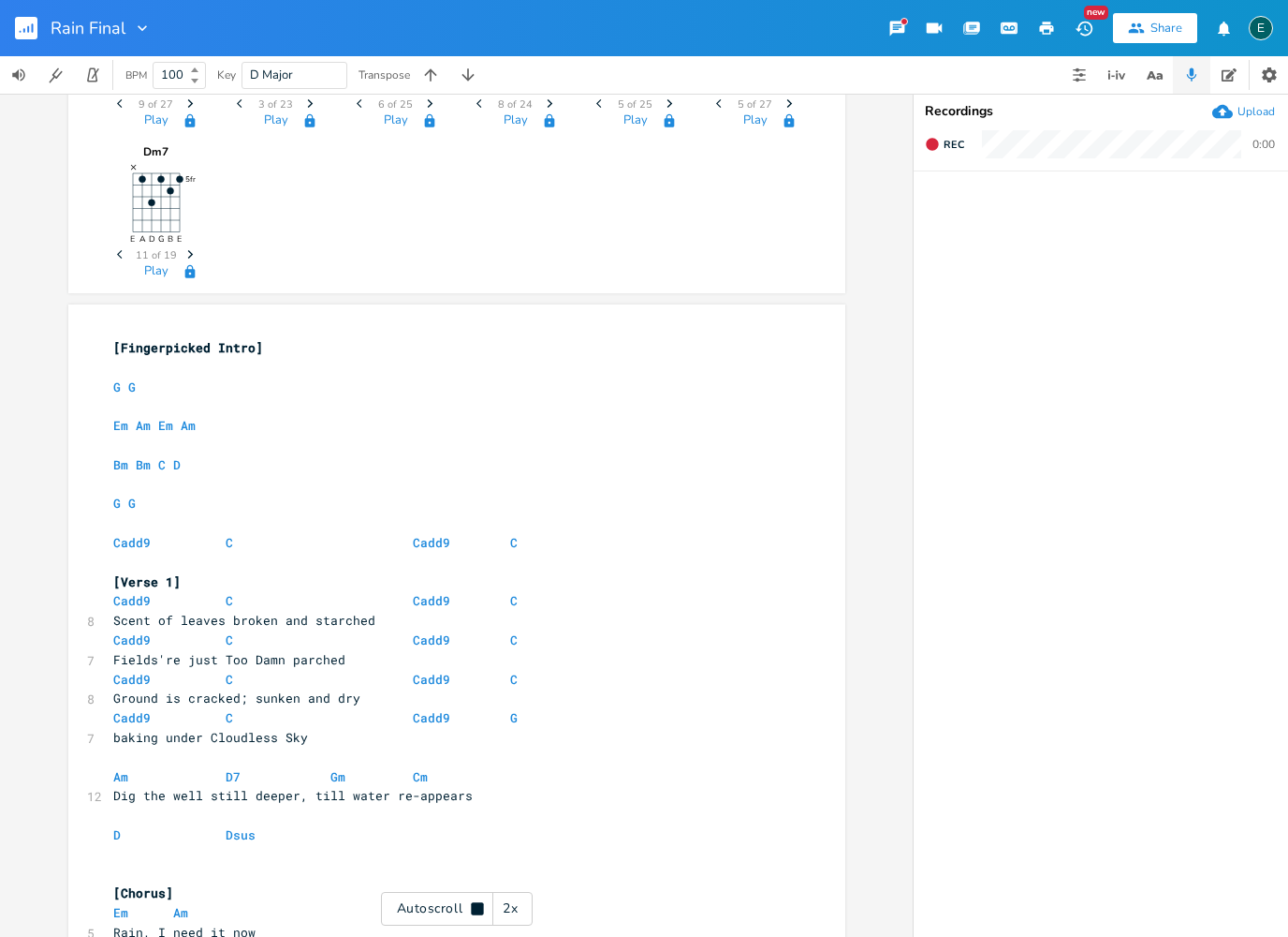
click at [472, 906] on icon at bounding box center [477, 908] width 12 height 12
click at [33, 34] on rect "button" at bounding box center [26, 28] width 23 height 23
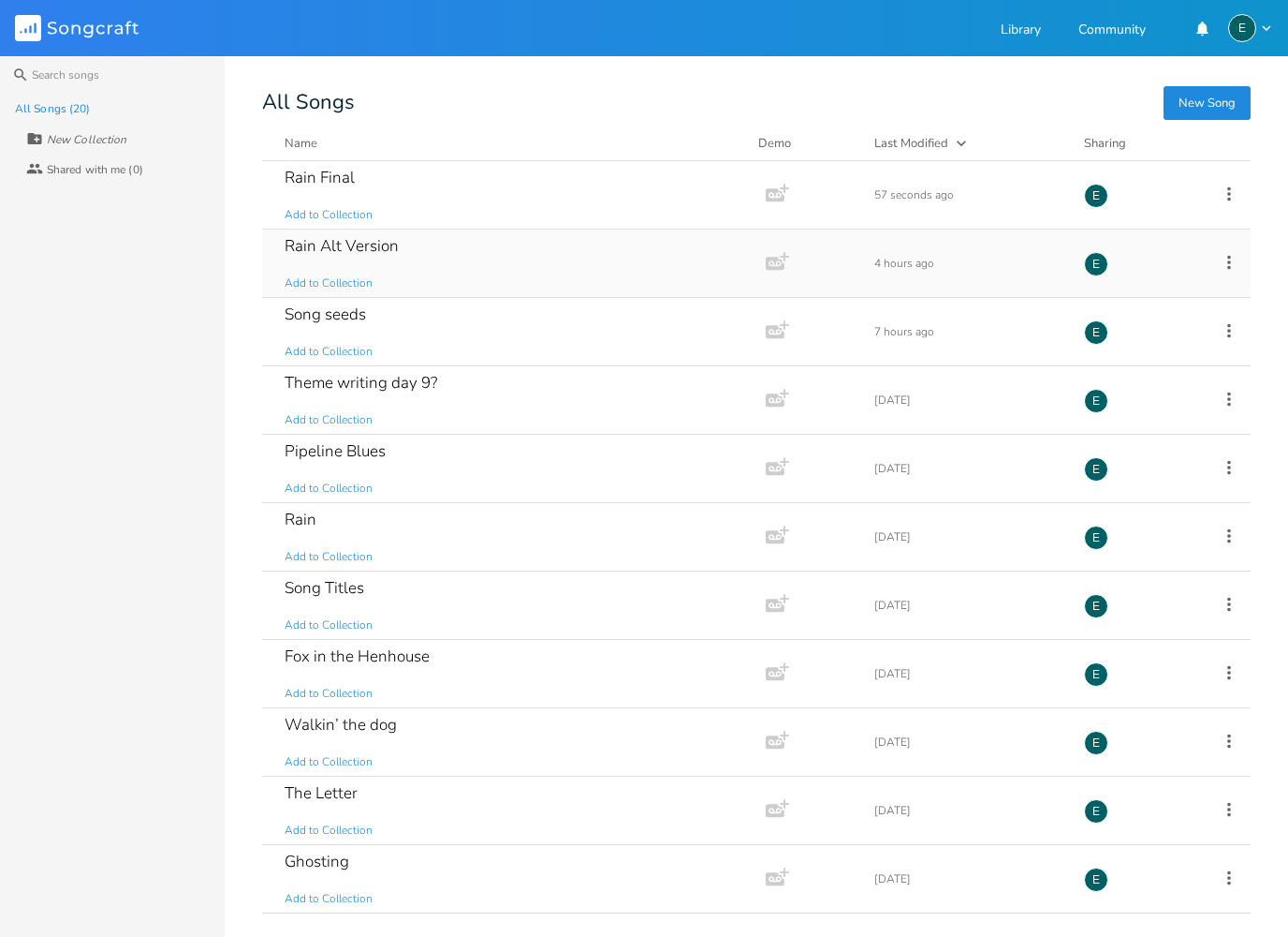
click at [350, 252] on div "Rain Alt Version" at bounding box center [341, 246] width 114 height 16
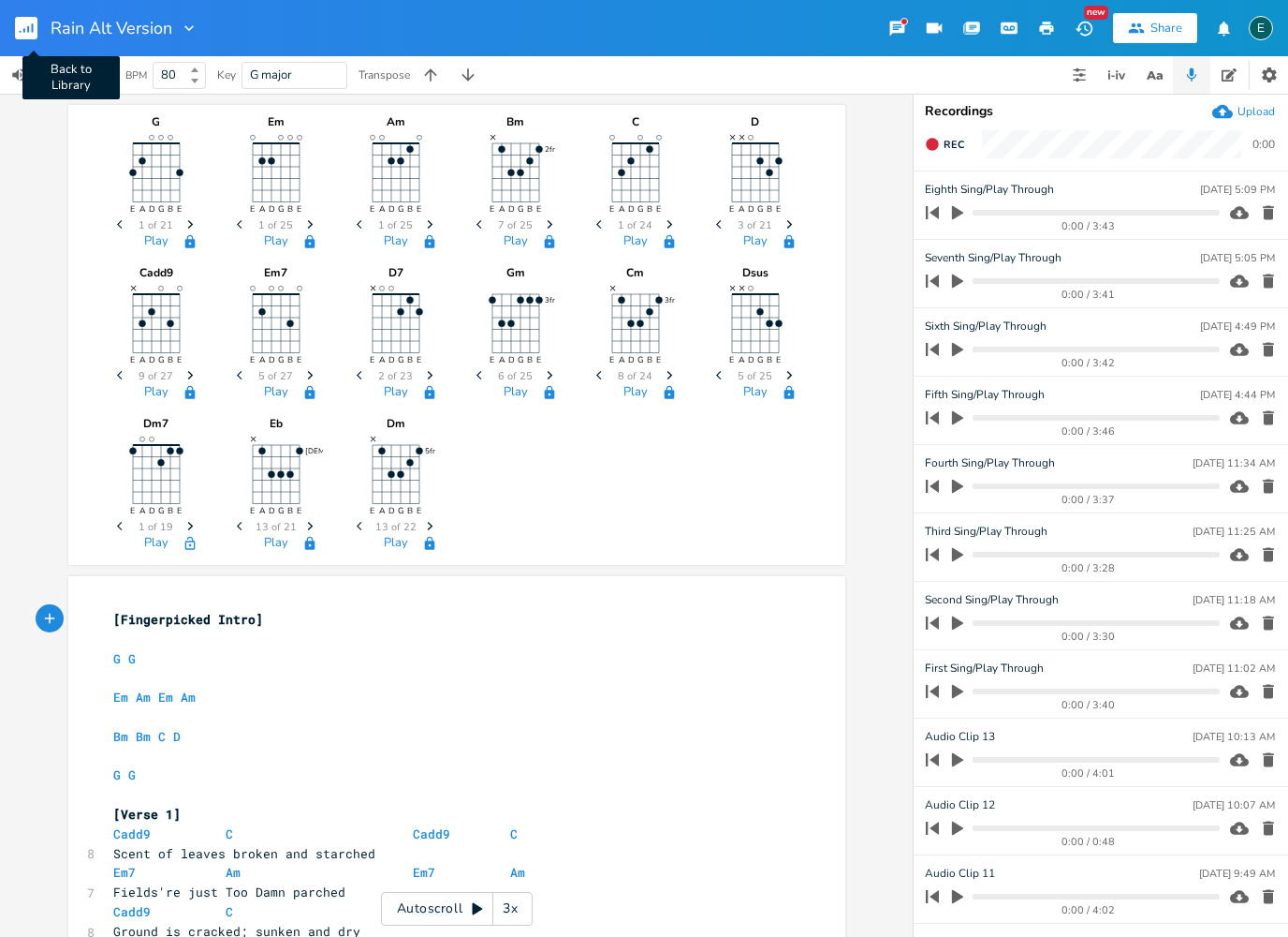
click at [38, 31] on button "Back to Library" at bounding box center [34, 28] width 38 height 45
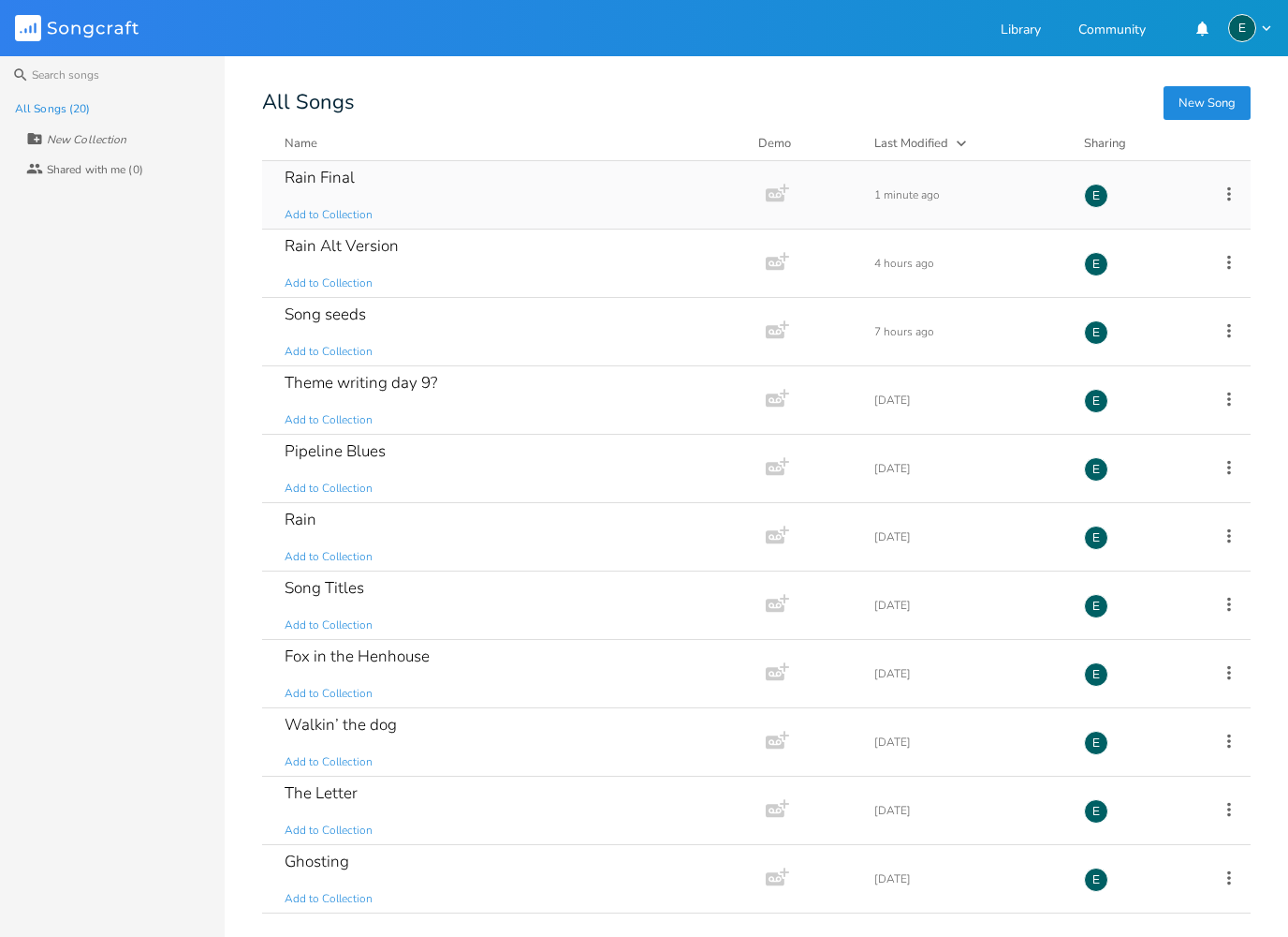
click at [308, 191] on div "Rain Final Add to Collection" at bounding box center [510, 195] width 451 height 68
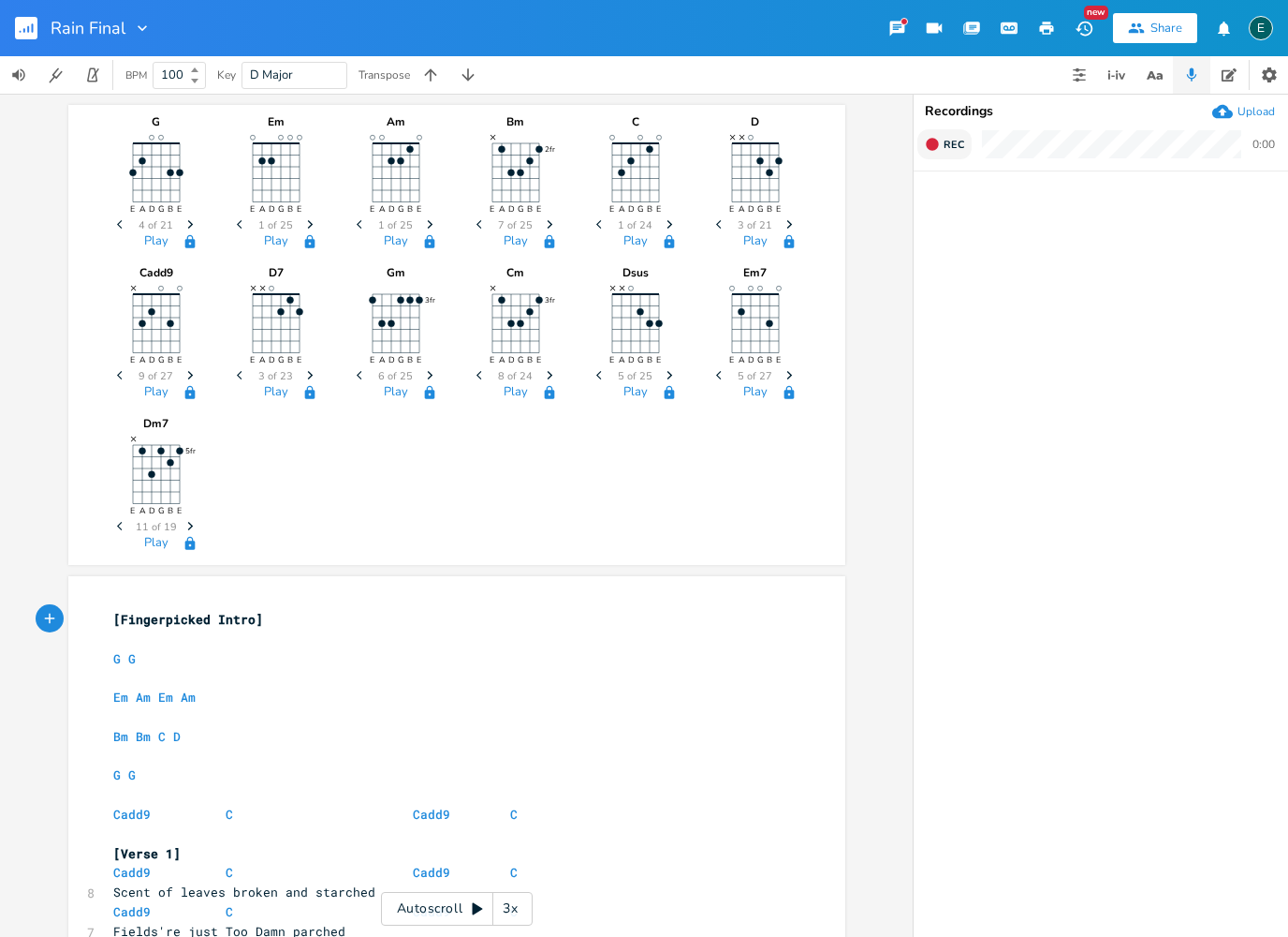
click at [935, 150] on icon "button" at bounding box center [932, 144] width 12 height 12
click at [936, 143] on rect "button" at bounding box center [933, 145] width 10 height 10
click at [1269, 217] on icon "button" at bounding box center [1268, 213] width 11 height 14
click at [1266, 37] on div "E" at bounding box center [1261, 28] width 24 height 24
click at [1162, 158] on span "Sign Out" at bounding box center [1164, 162] width 44 height 12
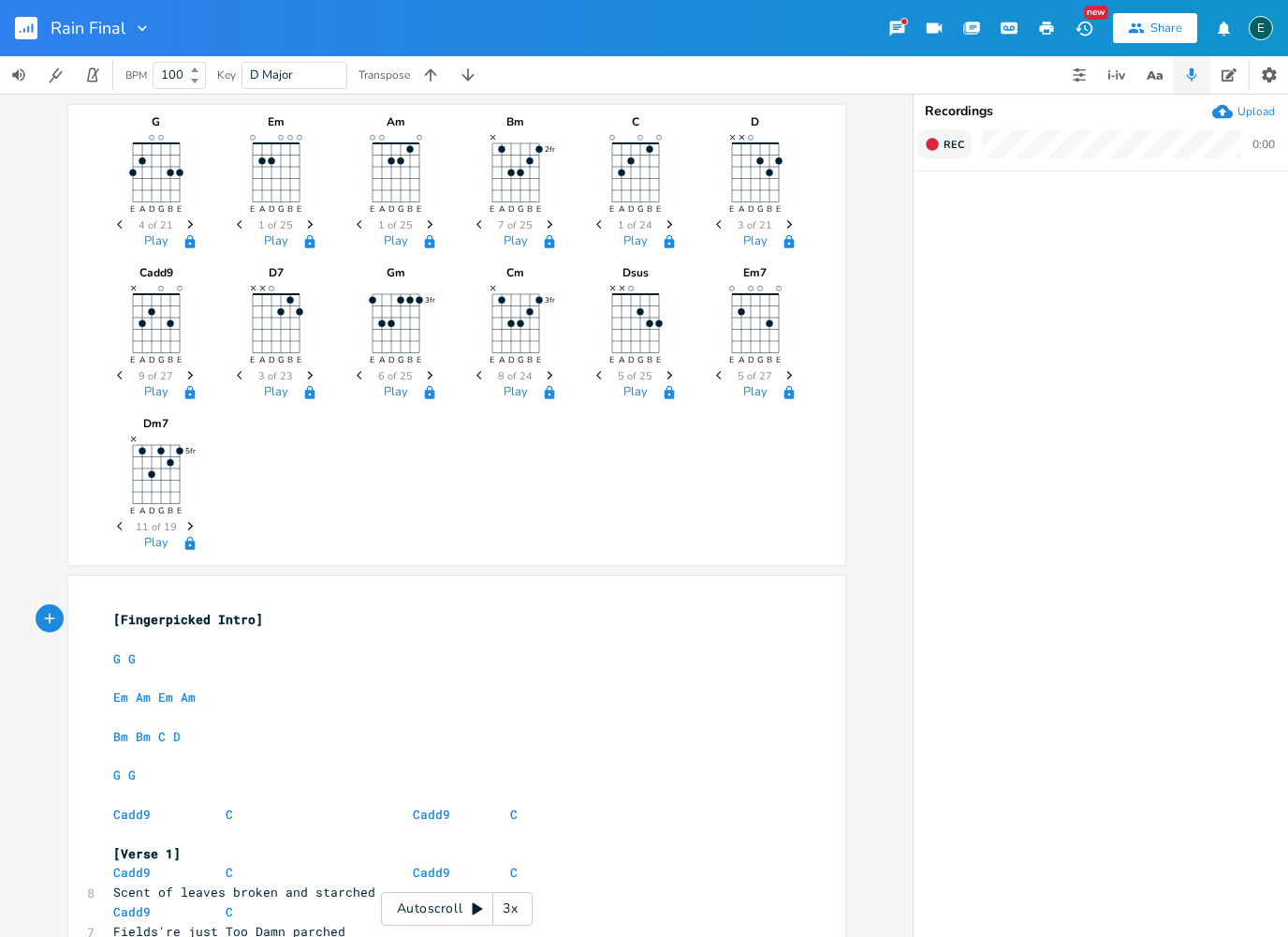
click at [937, 143] on icon "button" at bounding box center [932, 144] width 12 height 12
click at [946, 151] on span "End" at bounding box center [955, 145] width 22 height 14
click at [959, 214] on icon "button" at bounding box center [958, 213] width 11 height 14
click at [959, 214] on icon "button" at bounding box center [958, 212] width 15 height 15
click at [1269, 209] on icon "button" at bounding box center [1268, 213] width 11 height 14
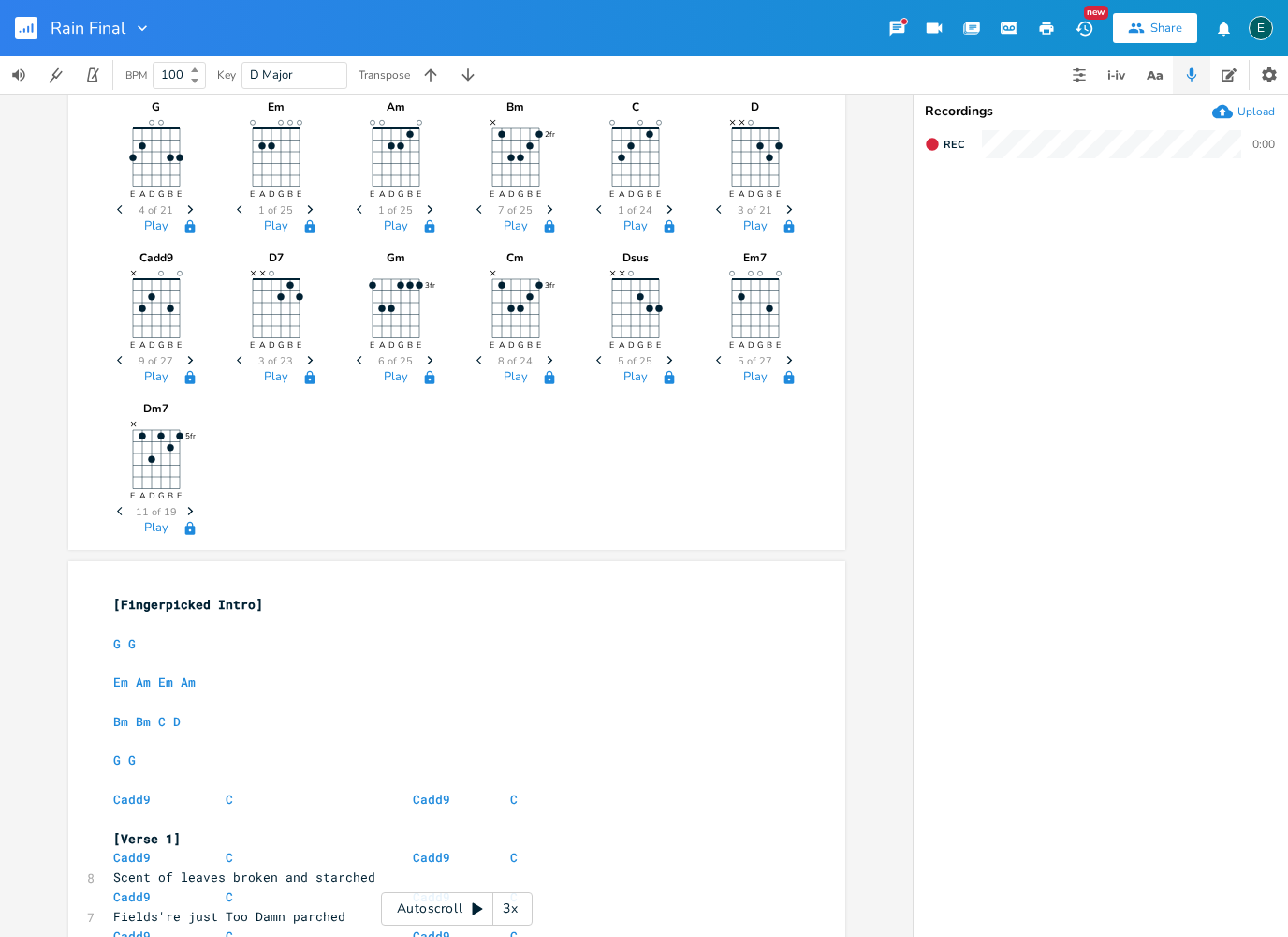
scroll to position [8, 0]
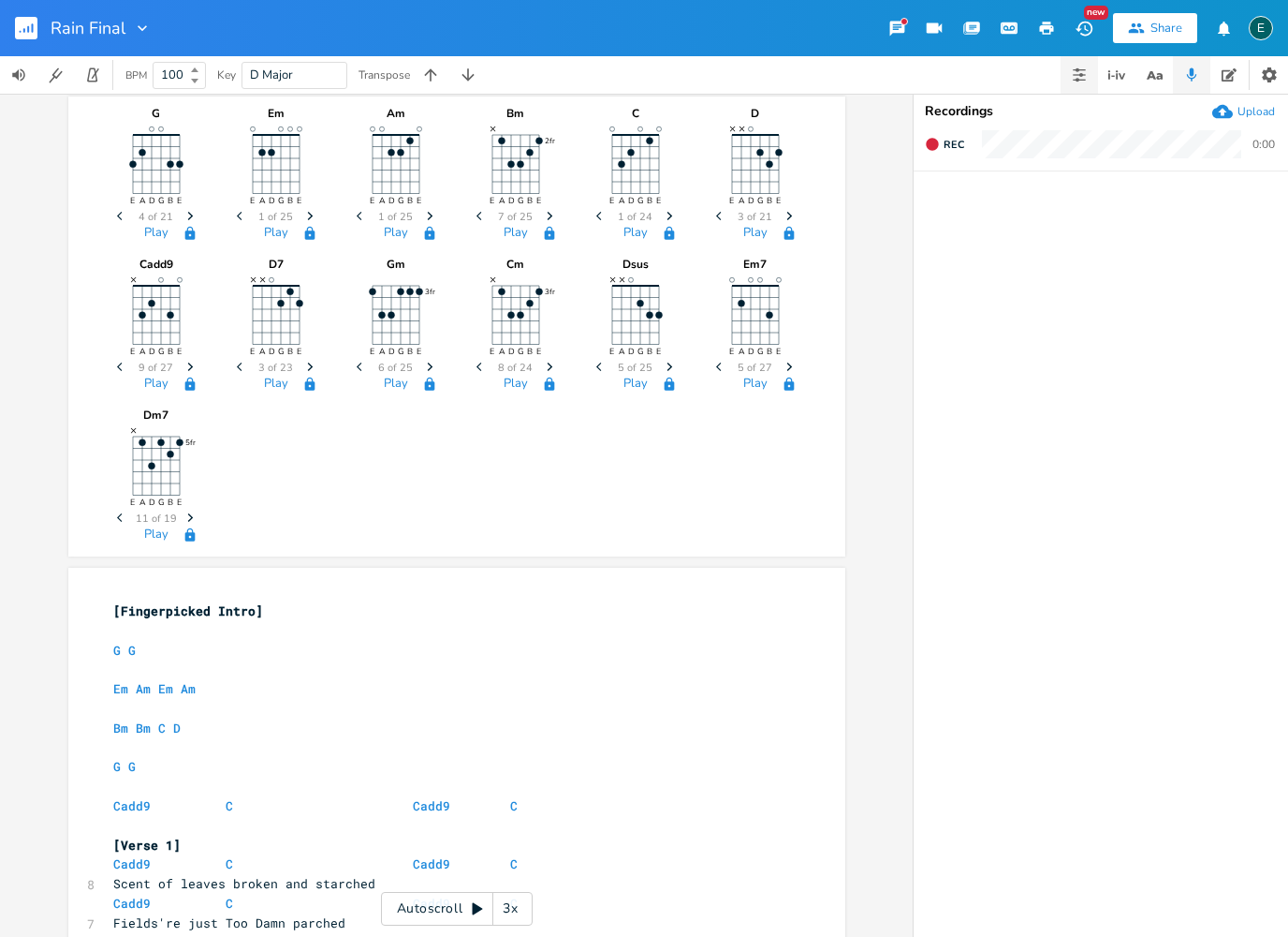
click at [1074, 82] on icon "button" at bounding box center [1079, 75] width 15 height 15
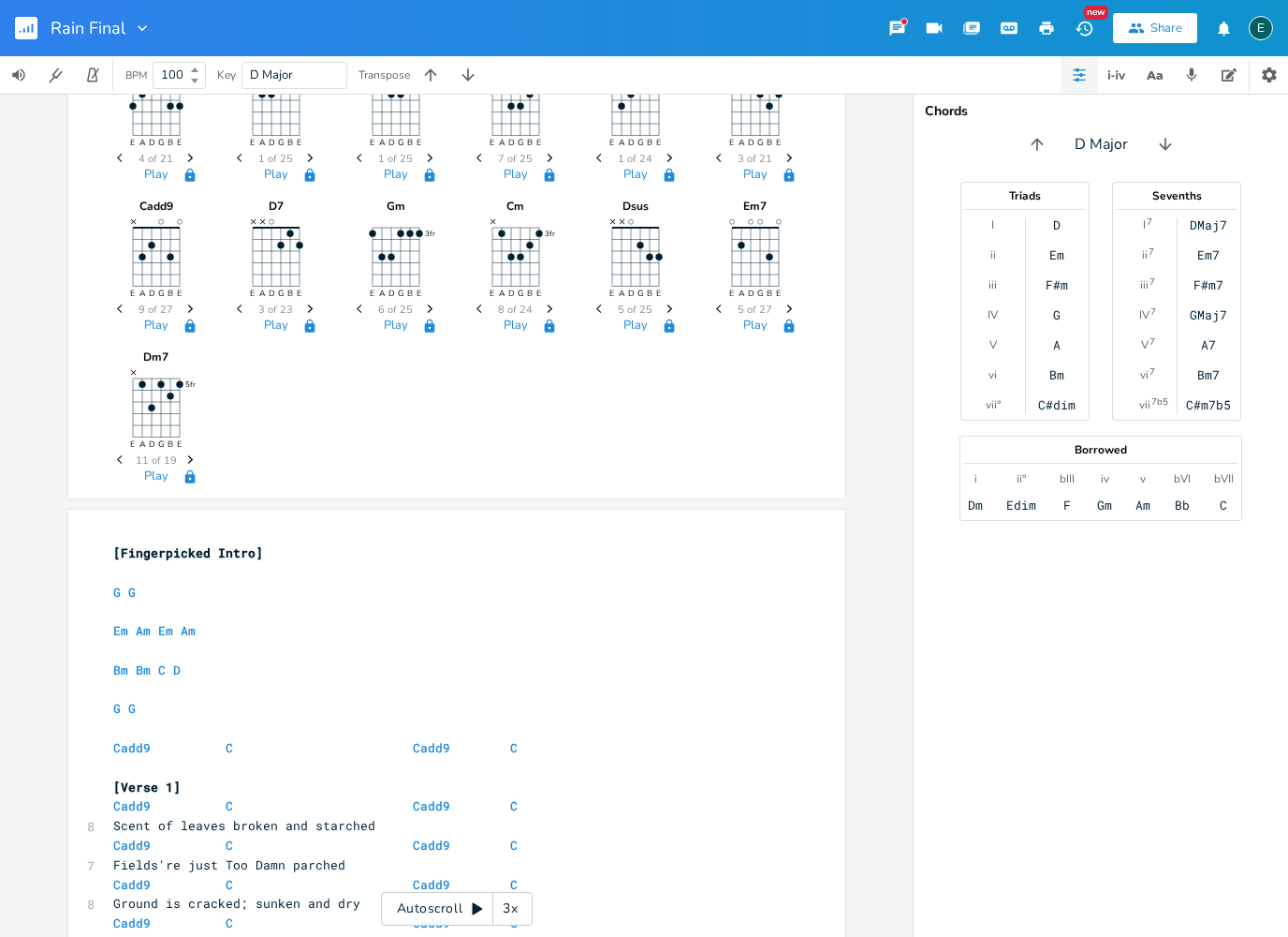
scroll to position [0, 0]
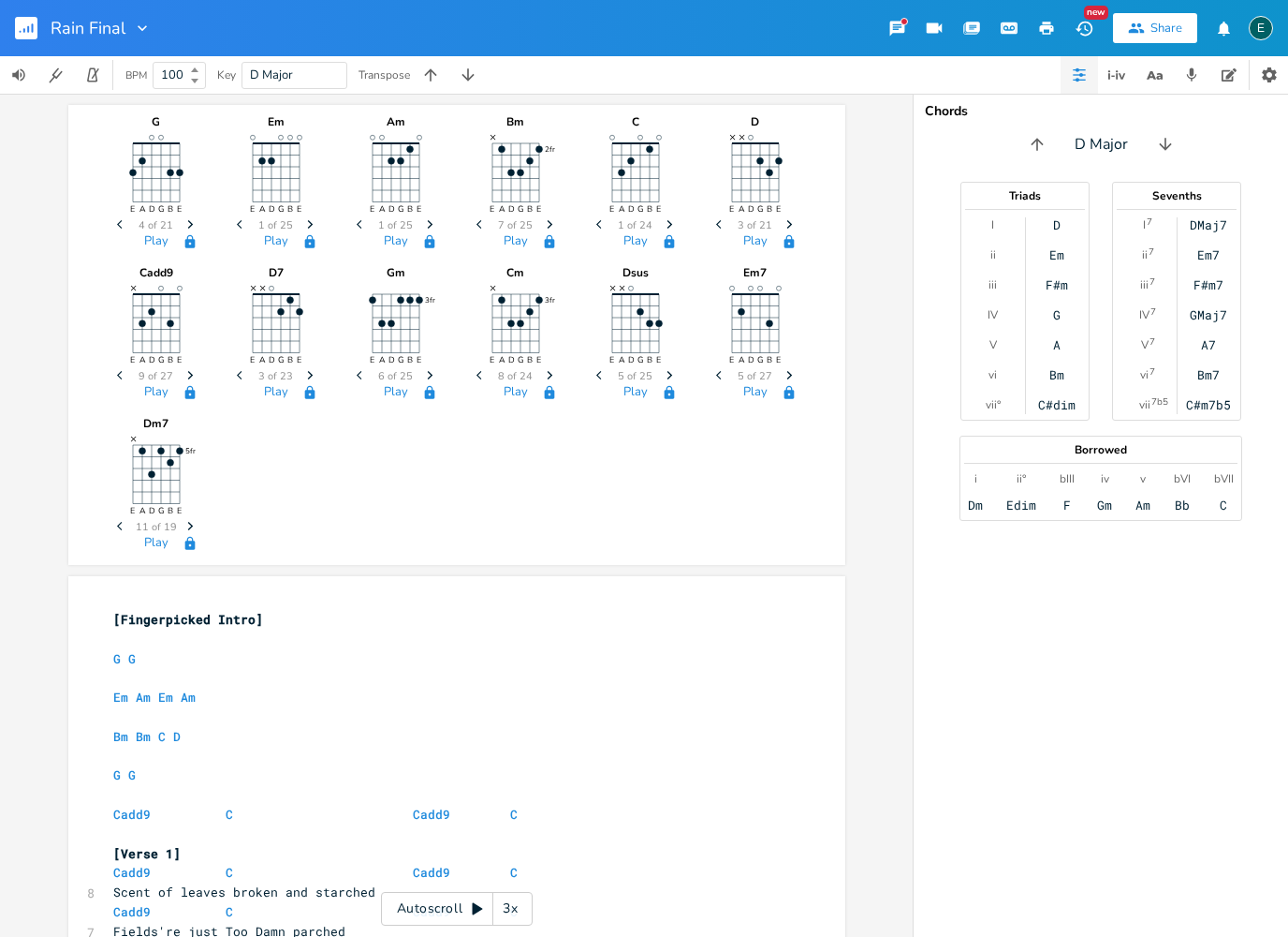
click at [499, 905] on div "3x" at bounding box center [510, 909] width 34 height 34
click at [499, 905] on div "4x" at bounding box center [510, 909] width 34 height 34
click at [499, 905] on div "5x" at bounding box center [510, 909] width 34 height 34
click at [508, 902] on div "1x" at bounding box center [510, 909] width 34 height 34
click at [449, 906] on div "Autoscroll 2x" at bounding box center [457, 909] width 152 height 34
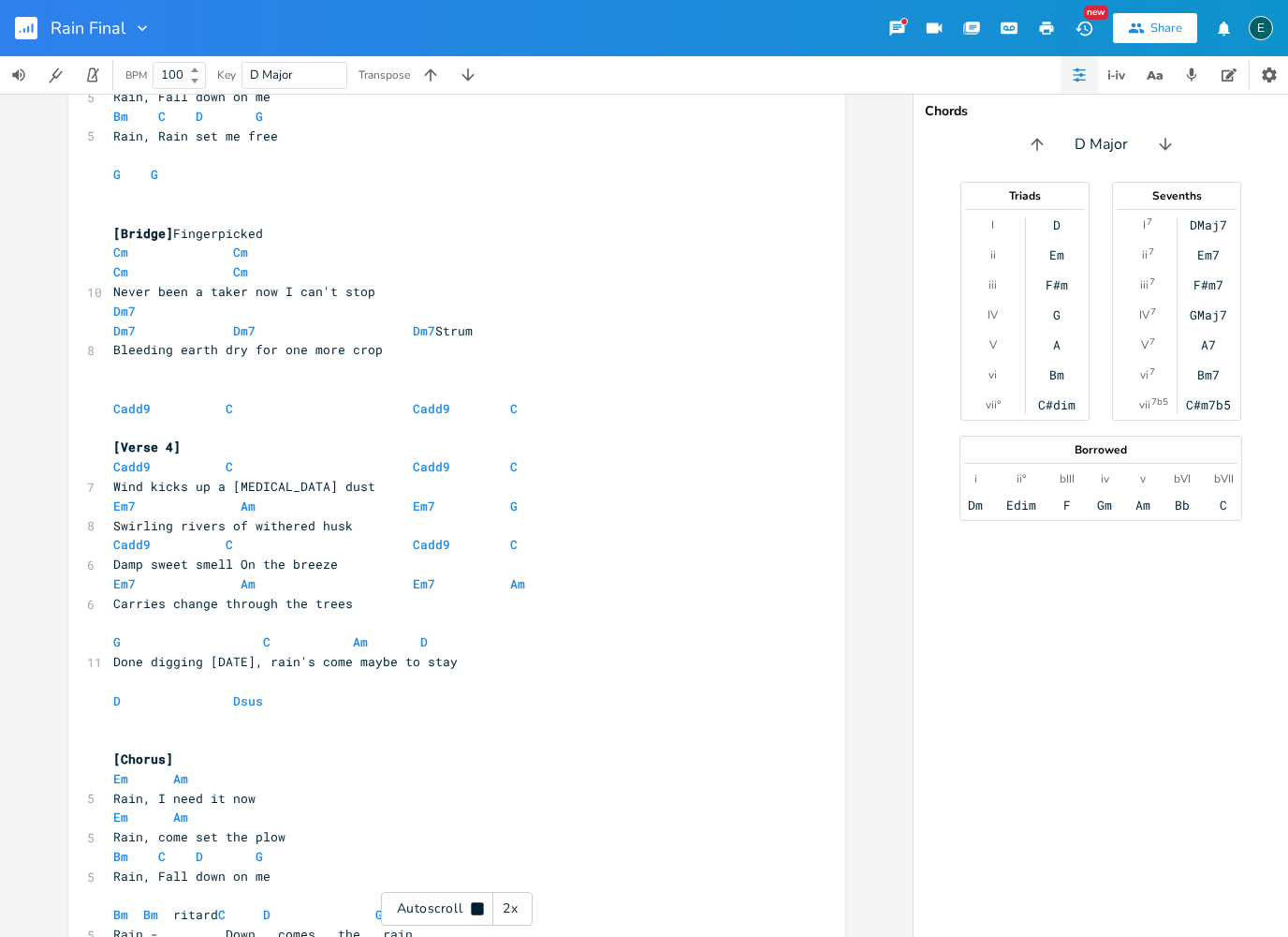
scroll to position [1771, 0]
click at [428, 903] on div "Autoscroll 2x" at bounding box center [457, 909] width 152 height 34
click at [1047, 28] on icon "button" at bounding box center [1047, 28] width 14 height 13
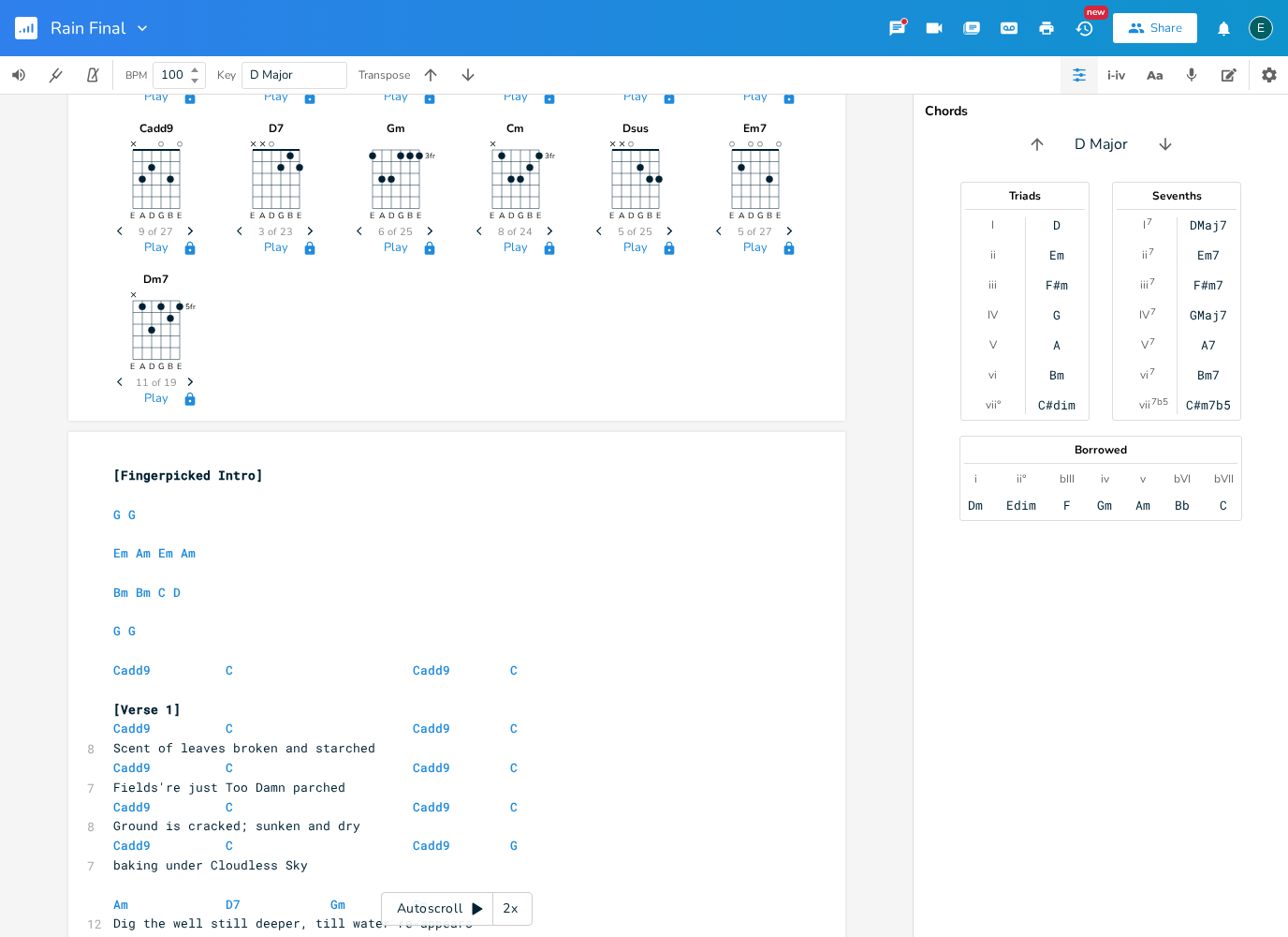
scroll to position [134, 0]
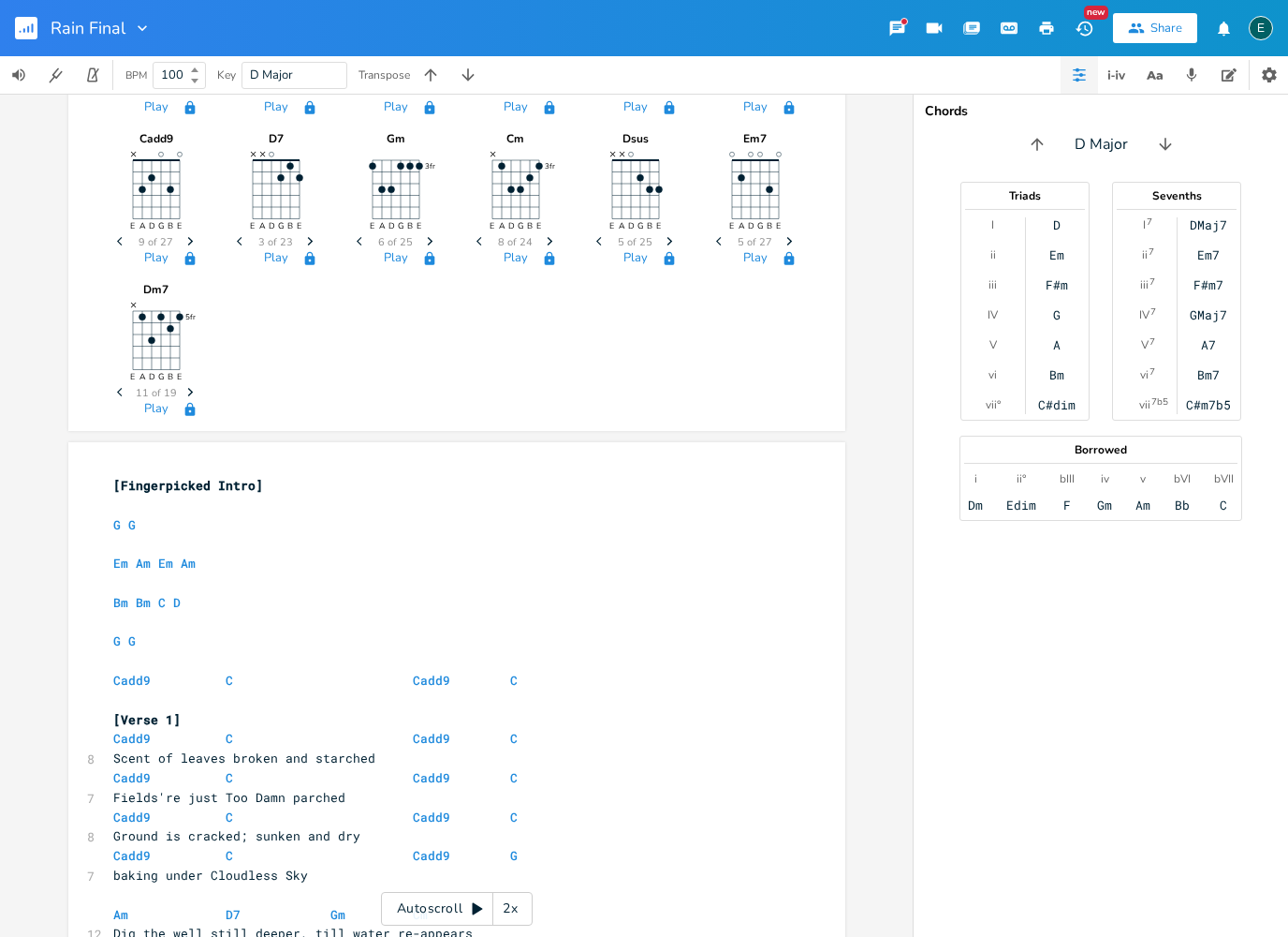
click at [110, 488] on pre "[Fingerpicked Intro]" at bounding box center [447, 485] width 676 height 20
click at [259, 489] on span "[Fingerpicked Intro]" at bounding box center [188, 484] width 150 height 17
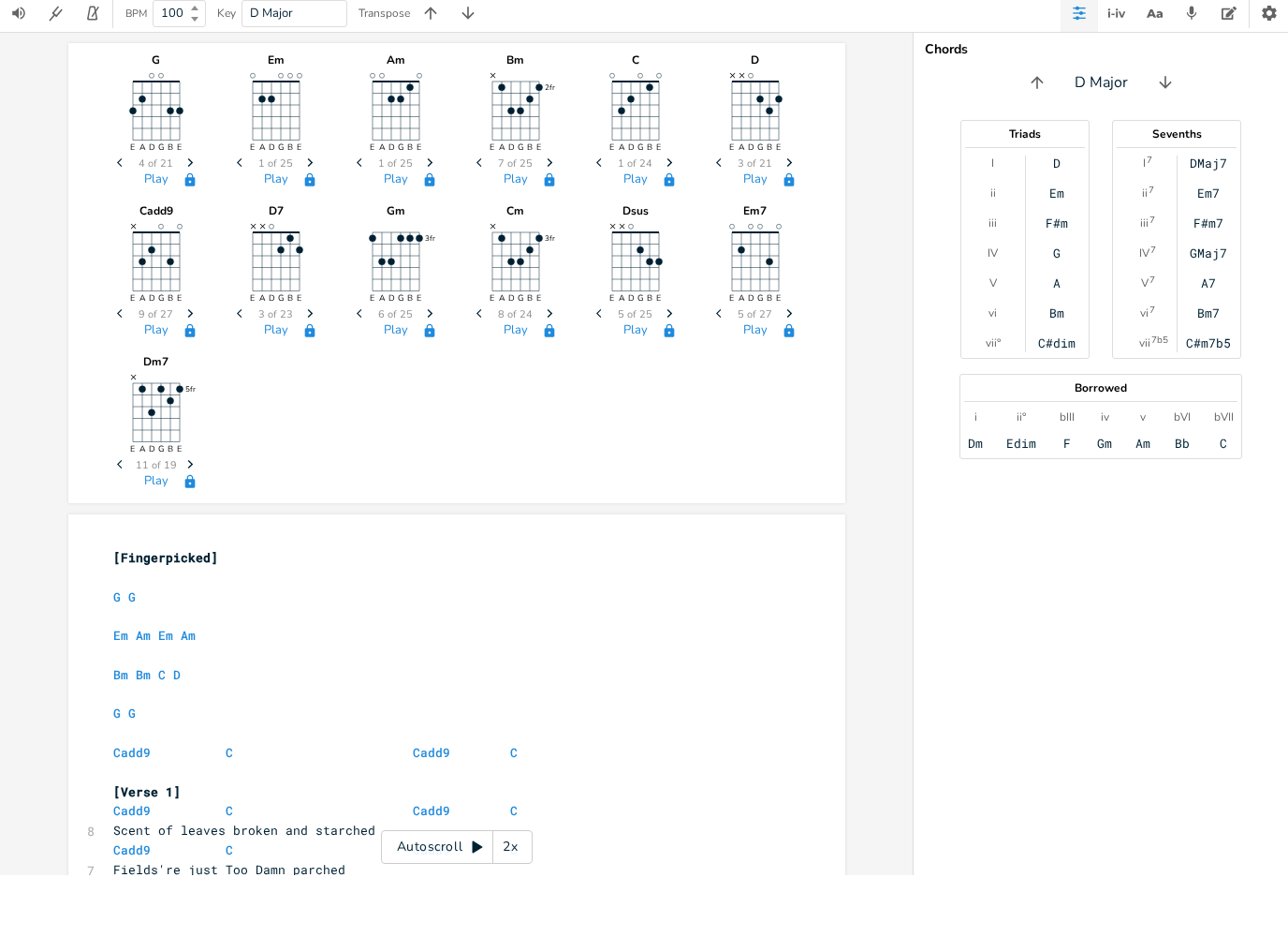
scroll to position [0, 0]
click at [176, 668] on pre "​" at bounding box center [447, 678] width 676 height 20
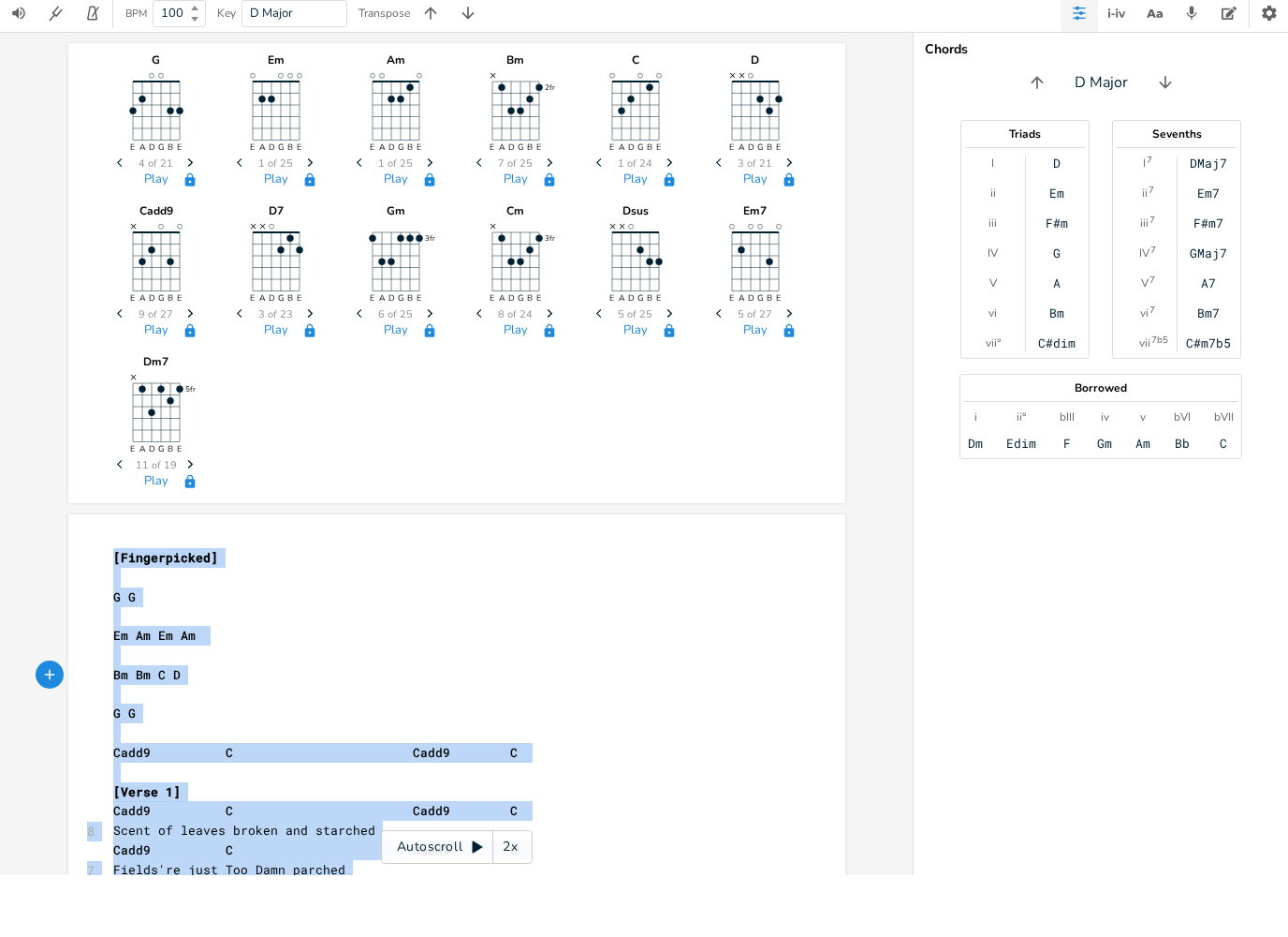
scroll to position [1854, 0]
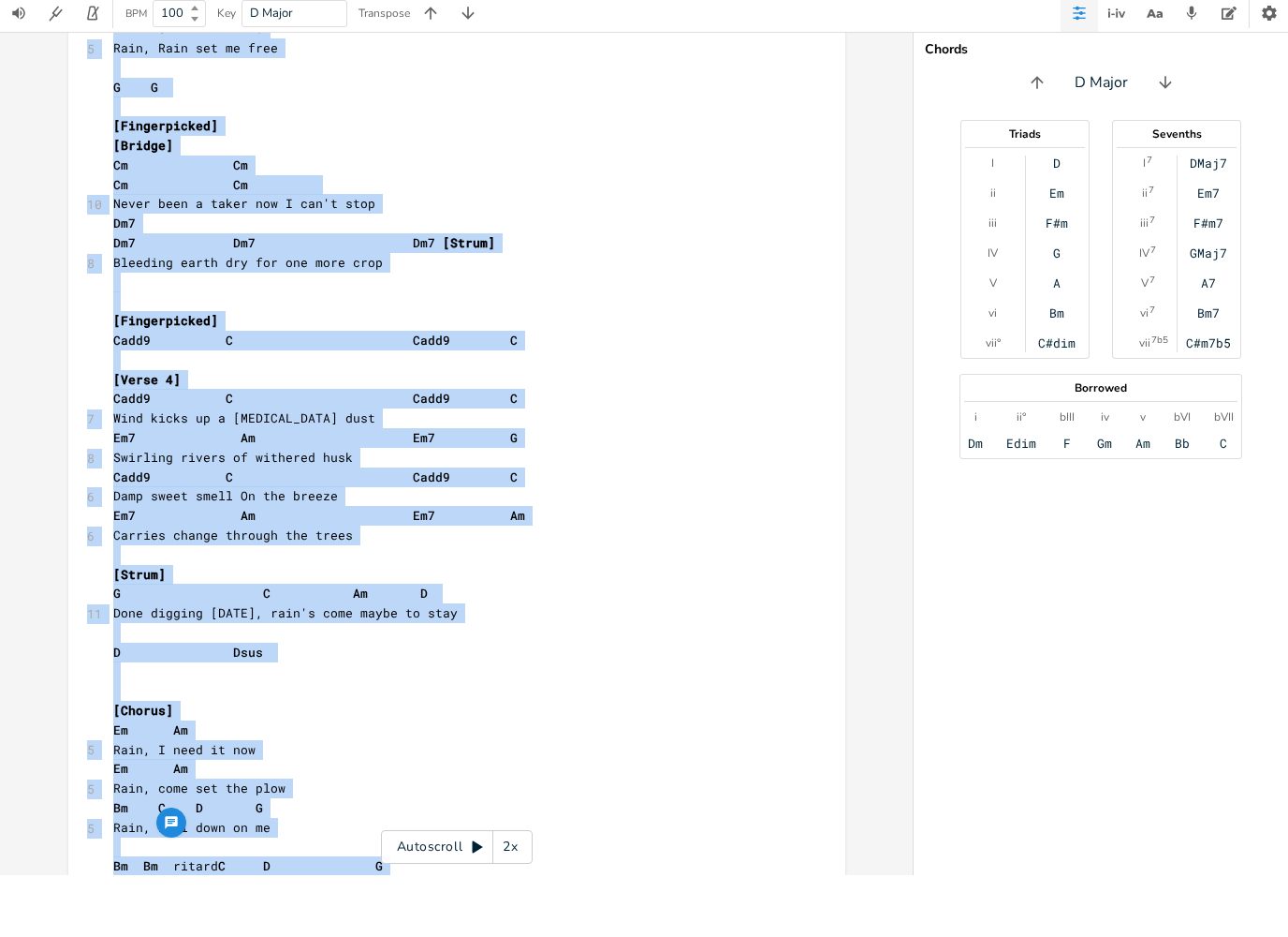
copy div "[Fingerpicked] ​ G G ​ Em Am Em Am ​ Bm Bm C D ​ G G ​ Cadd9 C Cadd9 C ​ [Verse…"
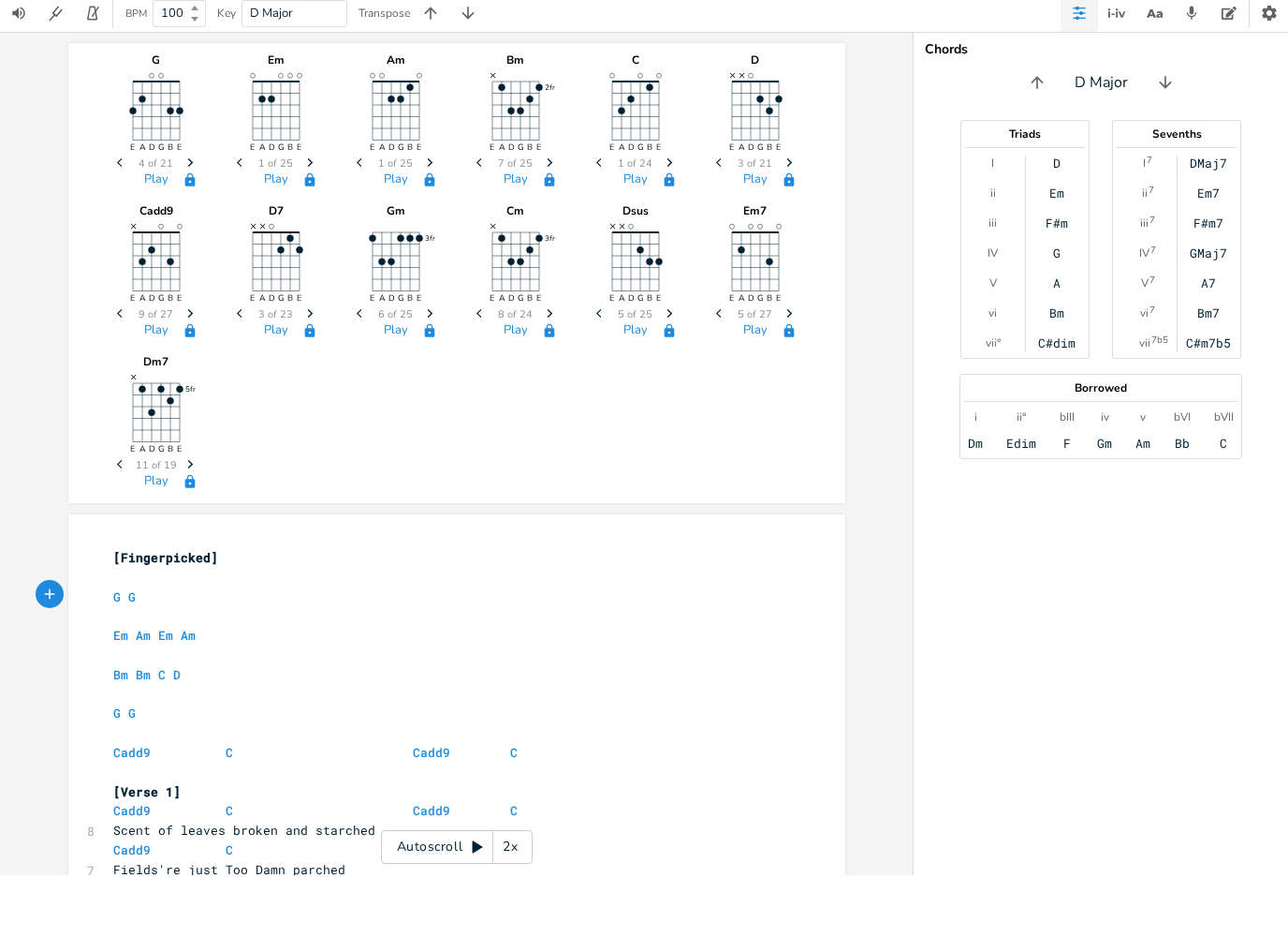
scroll to position [0, 0]
